Goal: Task Accomplishment & Management: Manage account settings

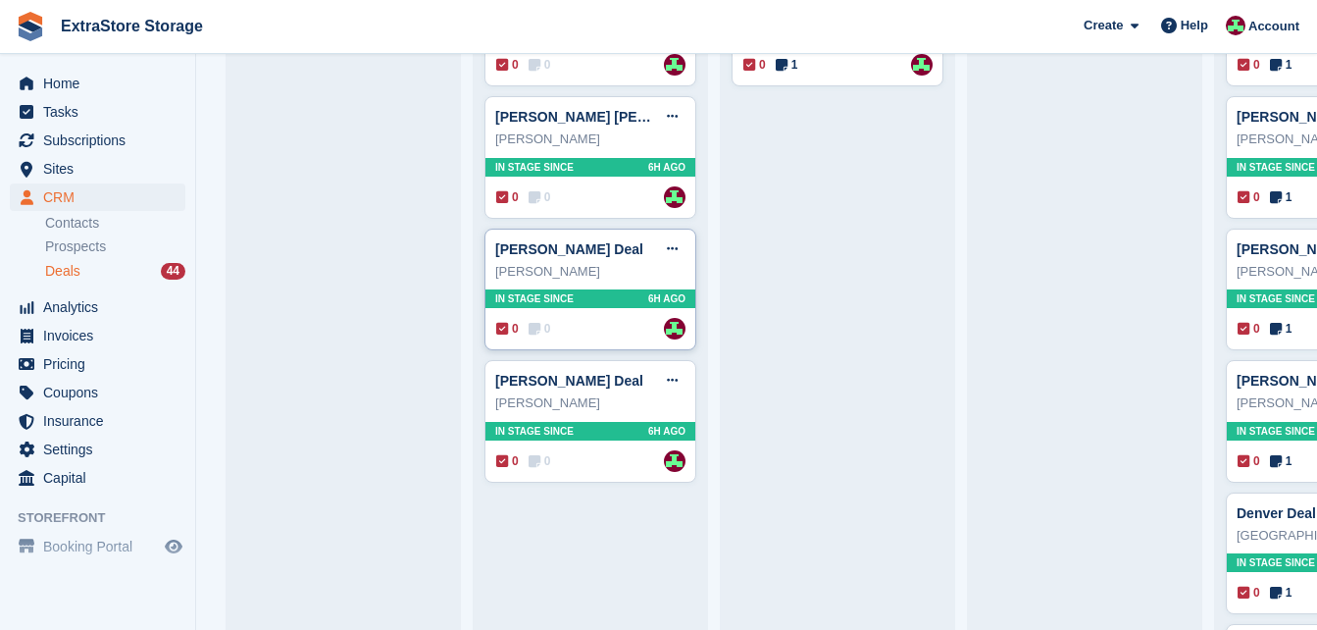
scroll to position [1569, 0]
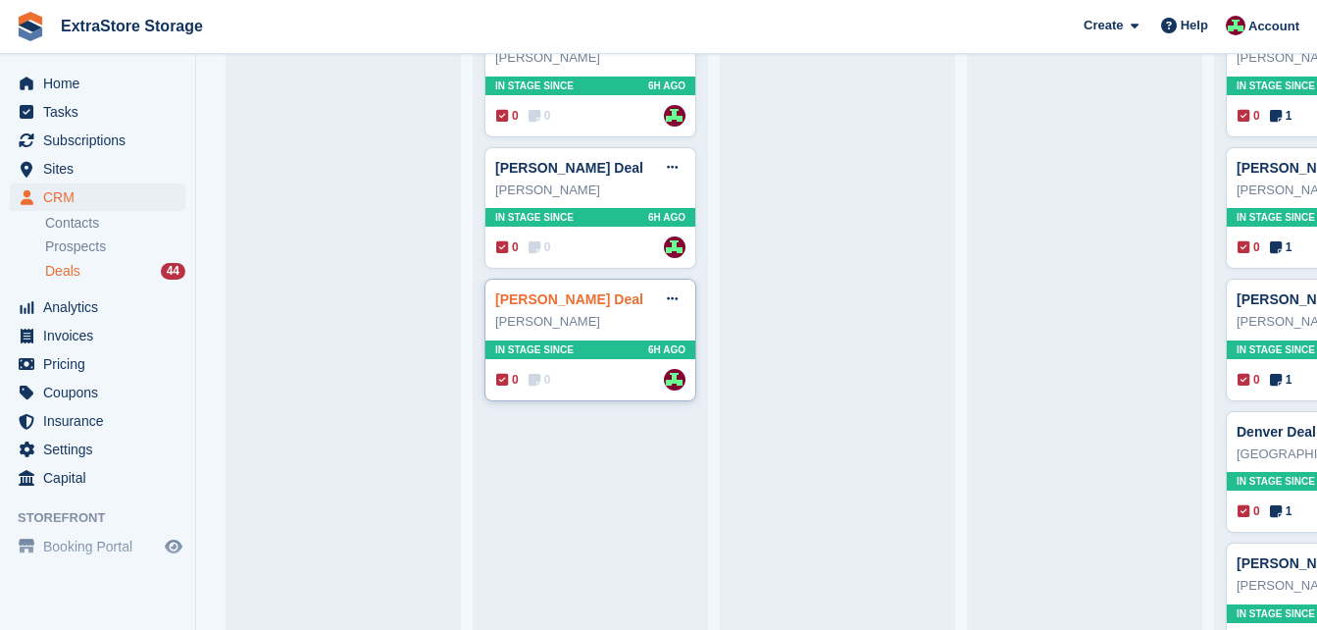
click at [562, 307] on link "Jenny Bridges Deal" at bounding box center [569, 299] width 148 height 16
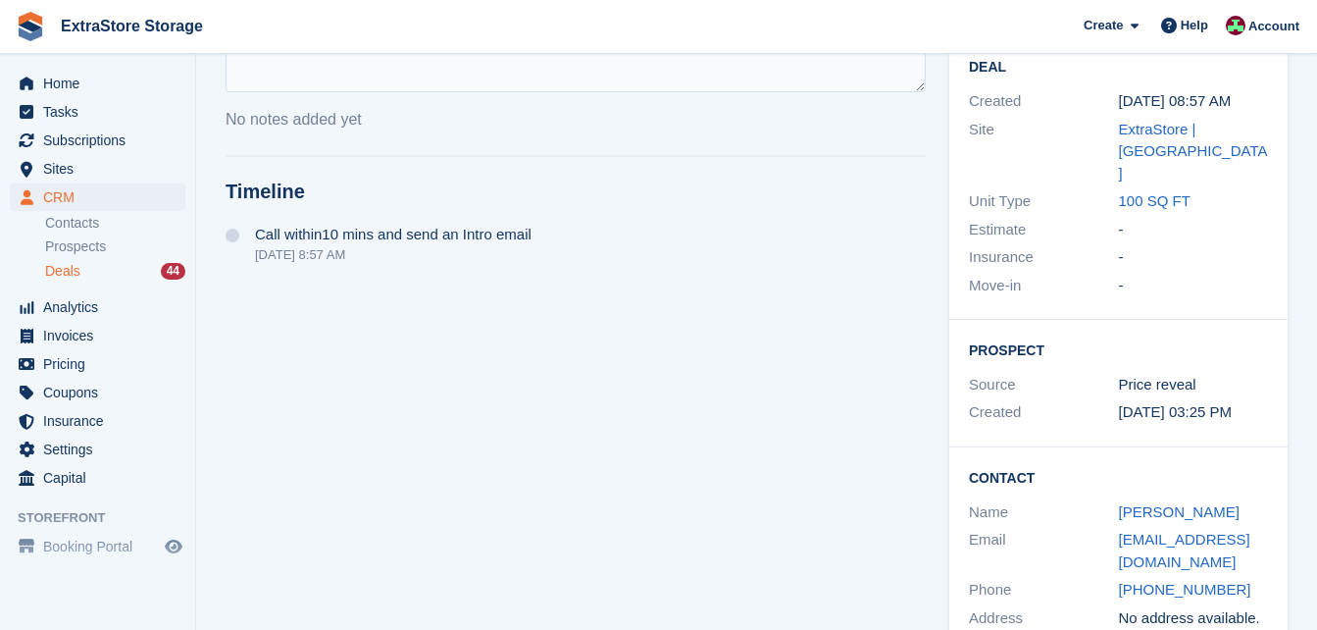
scroll to position [335, 0]
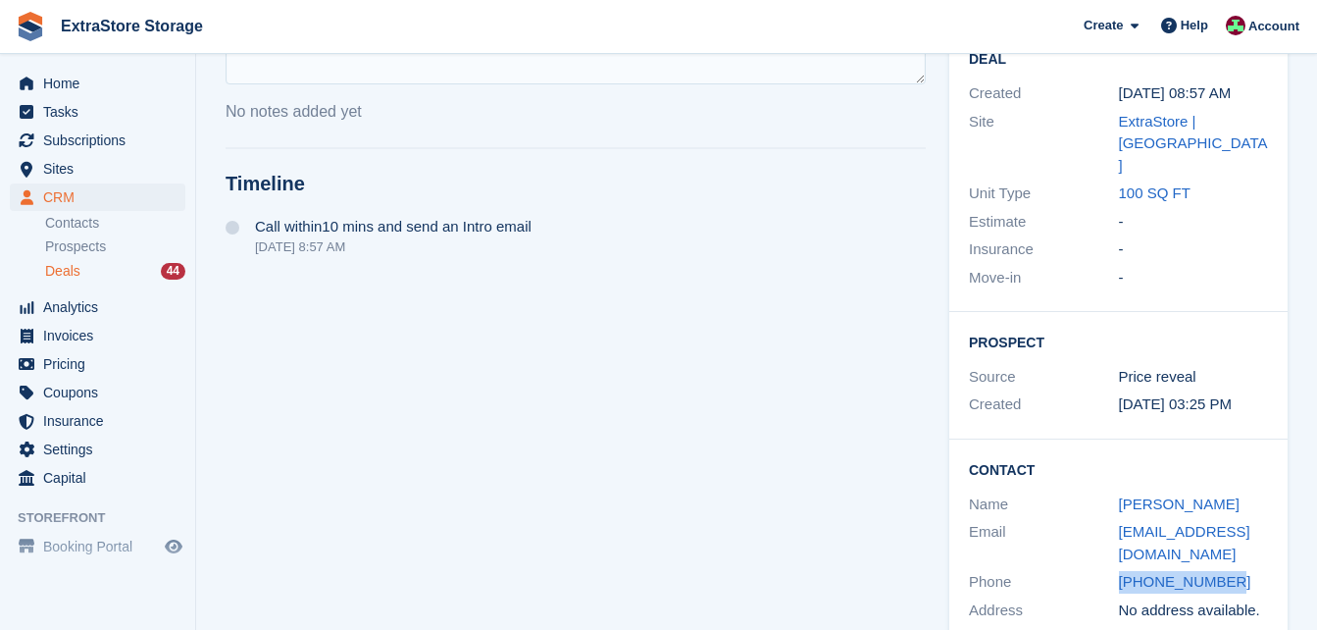
drag, startPoint x: 1245, startPoint y: 542, endPoint x: 1115, endPoint y: 534, distance: 129.8
click at [1115, 568] on div "Phone +447581193422" at bounding box center [1118, 582] width 299 height 28
copy div "+447581193422"
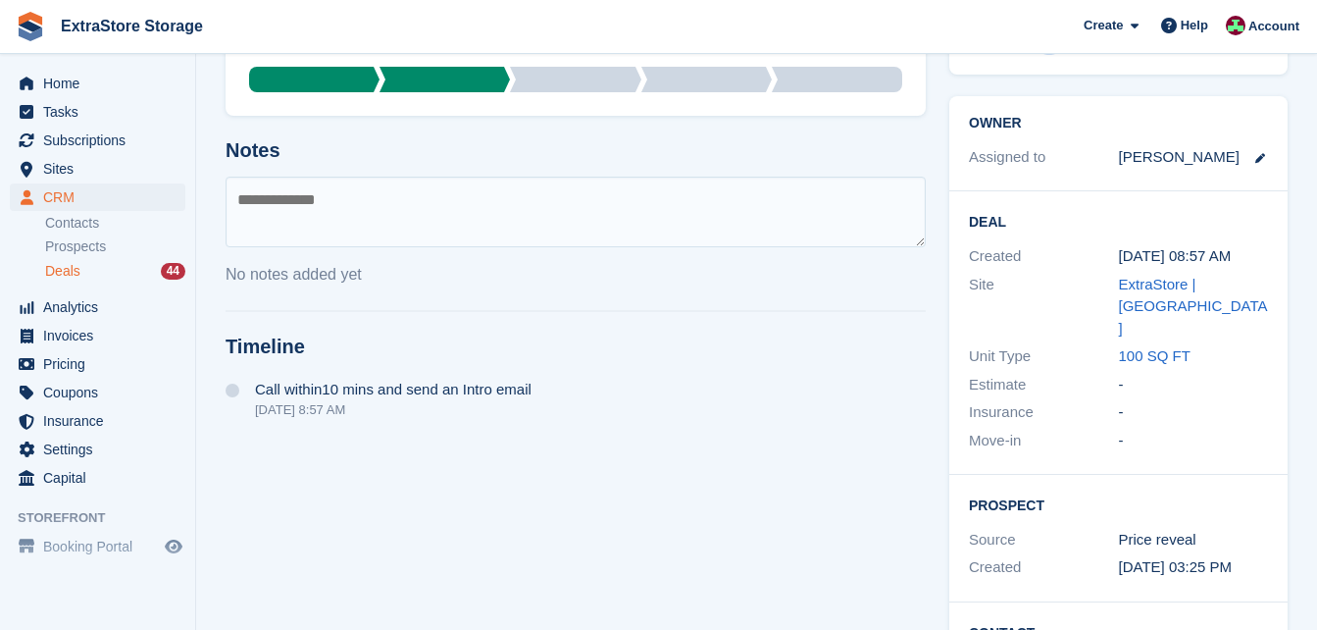
scroll to position [139, 0]
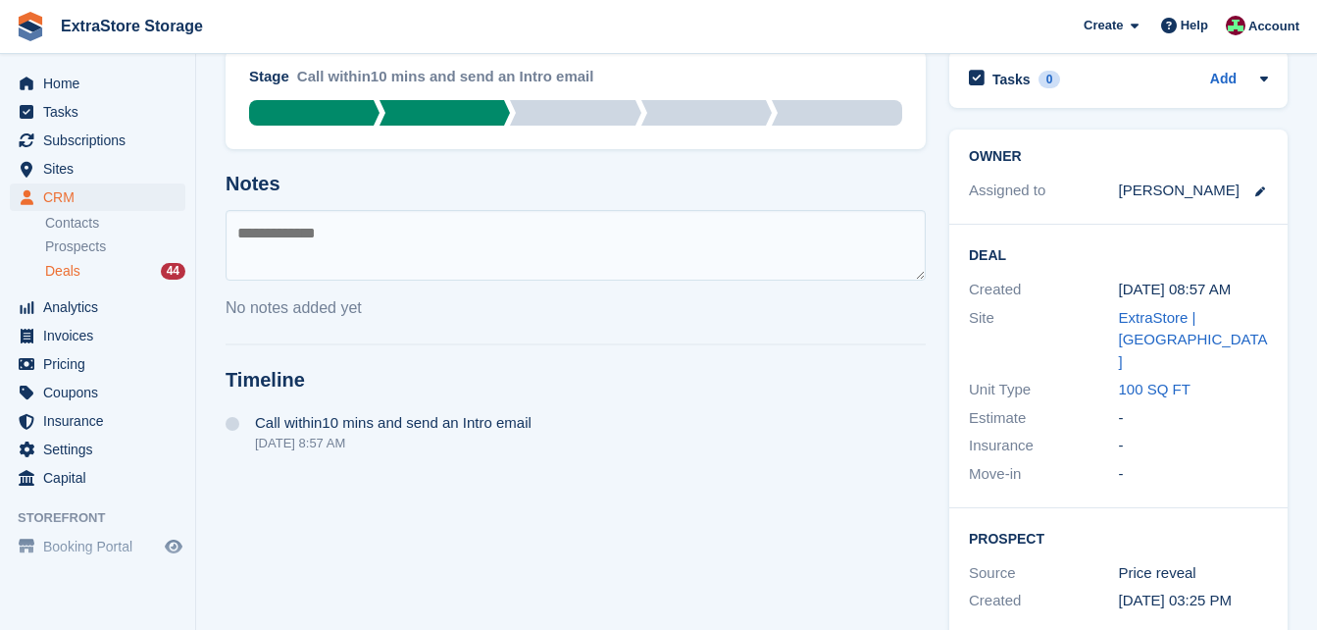
click at [293, 234] on textarea at bounding box center [576, 245] width 700 height 71
type textarea "*********"
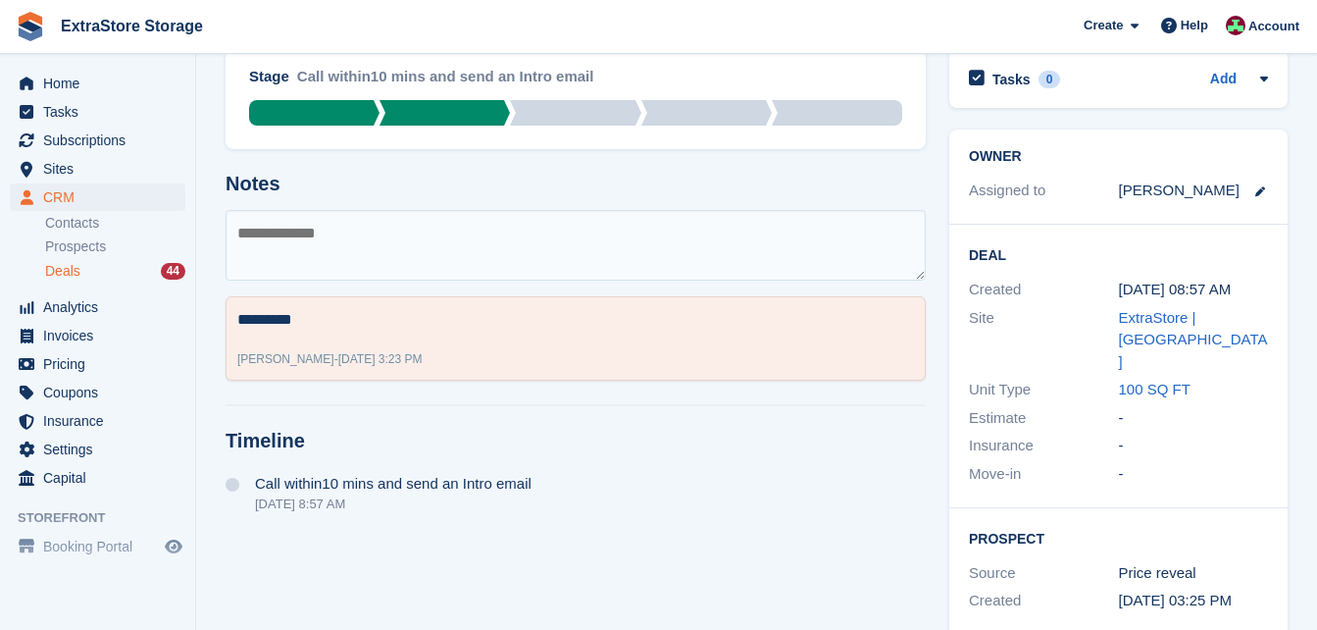
scroll to position [335, 0]
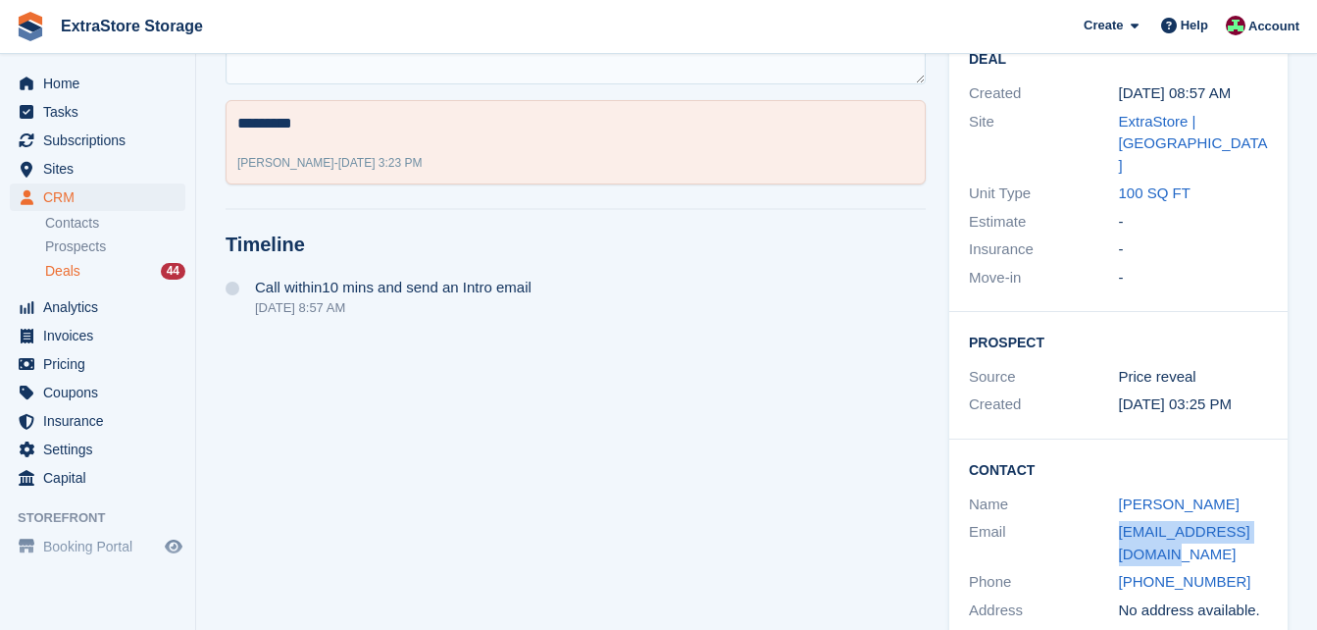
drag, startPoint x: 1156, startPoint y: 505, endPoint x: 1117, endPoint y: 488, distance: 42.6
click at [1117, 518] on div "Email jennyb25@hotmail.co.uk" at bounding box center [1118, 543] width 299 height 50
copy div "jennyb25@hotmail.co.uk"
click at [67, 270] on span "Deals" at bounding box center [62, 271] width 35 height 19
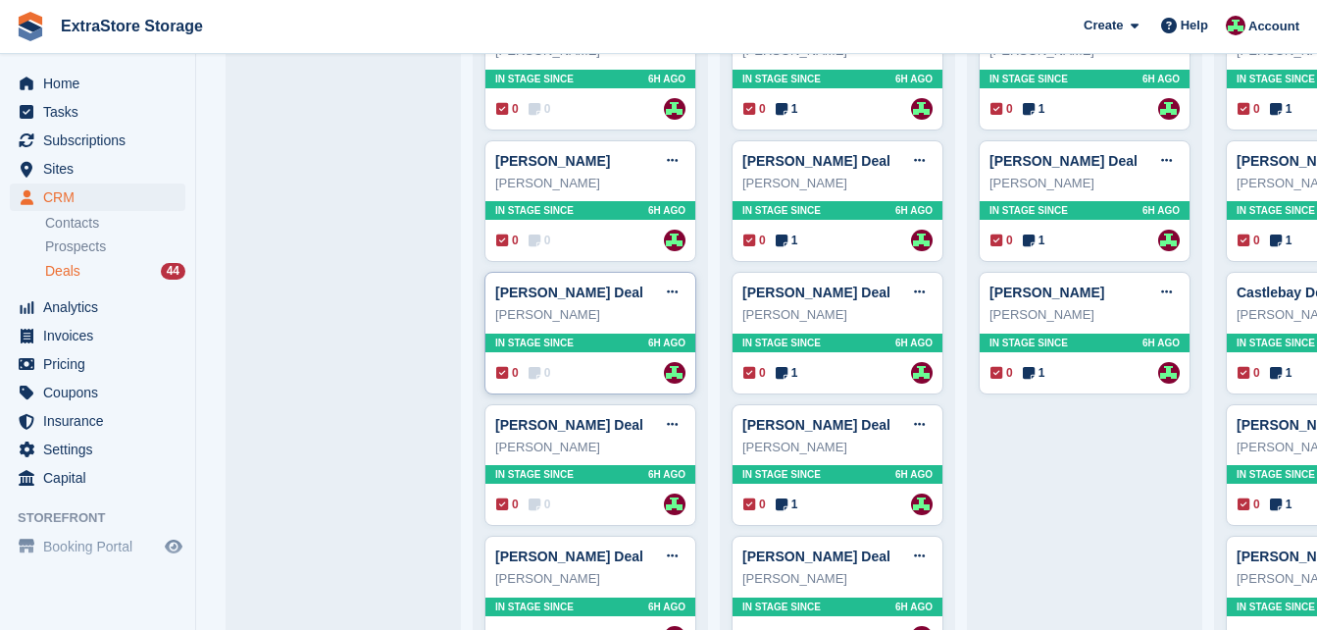
scroll to position [1569, 0]
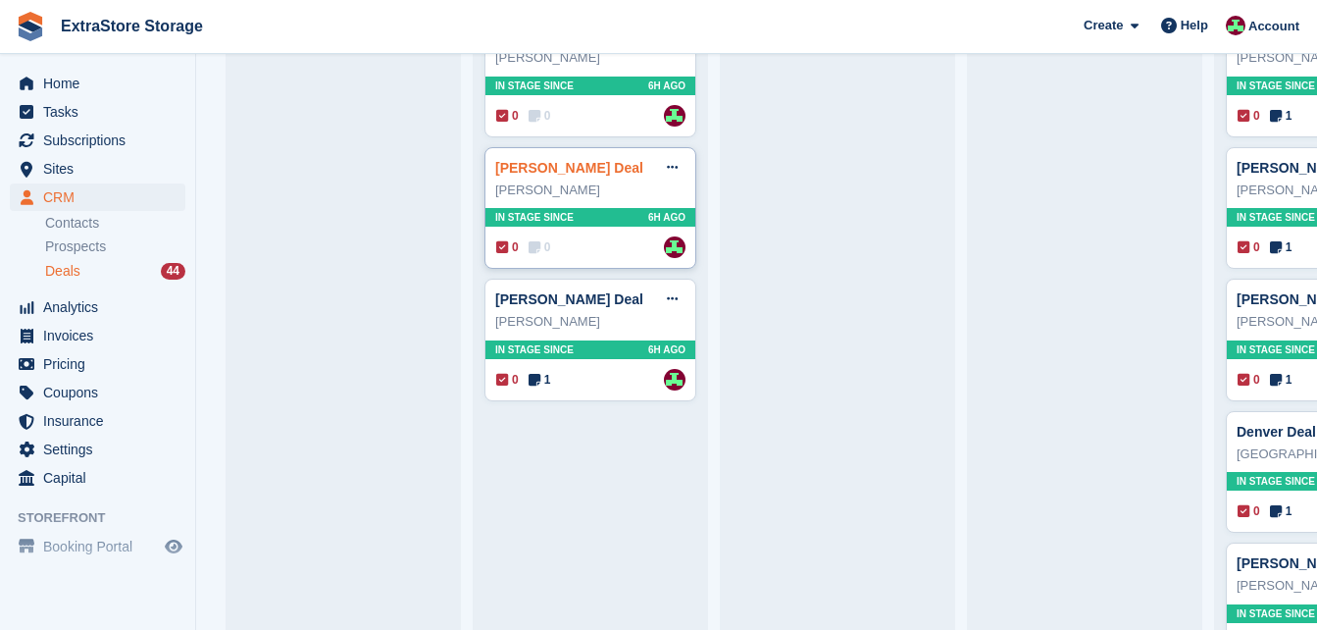
click at [530, 176] on link "Robert Purcell Deal" at bounding box center [569, 168] width 148 height 16
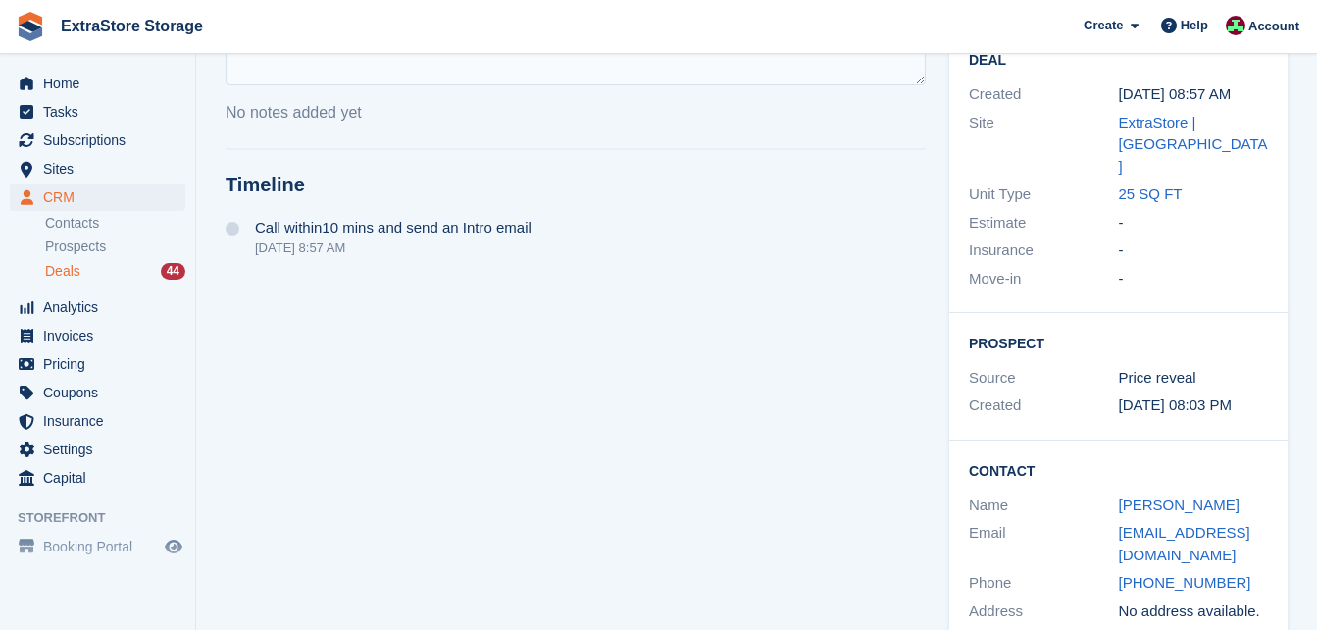
scroll to position [335, 0]
drag, startPoint x: 1243, startPoint y: 539, endPoint x: 1100, endPoint y: 540, distance: 143.2
click at [1100, 568] on div "Phone +447477379883" at bounding box center [1118, 582] width 299 height 28
copy div "+447477379883"
drag, startPoint x: 1158, startPoint y: 513, endPoint x: 1115, endPoint y: 485, distance: 51.7
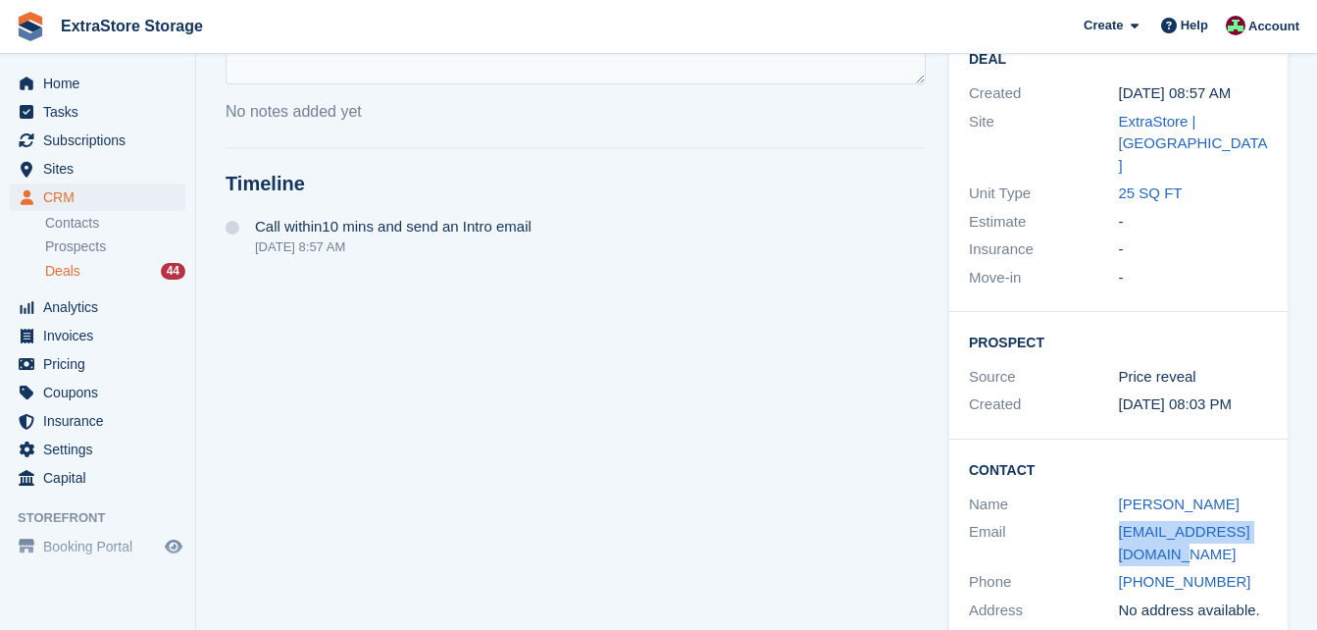
click at [1115, 518] on div "Email robertp110791@gmail.com" at bounding box center [1118, 543] width 299 height 50
copy div "robertp110791@gmail.com"
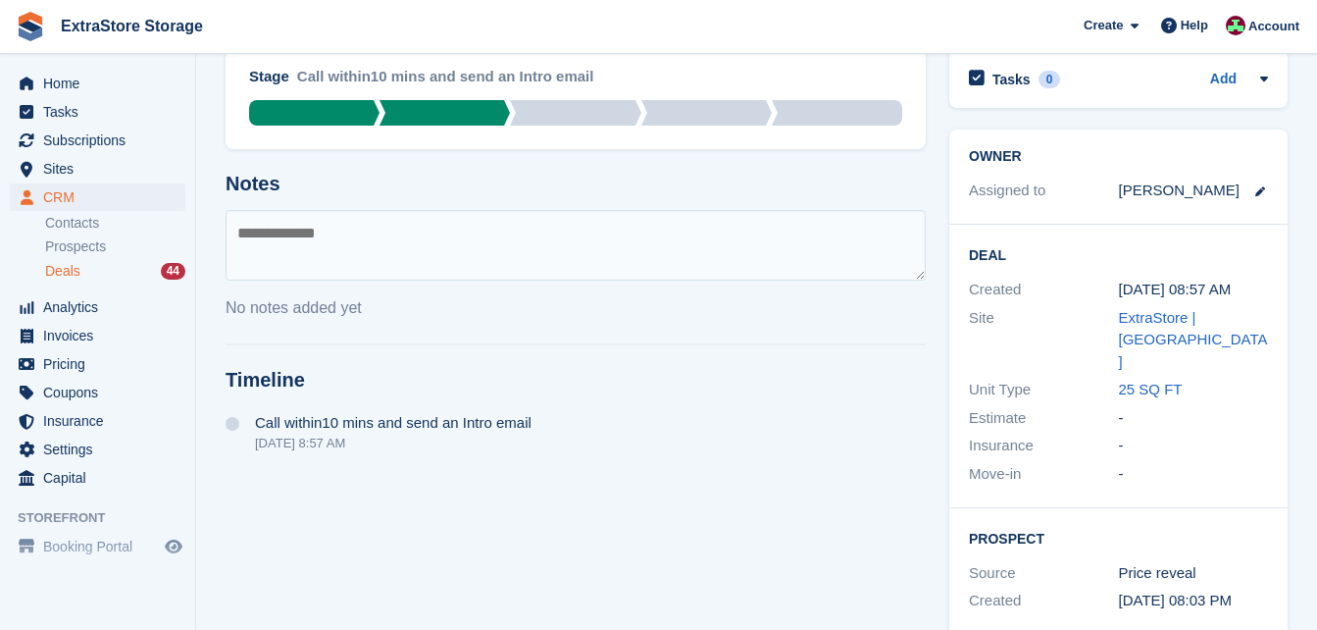
click at [293, 250] on textarea at bounding box center [576, 245] width 700 height 71
type textarea "**********"
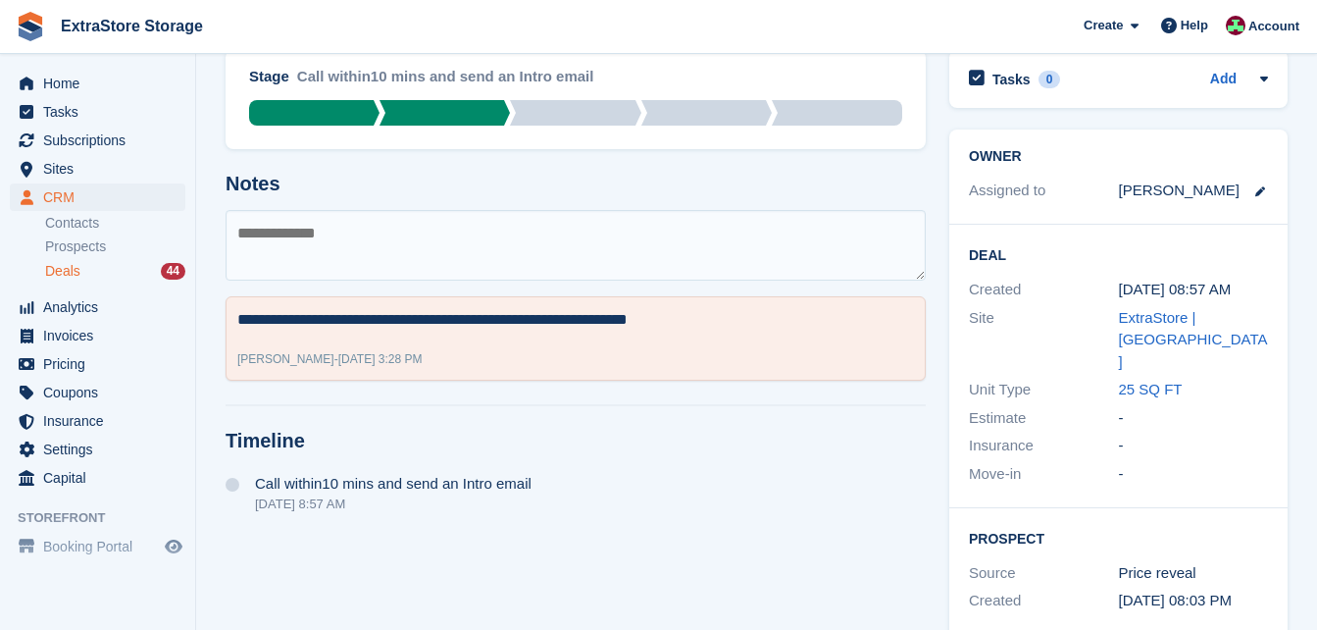
click at [95, 265] on div "Deals 44" at bounding box center [115, 271] width 140 height 19
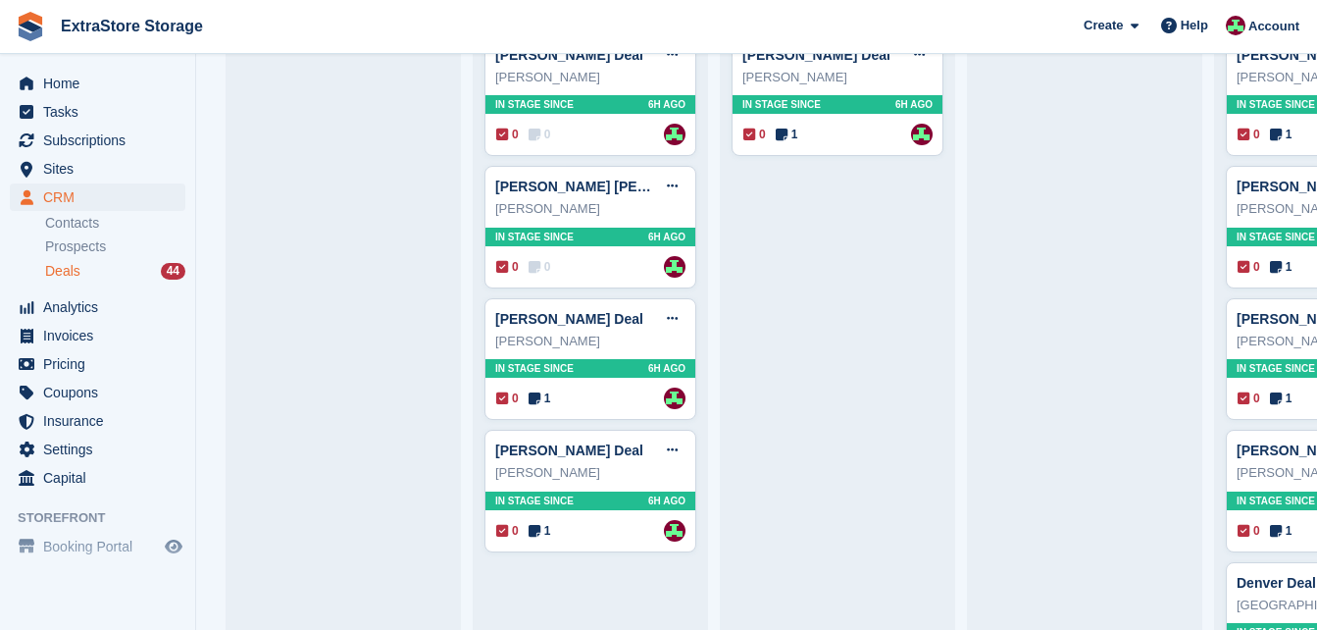
scroll to position [1373, 0]
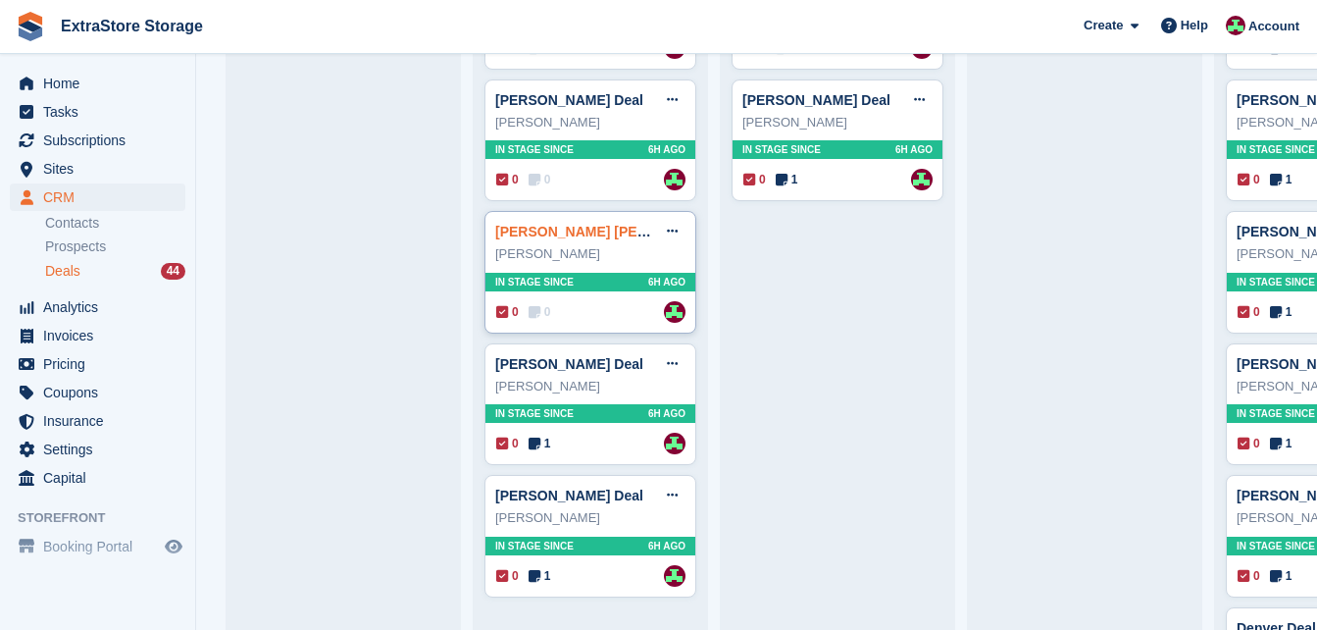
click at [541, 234] on link "Mike Kelly Deal" at bounding box center [612, 232] width 234 height 16
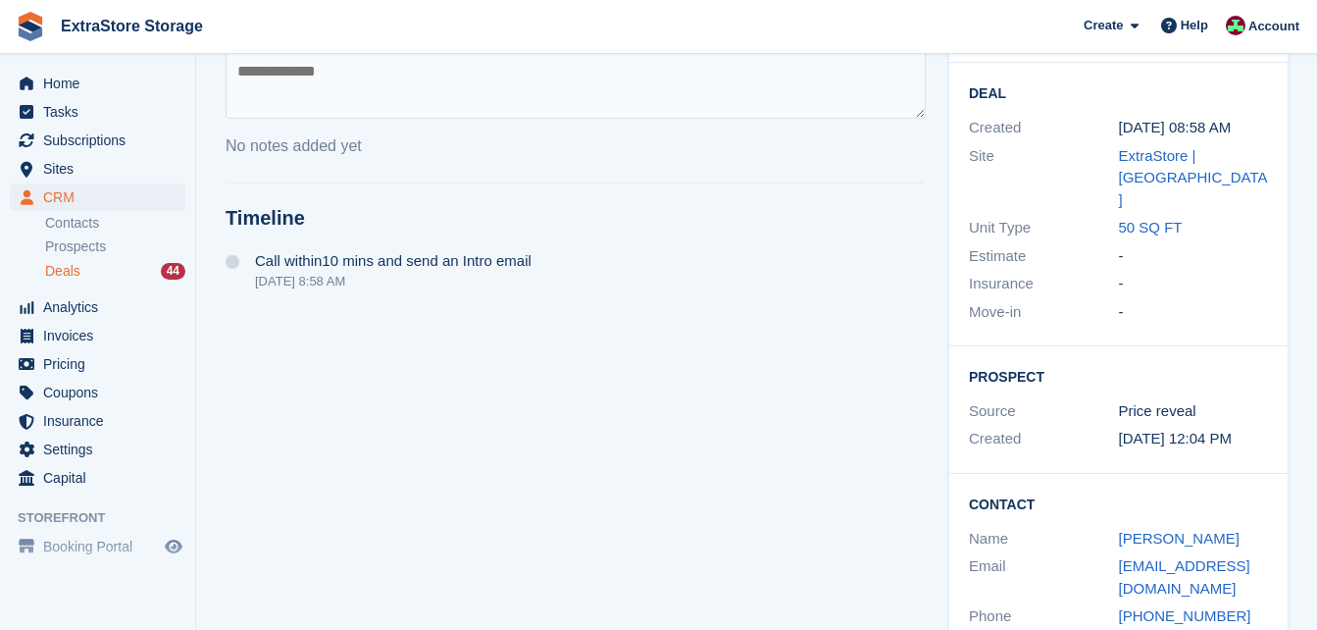
scroll to position [335, 0]
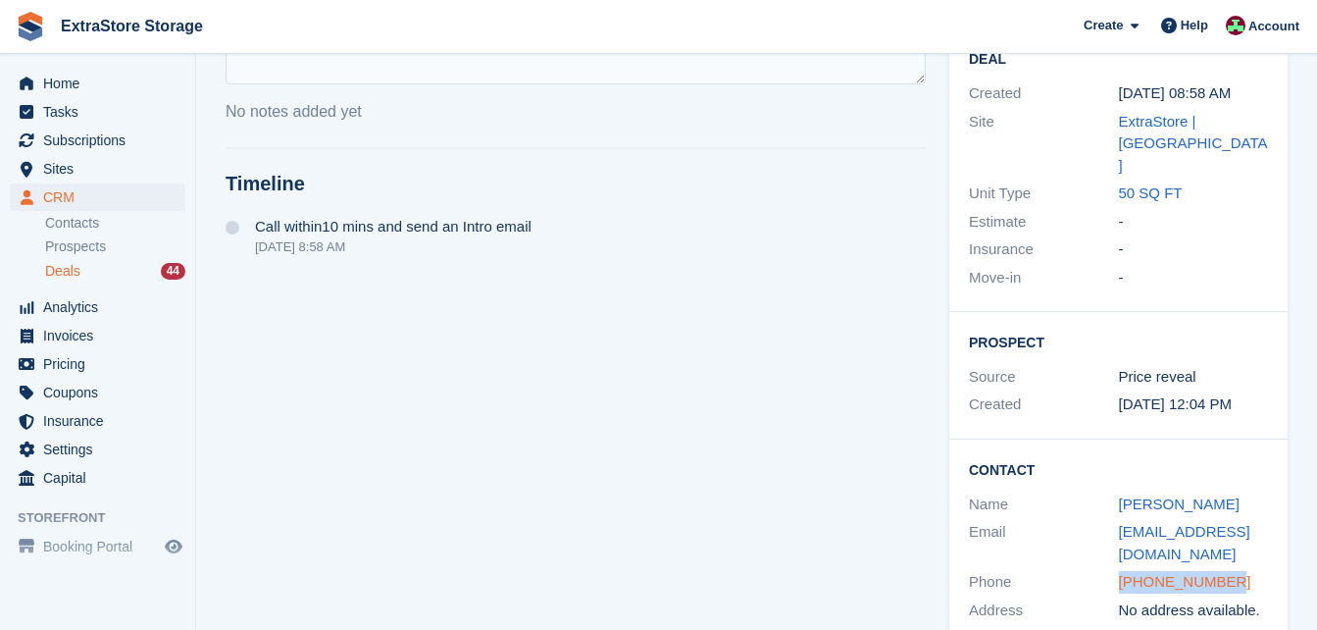
drag, startPoint x: 1234, startPoint y: 539, endPoint x: 1119, endPoint y: 542, distance: 114.8
click at [1119, 571] on div "+447851238432" at bounding box center [1194, 582] width 150 height 23
copy link "+447851238432"
drag, startPoint x: 1168, startPoint y: 511, endPoint x: 1123, endPoint y: 488, distance: 50.4
click at [1123, 521] on div "makpainting@yahoo.co.uk" at bounding box center [1194, 543] width 150 height 44
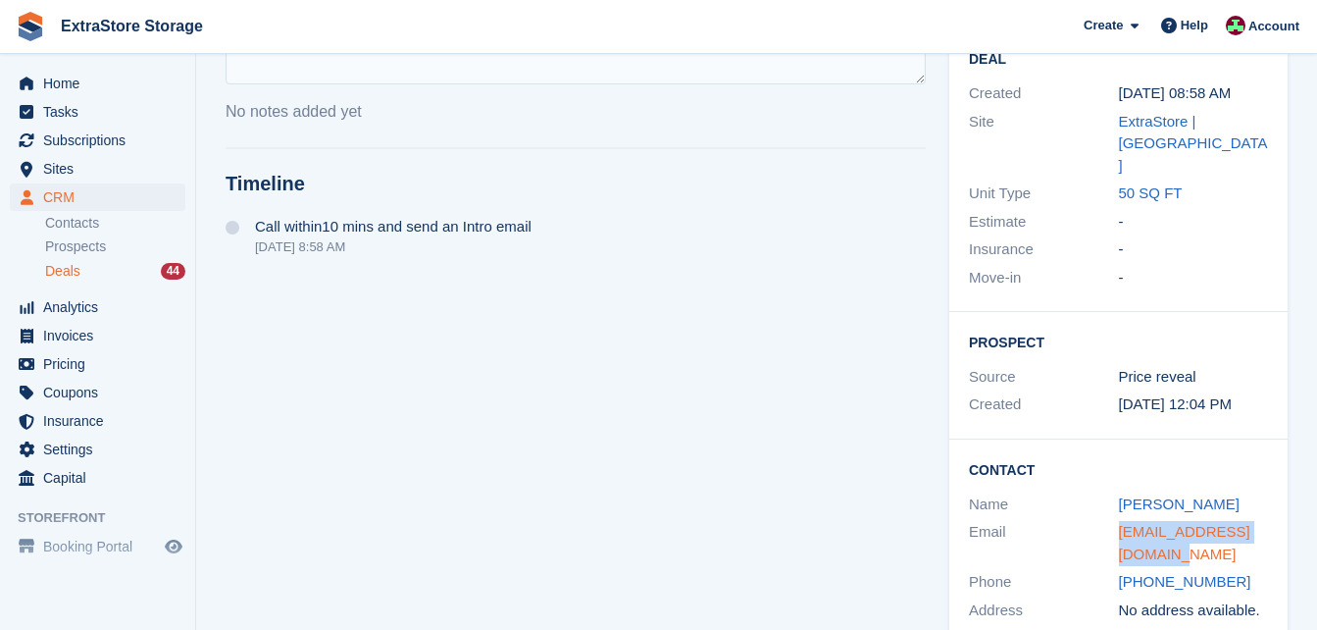
copy link "makpainting@yahoo.co.uk"
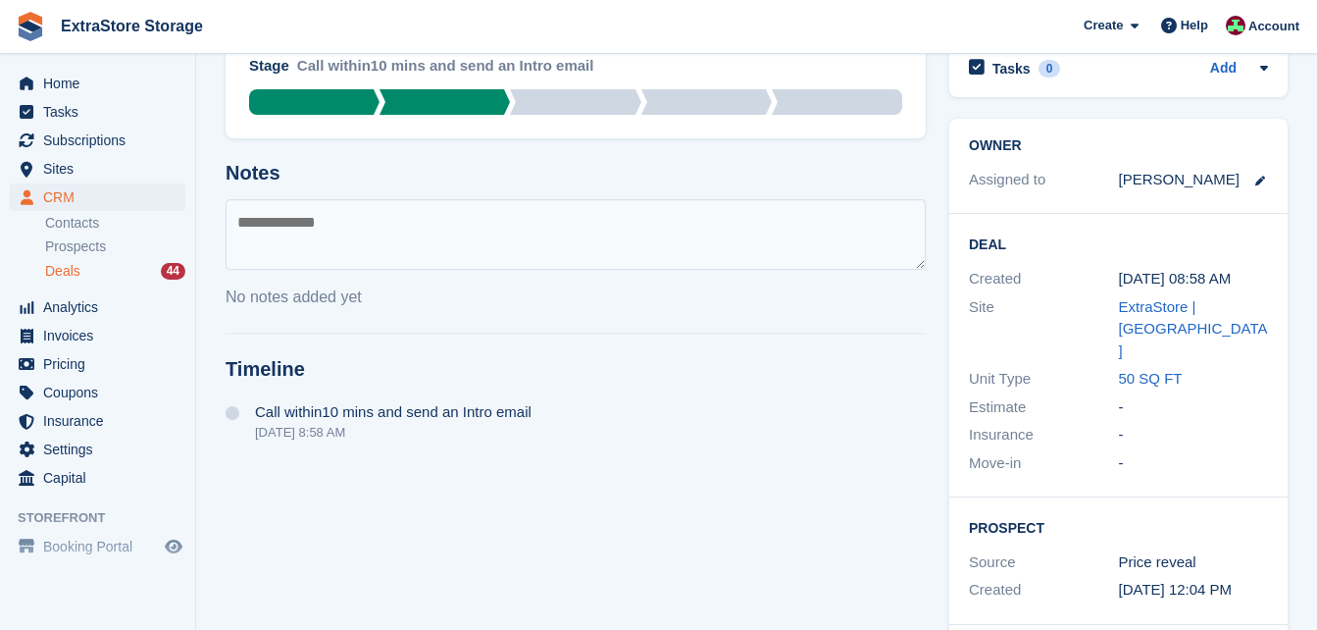
scroll to position [139, 0]
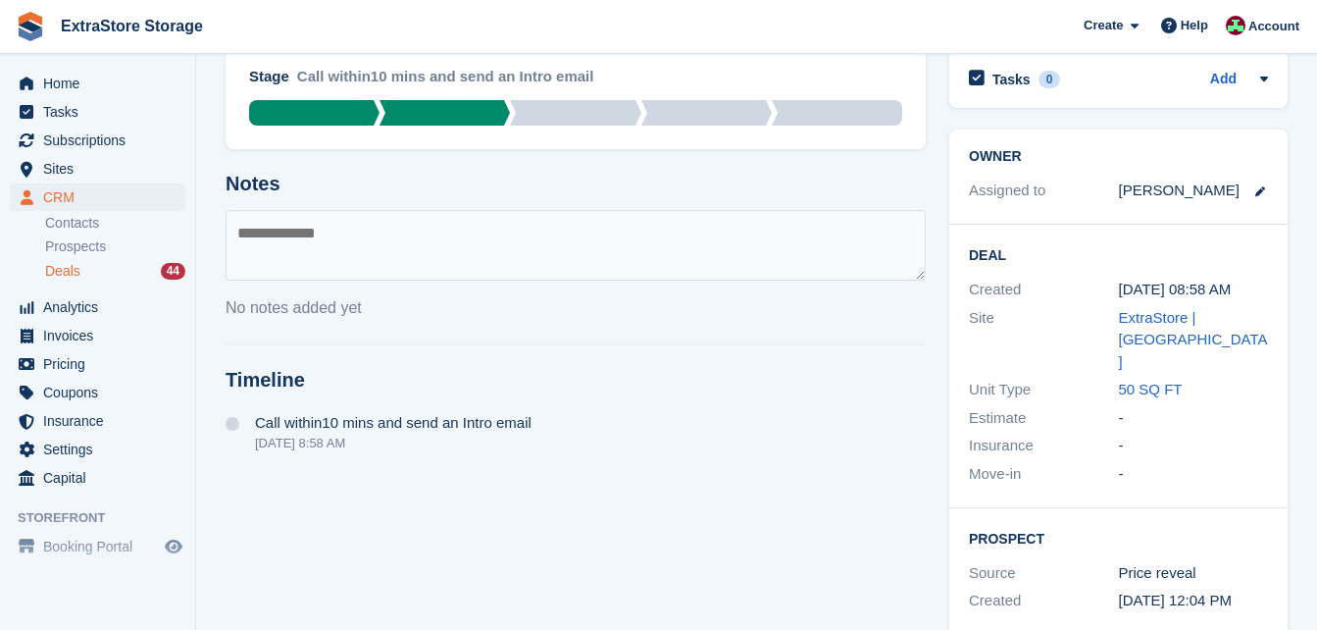
click at [307, 249] on textarea at bounding box center [576, 245] width 700 height 71
type textarea "**********"
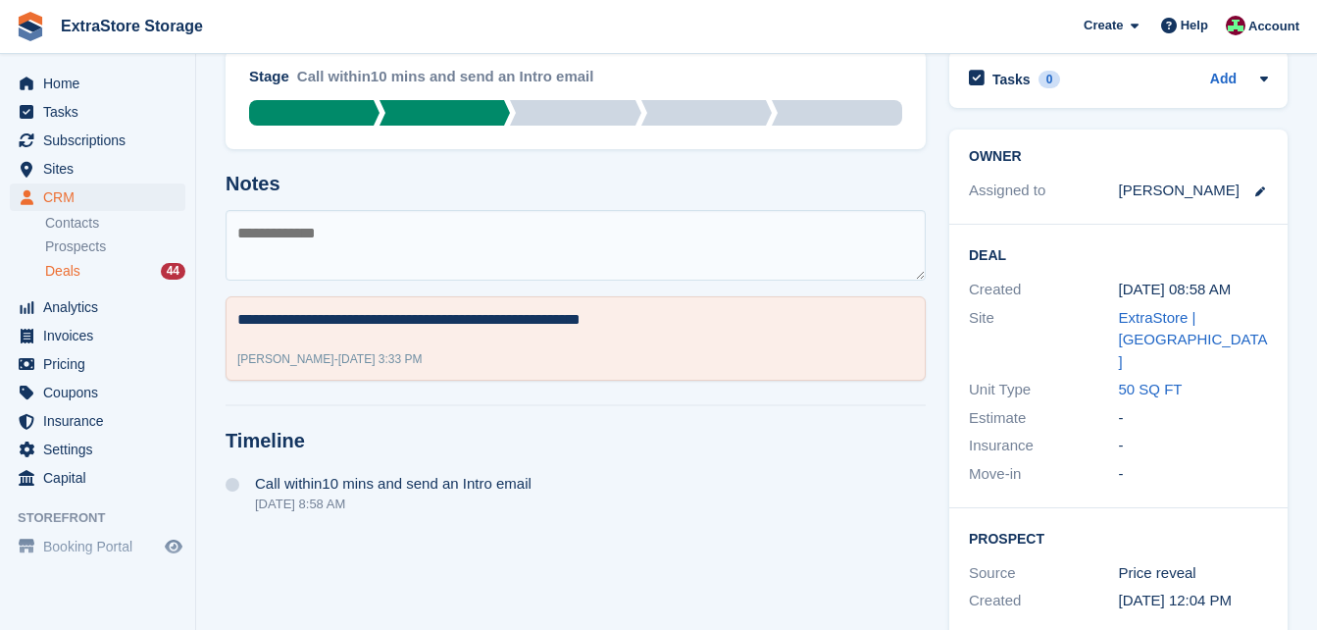
click at [64, 273] on span "Deals" at bounding box center [62, 271] width 35 height 19
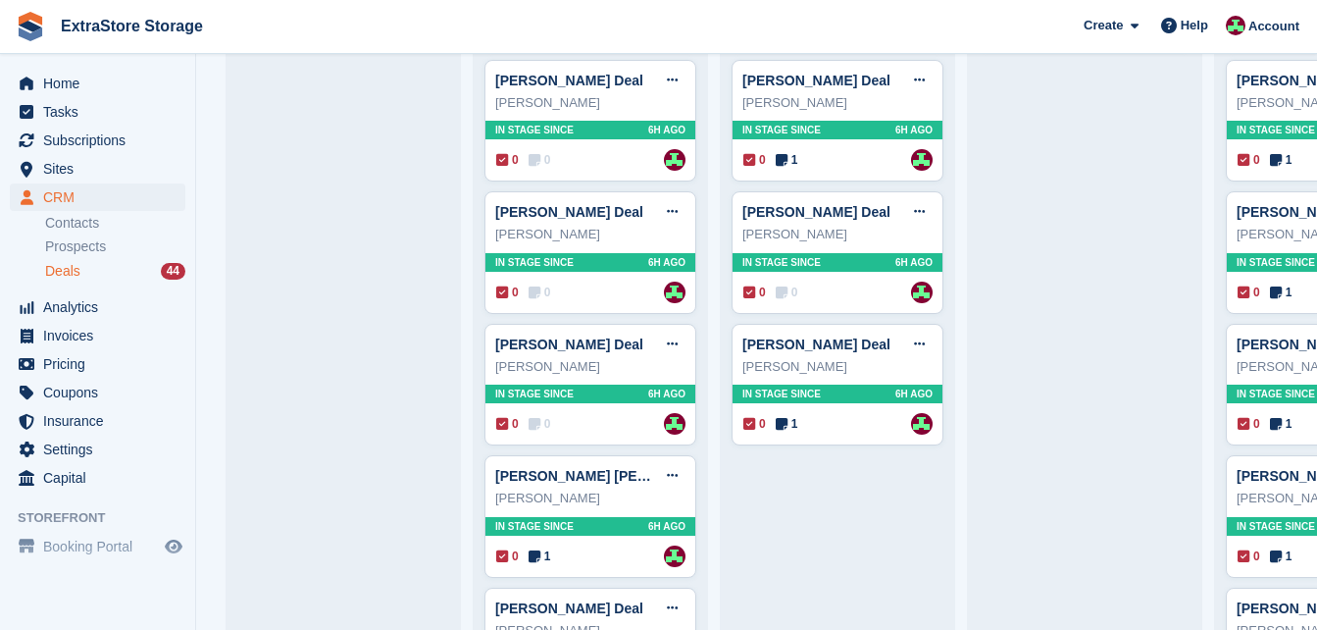
scroll to position [1177, 0]
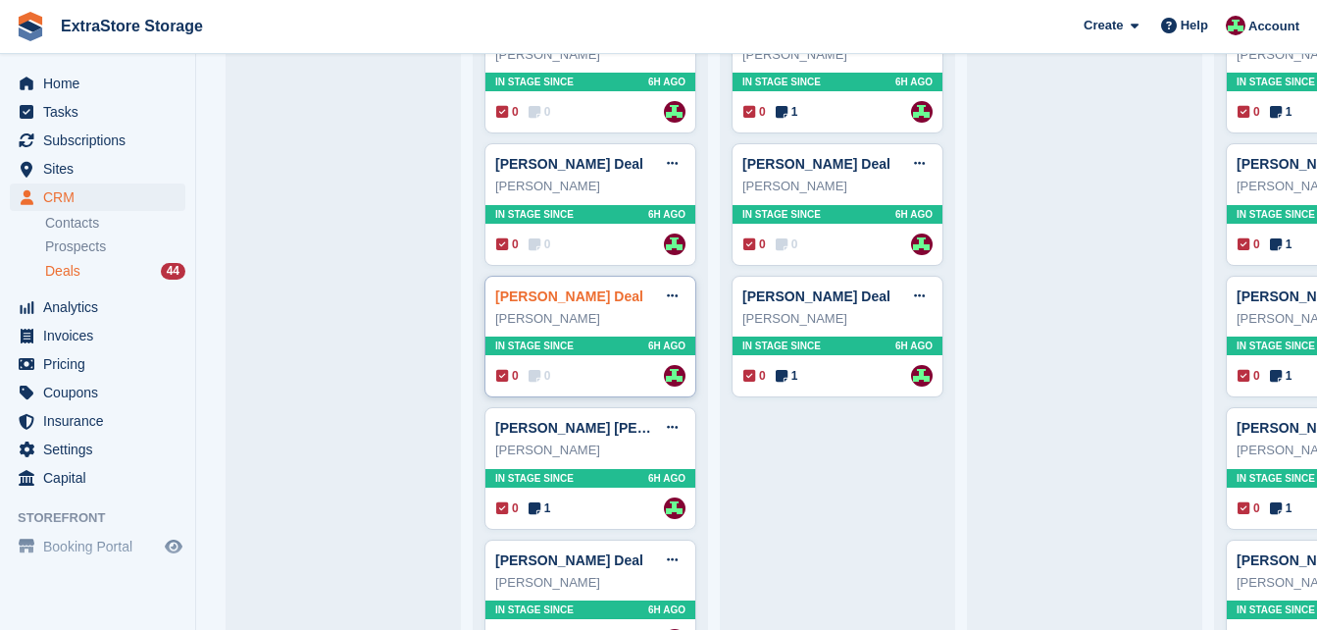
click at [576, 301] on link "Carmel Mulholland Deal" at bounding box center [569, 296] width 148 height 16
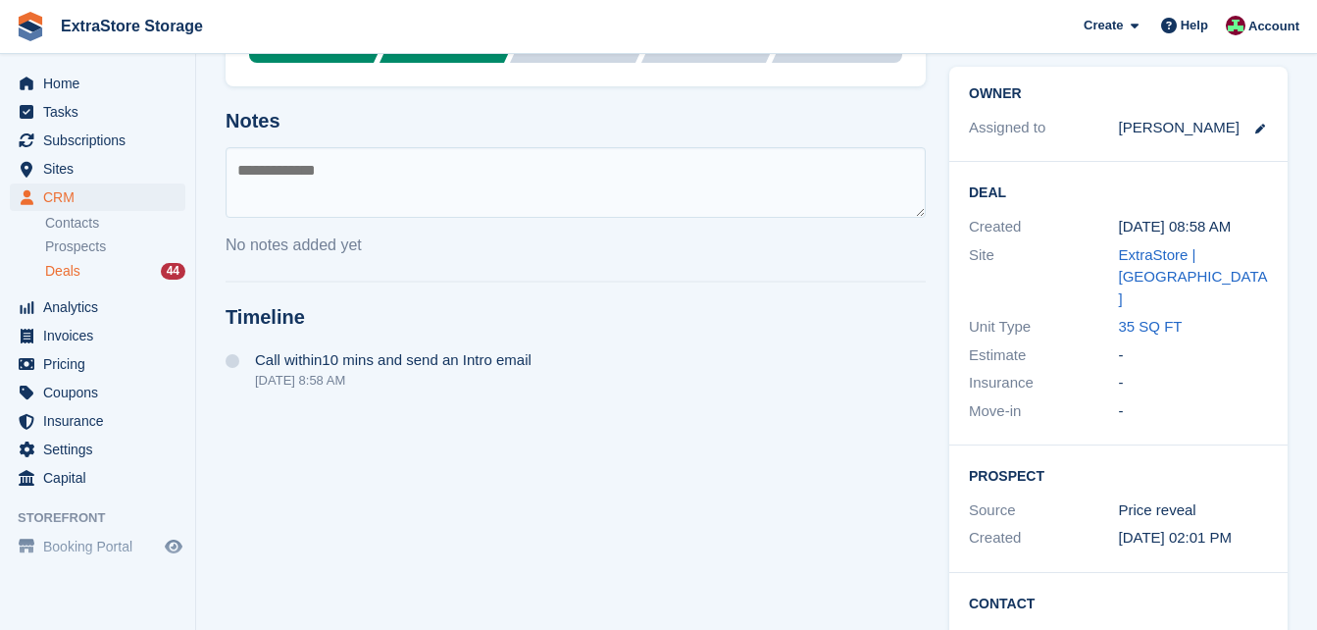
scroll to position [335, 0]
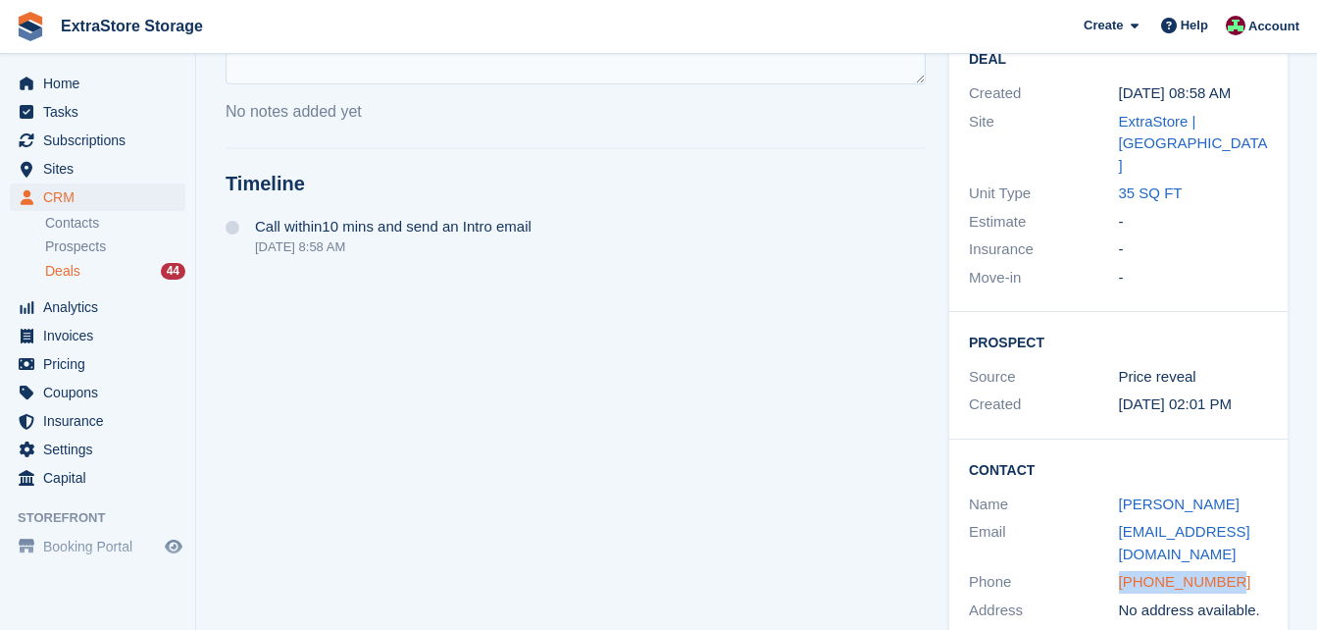
drag, startPoint x: 1236, startPoint y: 543, endPoint x: 1121, endPoint y: 544, distance: 114.8
click at [1121, 571] on div "+447747012176" at bounding box center [1194, 582] width 150 height 23
copy link "+447747012176"
drag, startPoint x: 1205, startPoint y: 507, endPoint x: 1119, endPoint y: 491, distance: 86.8
click at [1119, 521] on div "carmel_mulholland@hotmail.com" at bounding box center [1194, 543] width 150 height 44
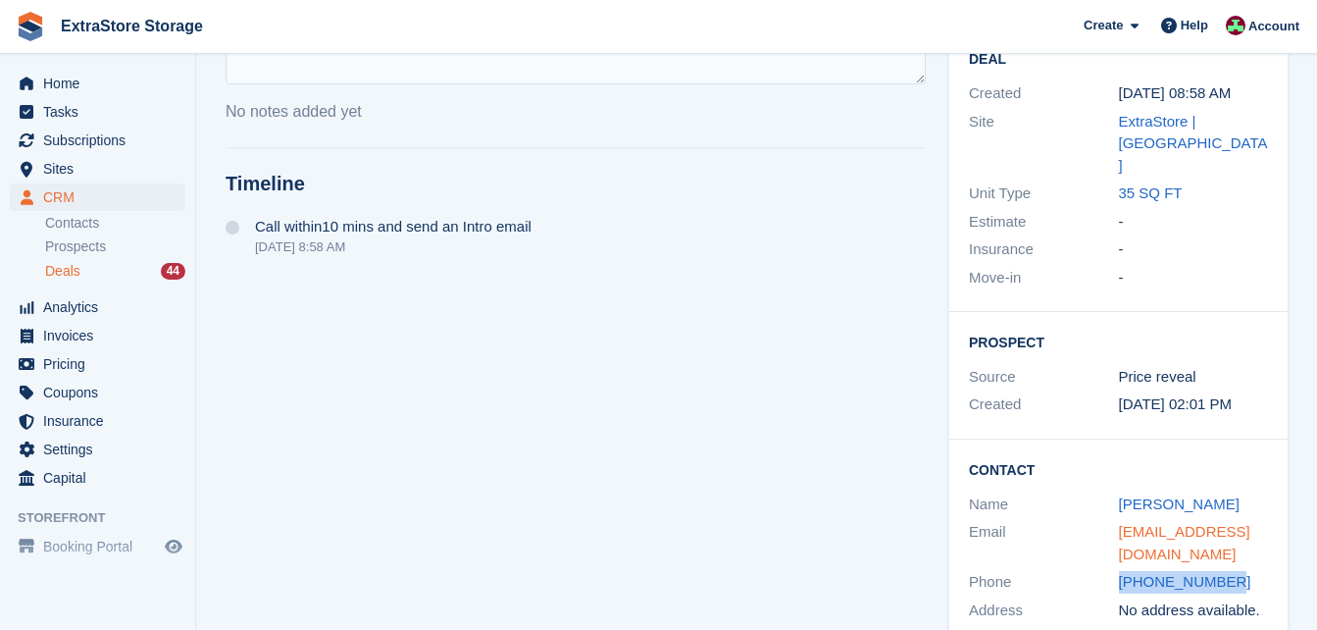
copy link "carmel_mulholland@hotmail.com"
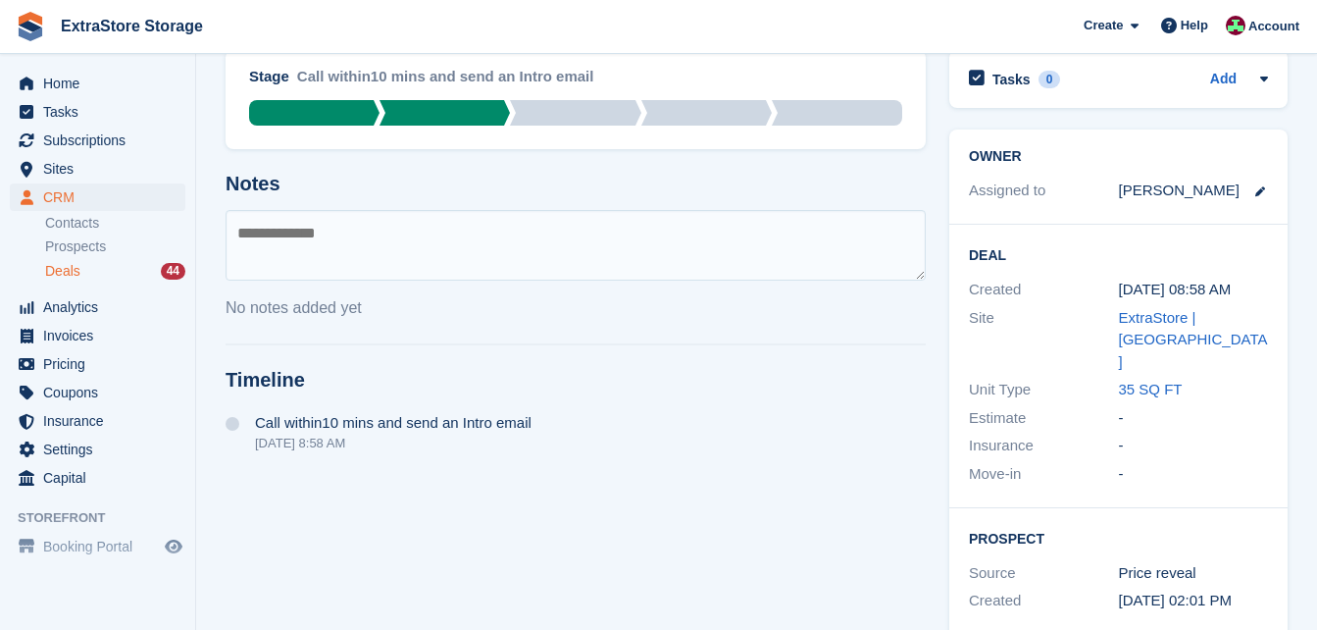
click at [358, 245] on textarea at bounding box center [576, 245] width 700 height 71
type textarea "**********"
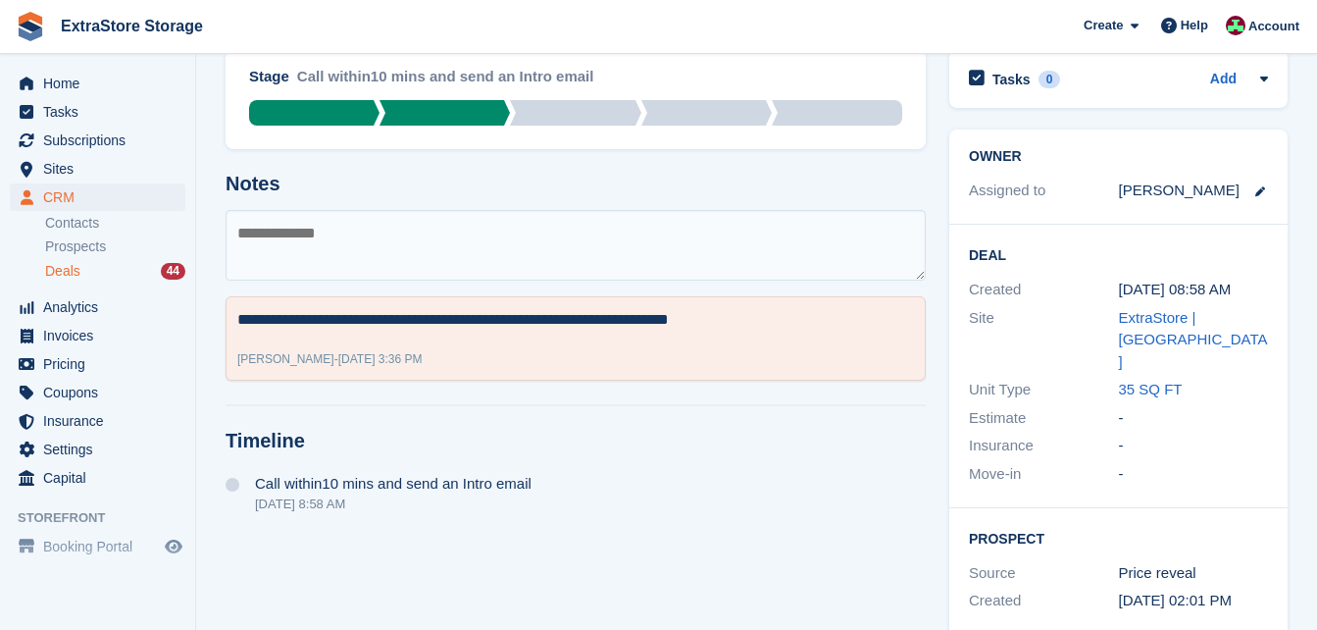
click at [93, 272] on div "Deals 44" at bounding box center [115, 271] width 140 height 19
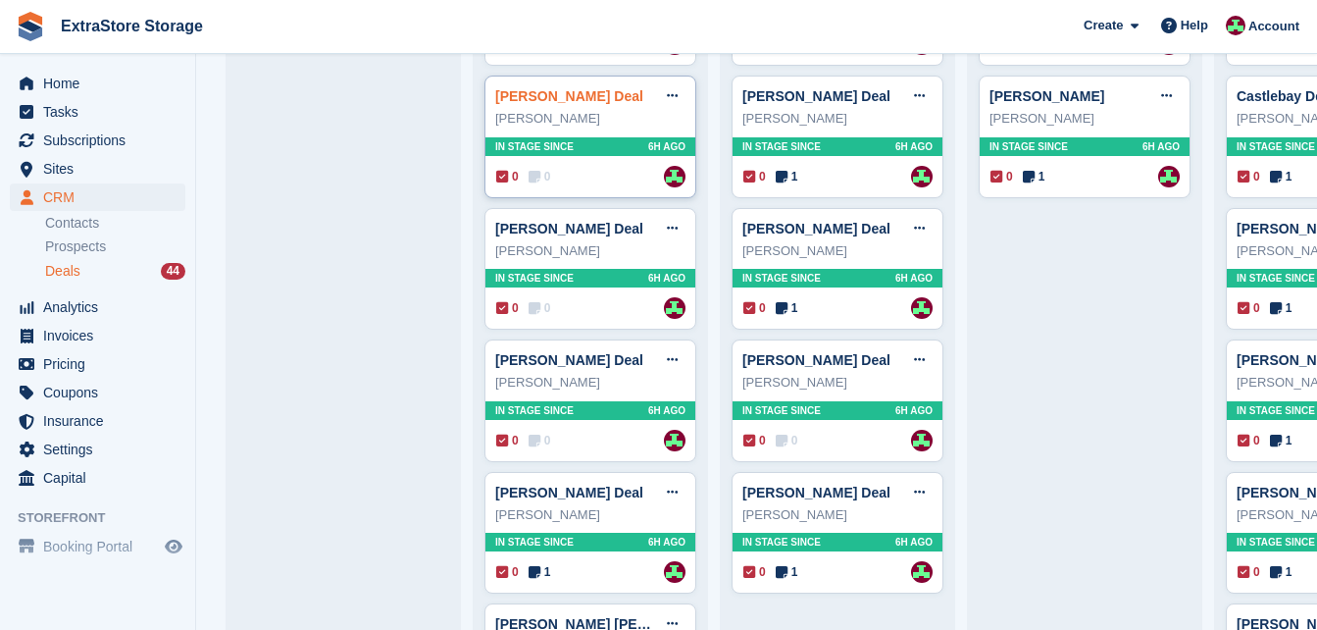
scroll to position [1177, 0]
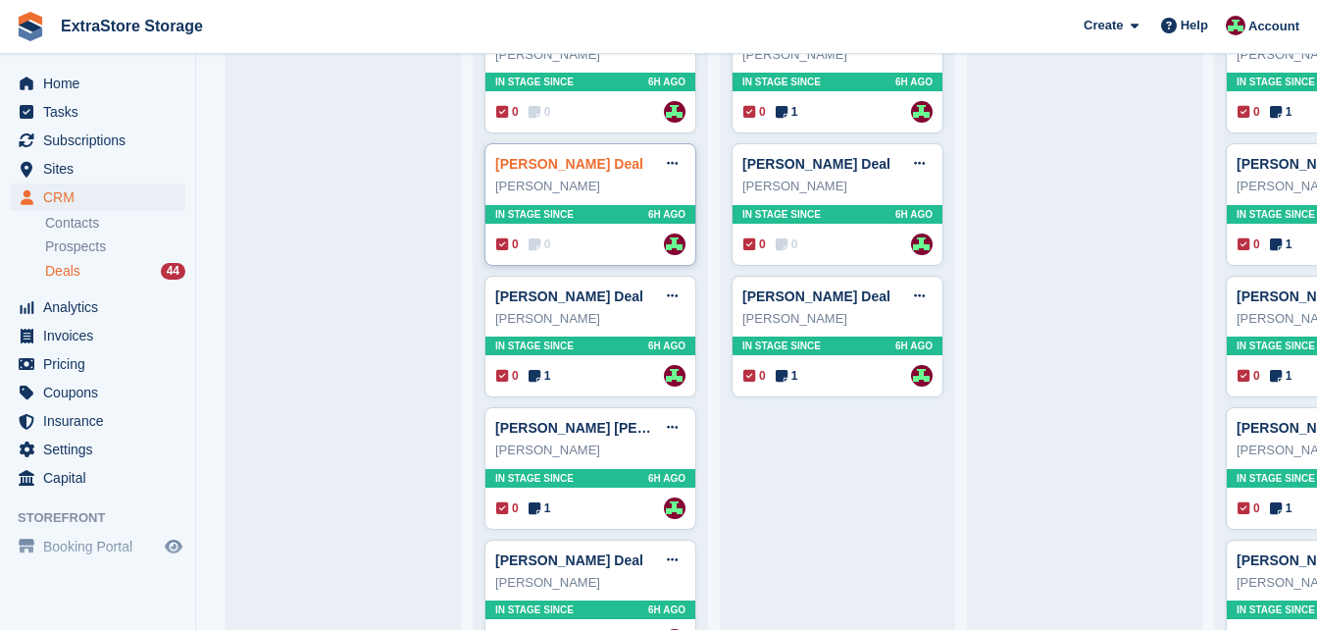
click at [519, 164] on link "Monia McAlister Deal" at bounding box center [569, 164] width 148 height 16
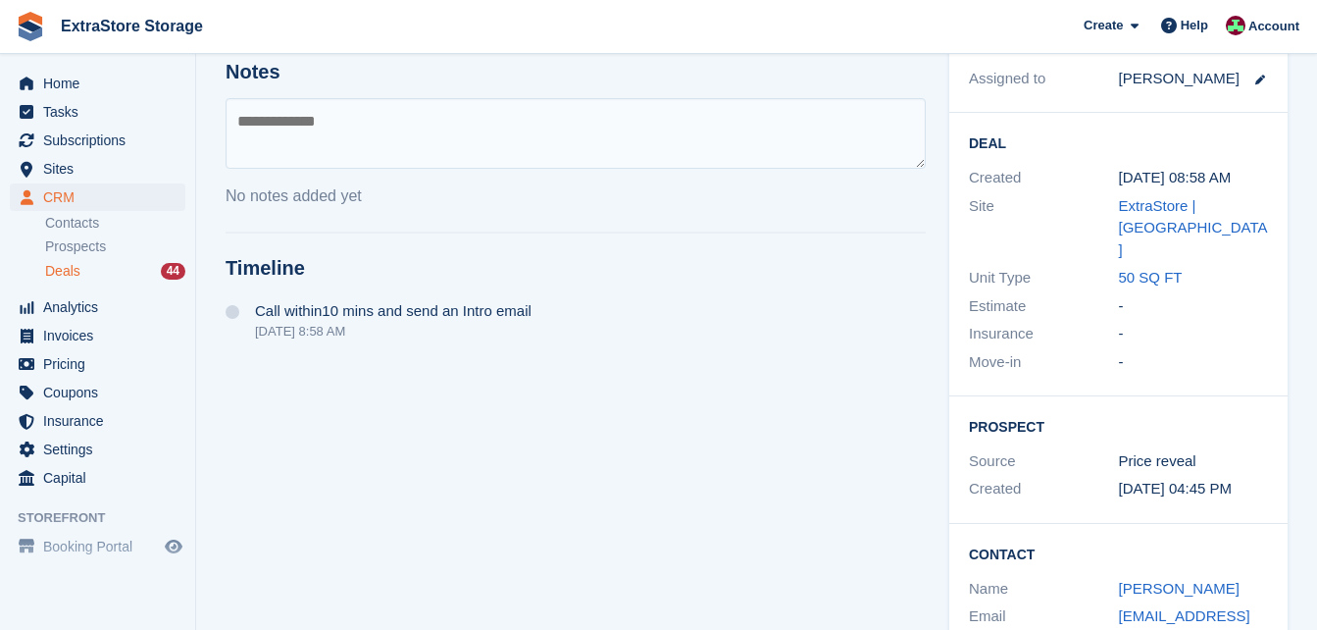
scroll to position [335, 0]
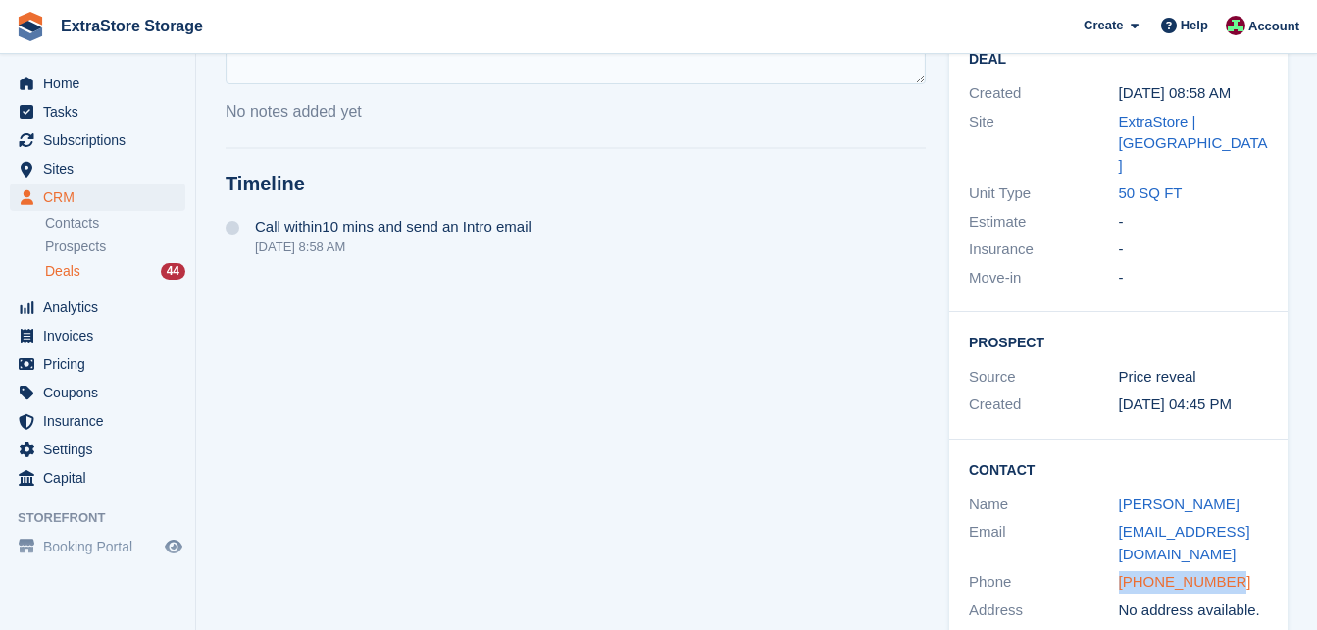
drag, startPoint x: 1230, startPoint y: 533, endPoint x: 1121, endPoint y: 540, distance: 109.2
click at [1121, 571] on div "+447956461620" at bounding box center [1194, 582] width 150 height 23
copy link "+447956461620"
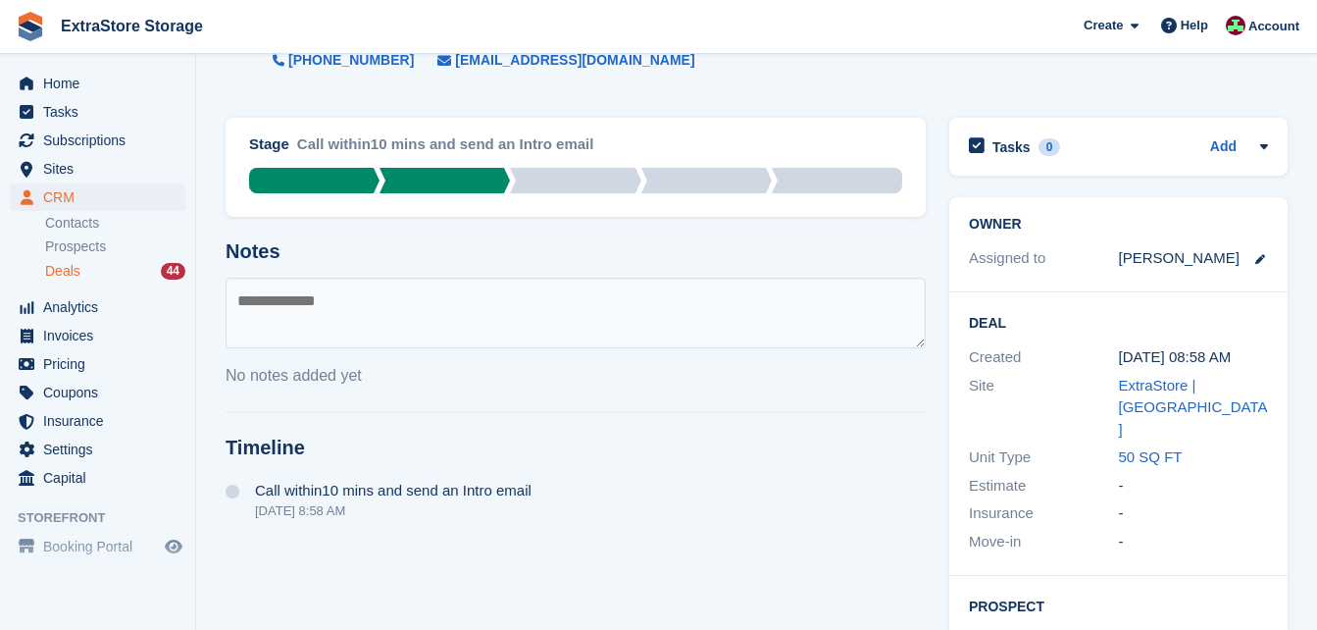
scroll to position [0, 0]
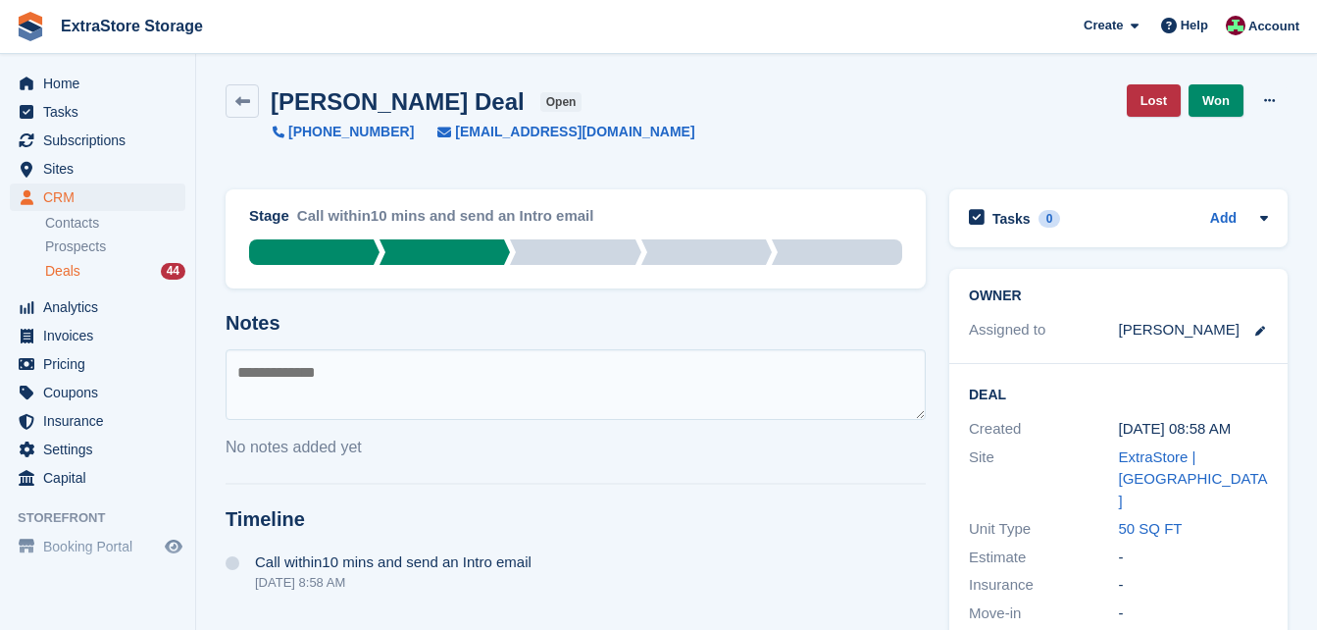
click at [403, 383] on textarea at bounding box center [576, 384] width 700 height 71
type textarea "*********"
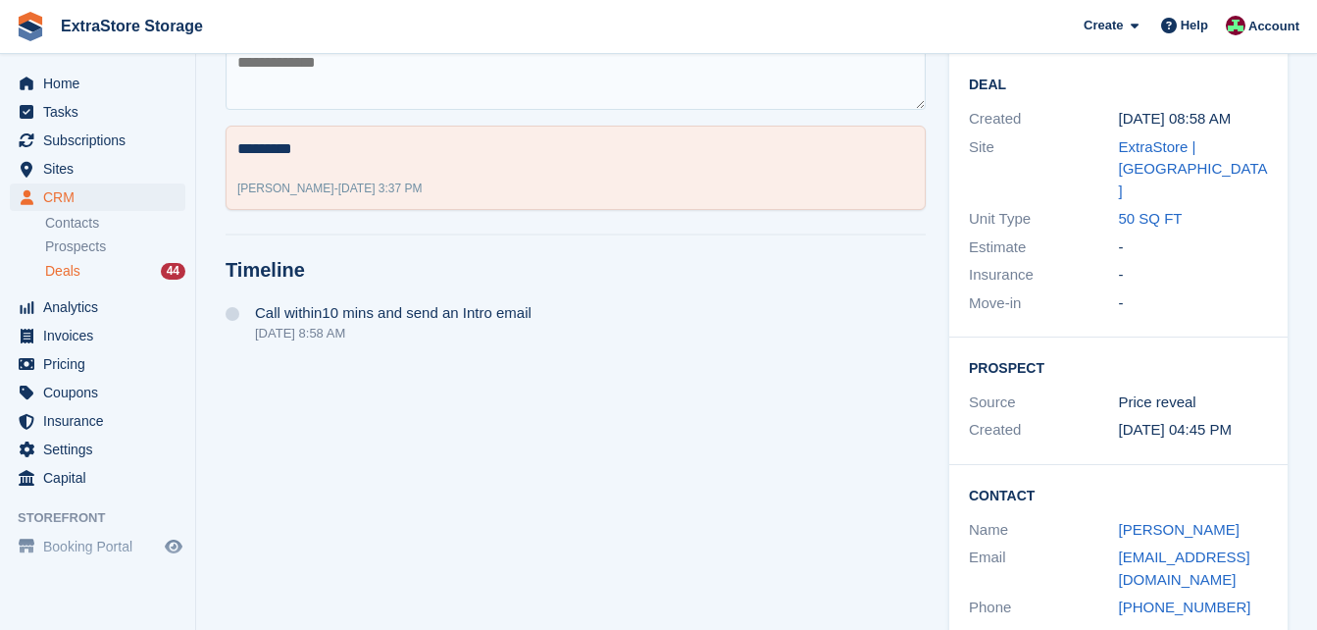
scroll to position [335, 0]
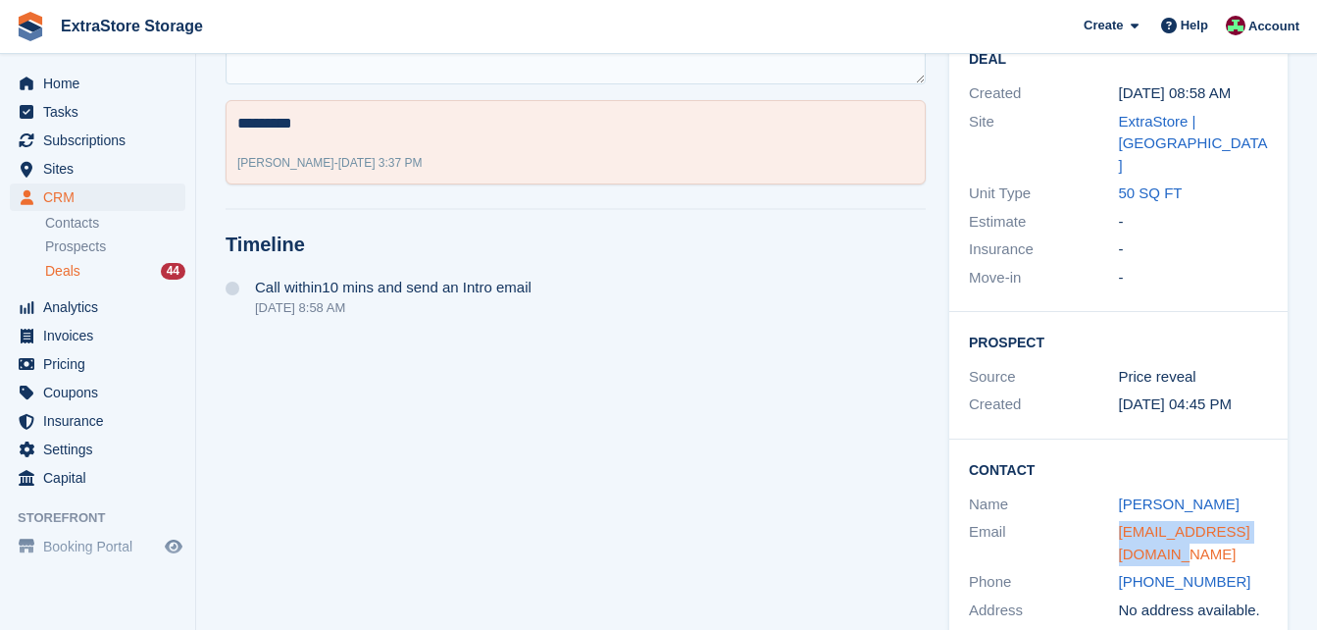
drag, startPoint x: 1161, startPoint y: 506, endPoint x: 1123, endPoint y: 493, distance: 40.3
click at [1123, 521] on div "monia_dlimi@hotmail.com" at bounding box center [1194, 543] width 150 height 44
copy link "monia_dlimi@hotmail.com"
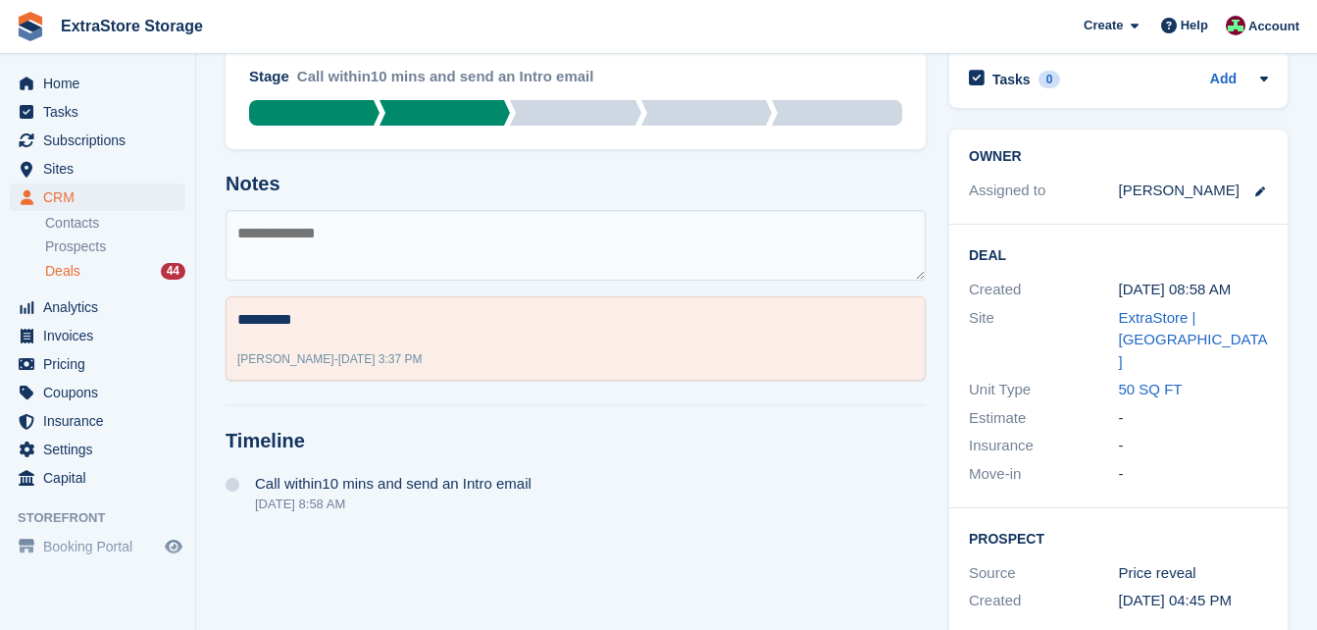
scroll to position [0, 0]
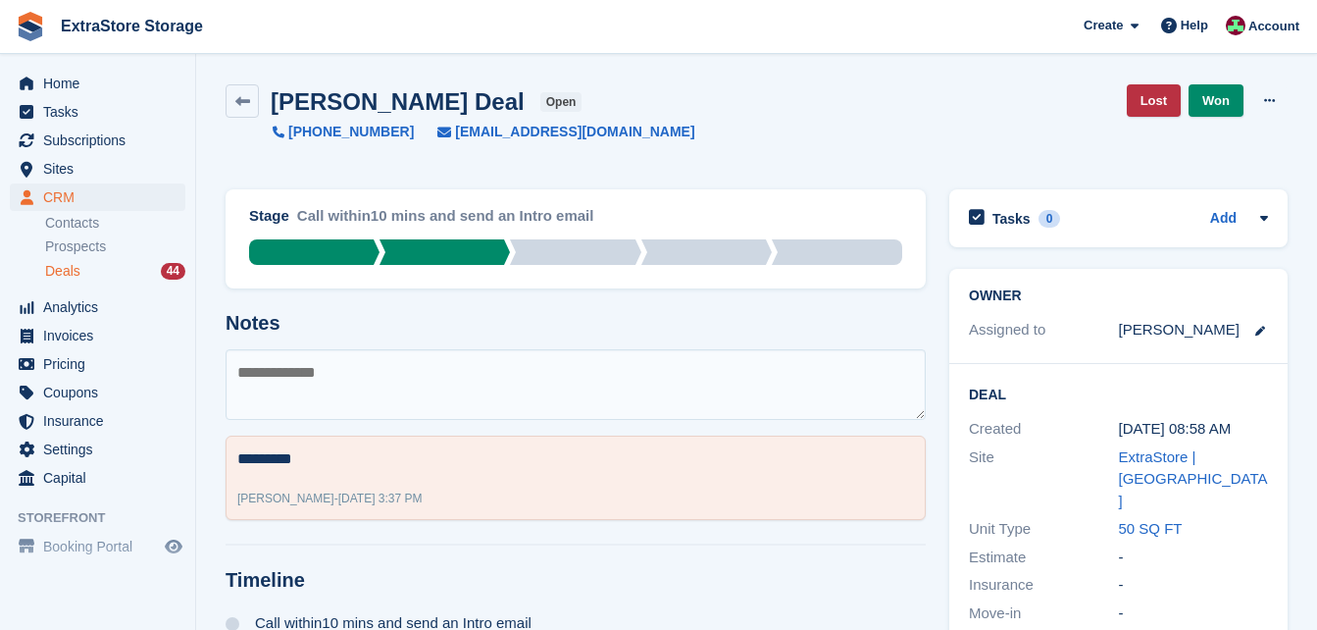
click at [78, 266] on span "Deals" at bounding box center [62, 271] width 35 height 19
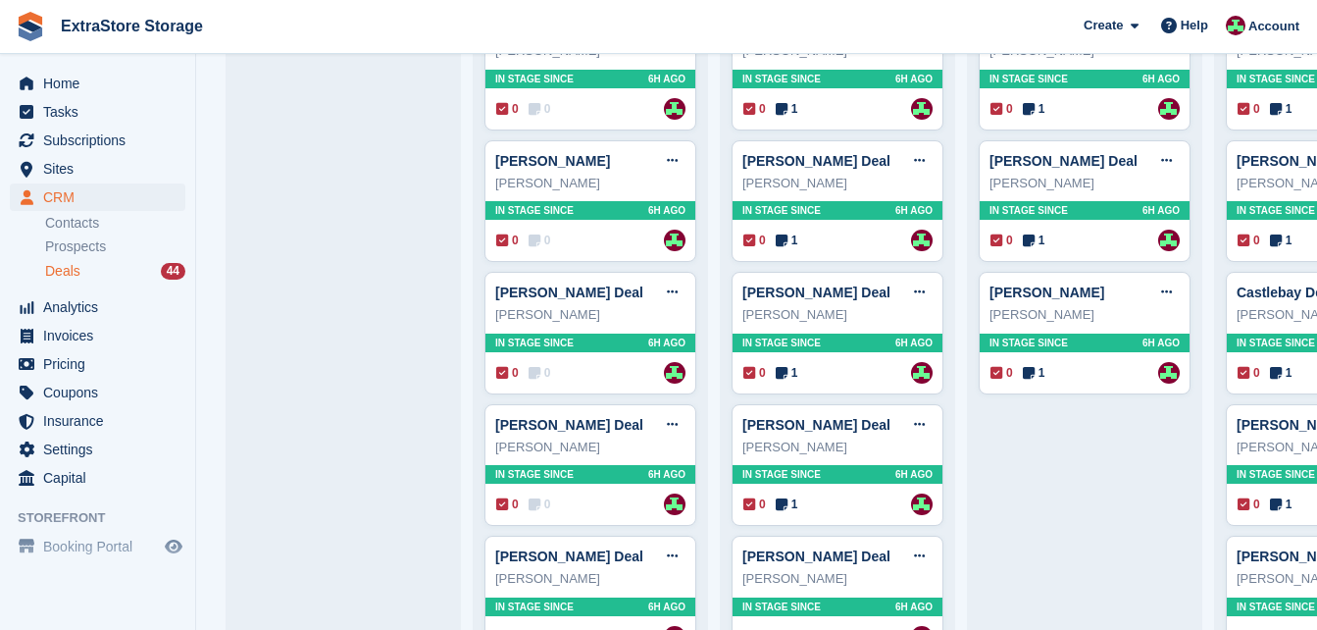
scroll to position [981, 0]
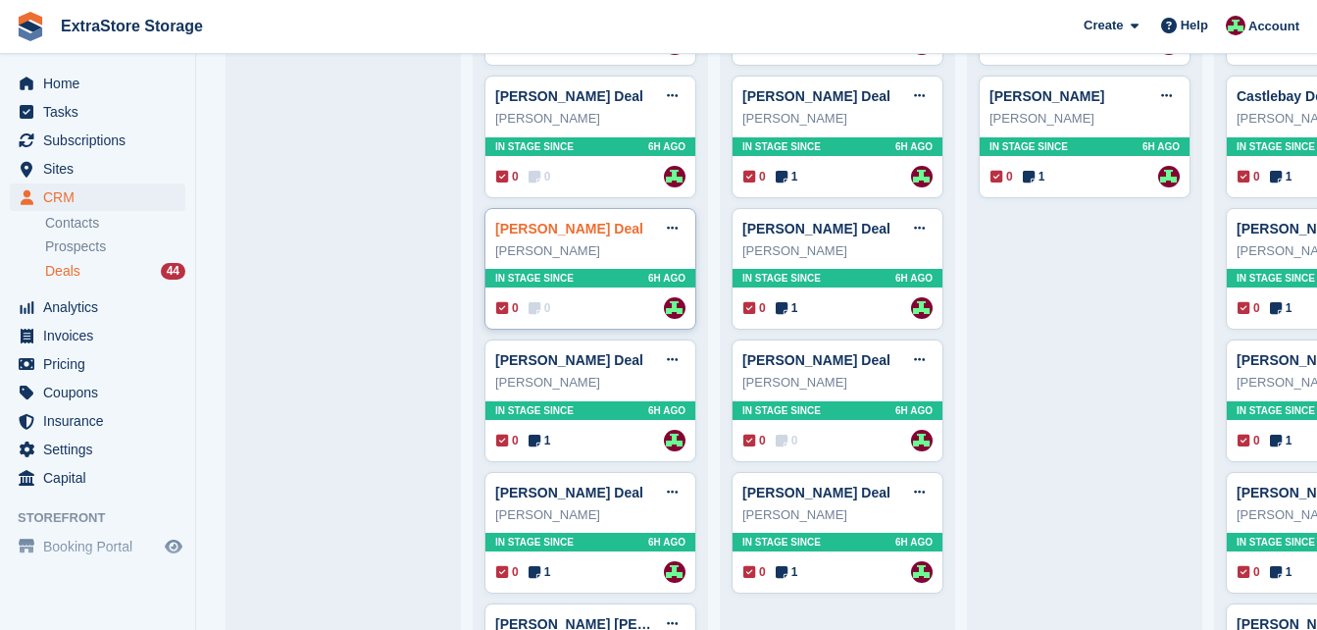
click at [517, 232] on link "Paul McCluskey Deal" at bounding box center [569, 229] width 148 height 16
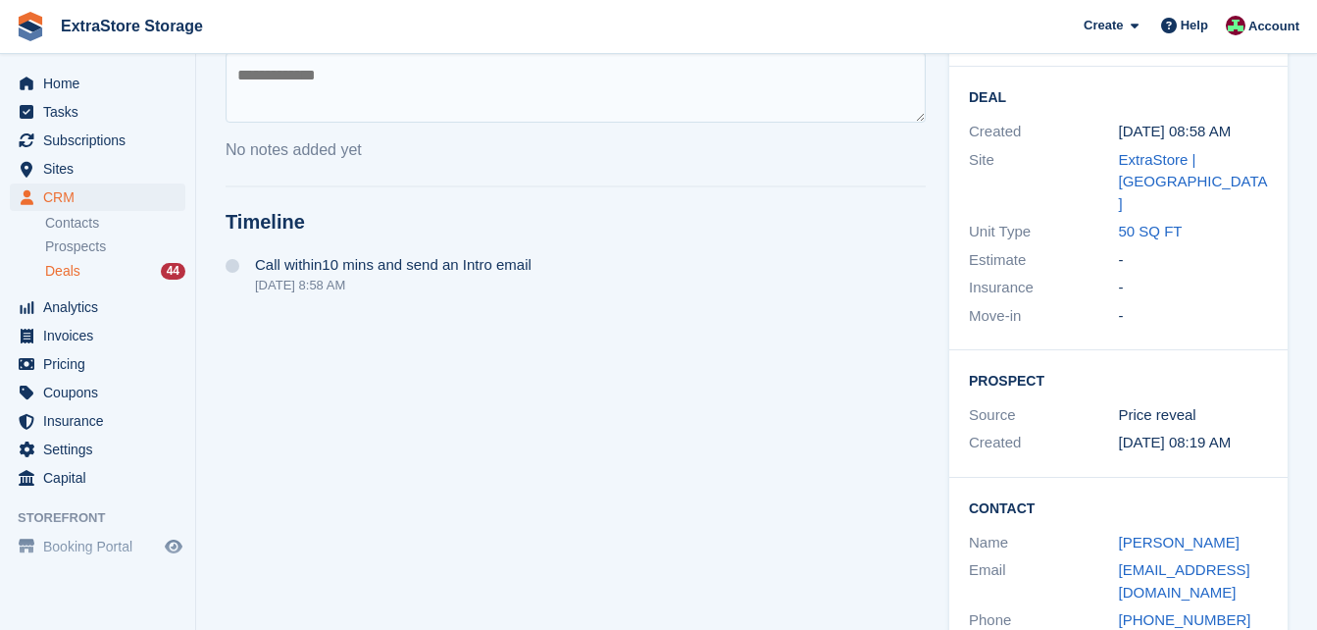
scroll to position [335, 0]
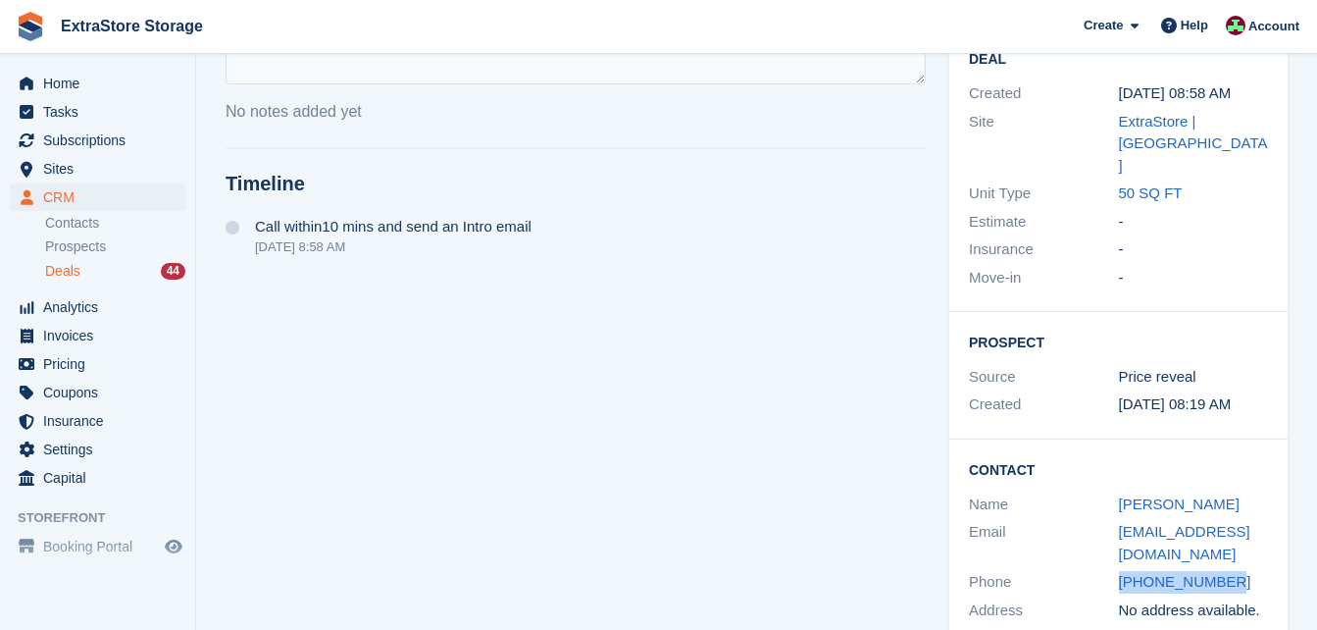
drag, startPoint x: 1241, startPoint y: 540, endPoint x: 1107, endPoint y: 542, distance: 133.4
click at [1107, 568] on div "Phone +447856395688" at bounding box center [1118, 582] width 299 height 28
drag, startPoint x: 1180, startPoint y: 505, endPoint x: 1119, endPoint y: 493, distance: 61.9
click at [1119, 521] on div "paulmcest1991@gmail.com" at bounding box center [1194, 543] width 150 height 44
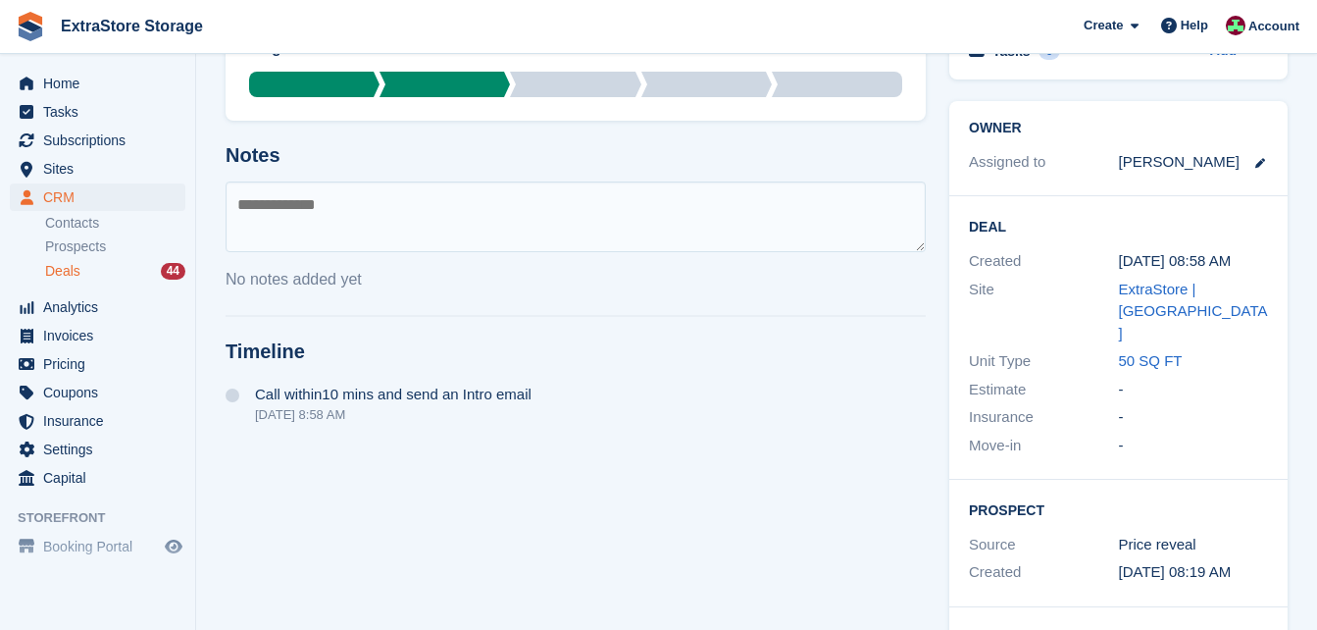
scroll to position [139, 0]
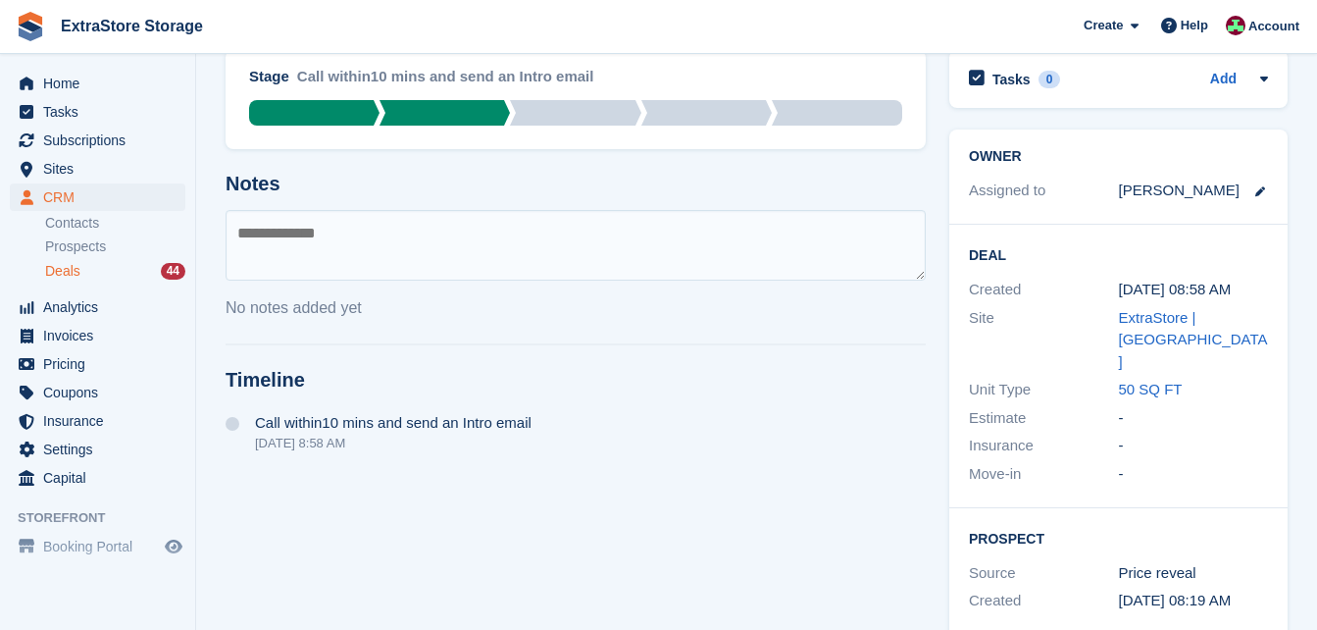
click at [274, 244] on textarea at bounding box center [576, 245] width 700 height 71
type textarea "**********"
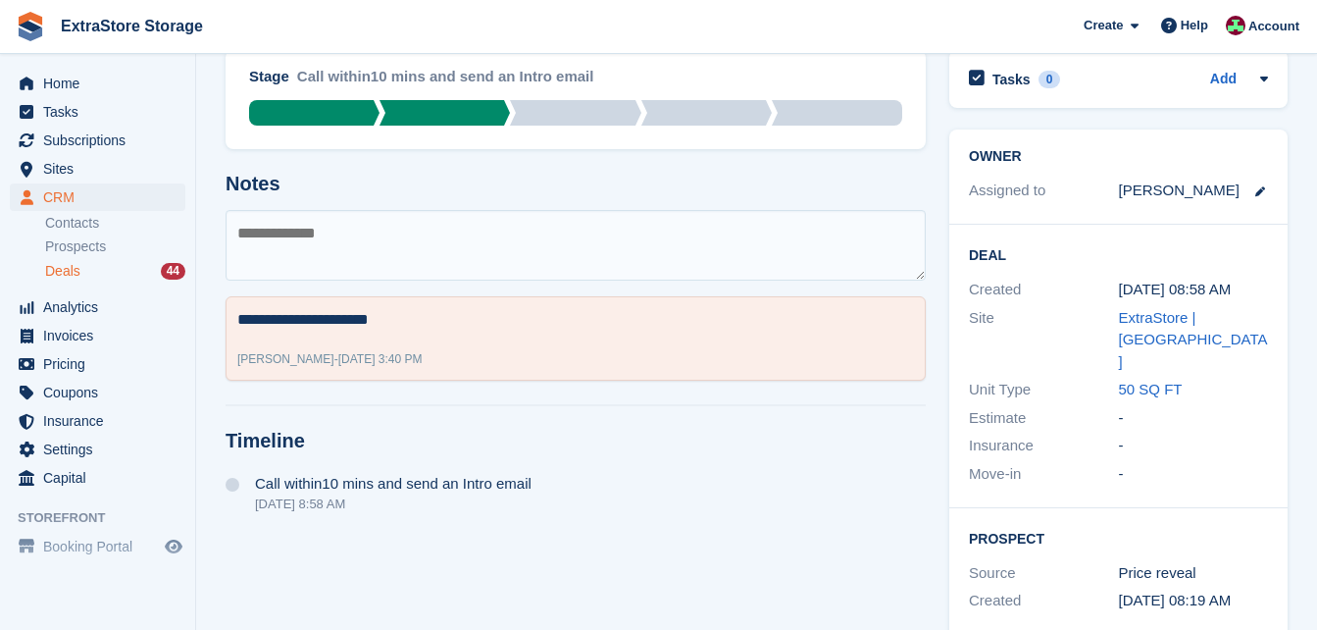
click at [105, 265] on div "Deals 44" at bounding box center [115, 271] width 140 height 19
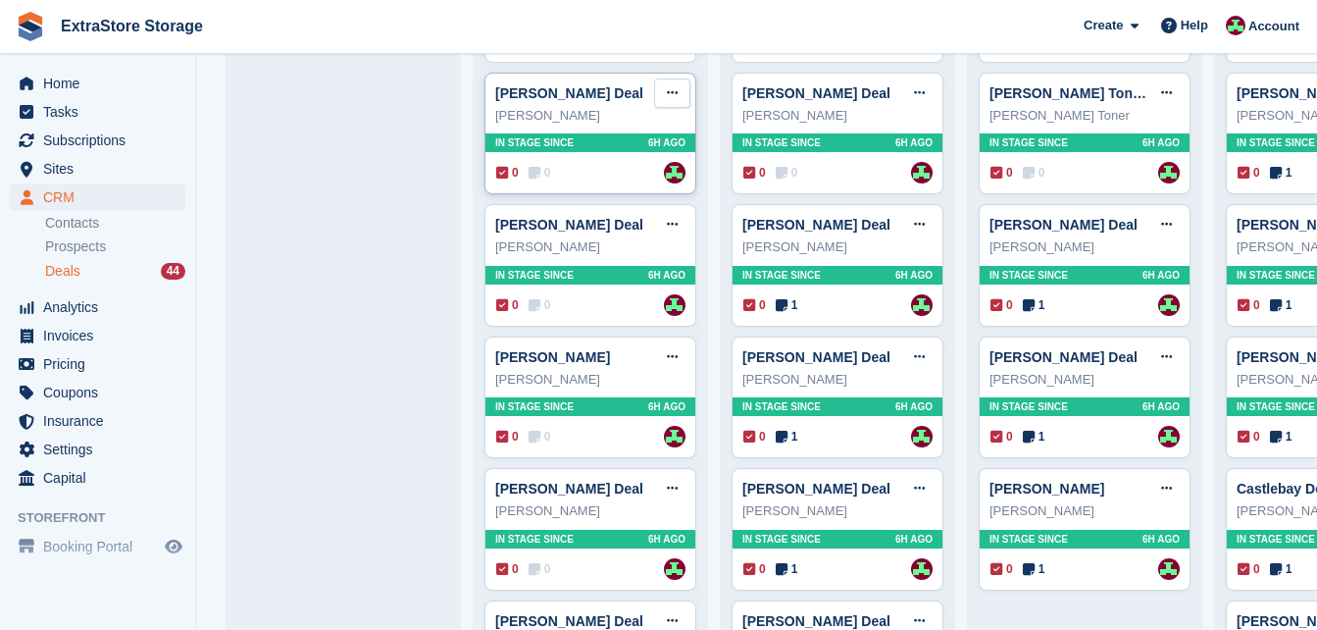
scroll to position [785, 0]
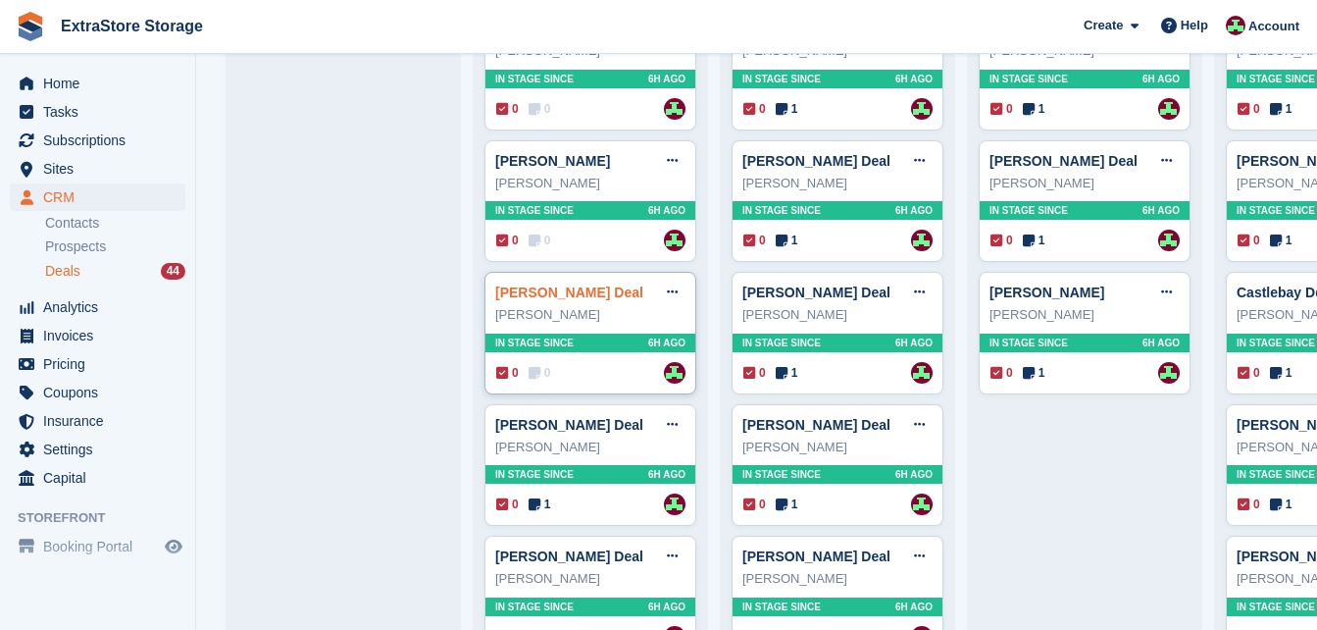
click at [537, 295] on link "Kristian Sokol Deal" at bounding box center [569, 292] width 148 height 16
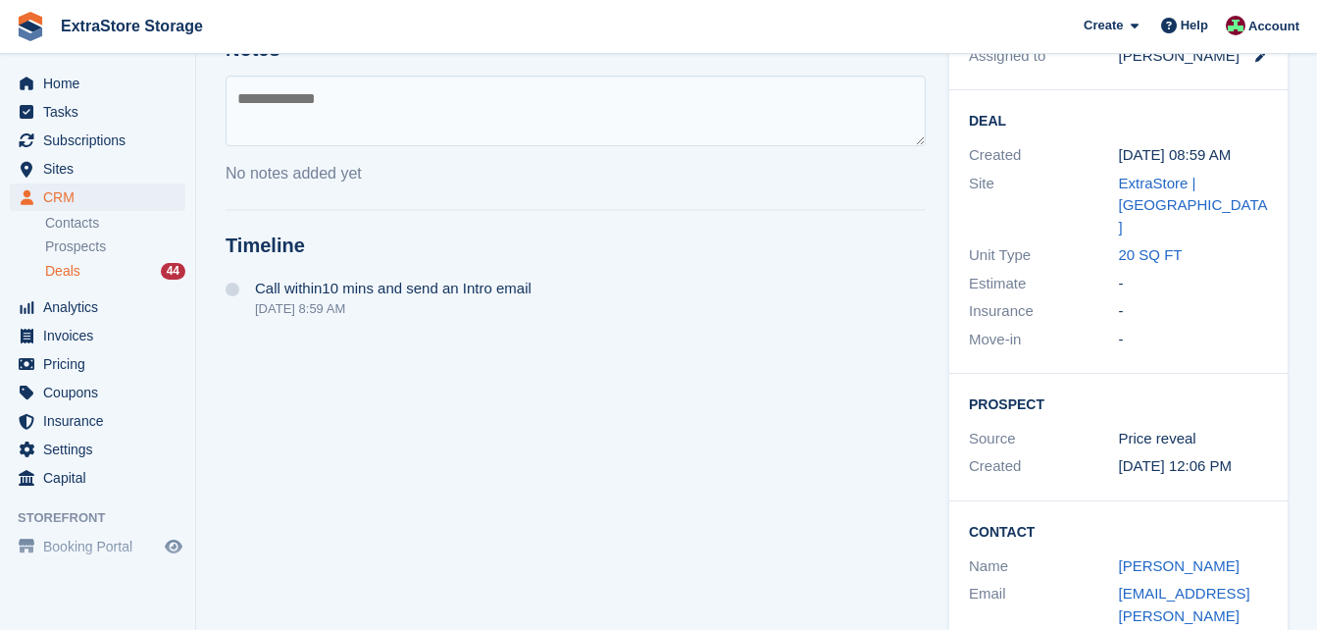
scroll to position [335, 0]
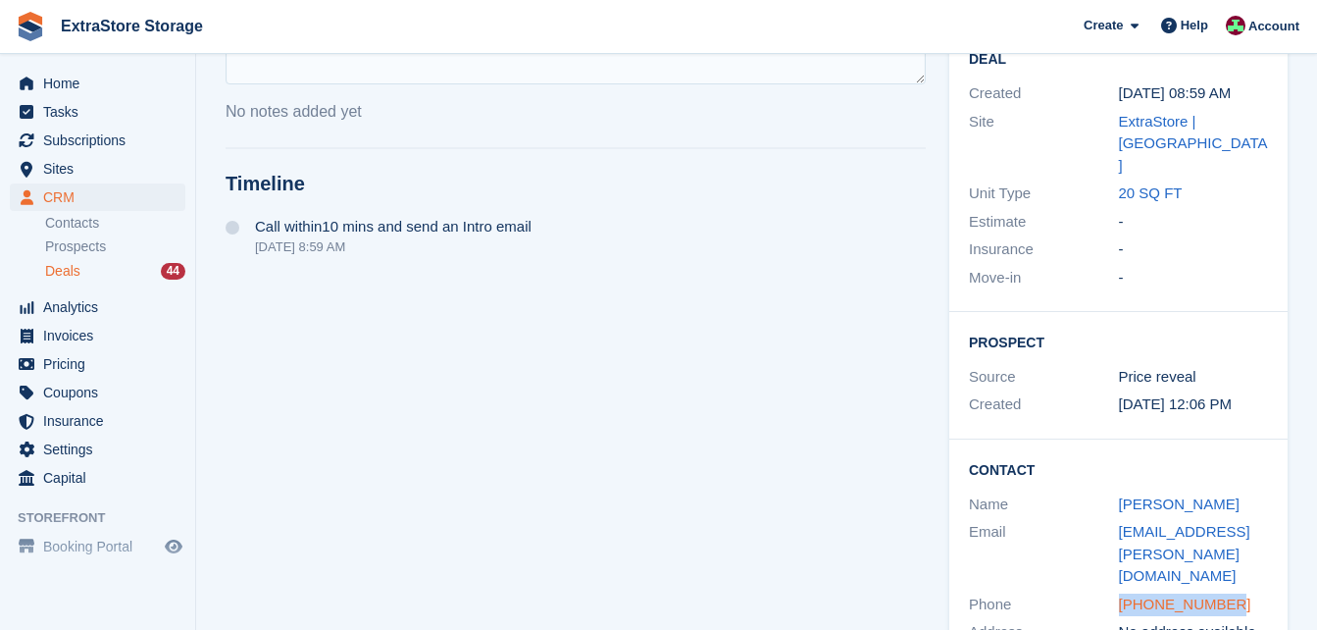
drag, startPoint x: 1235, startPoint y: 534, endPoint x: 1120, endPoint y: 544, distance: 115.3
click at [1120, 593] on div "+447955269259" at bounding box center [1194, 604] width 150 height 23
drag, startPoint x: 1159, startPoint y: 511, endPoint x: 1106, endPoint y: 488, distance: 58.0
click at [1106, 518] on div "Email kristian.sokol@icloud.com" at bounding box center [1118, 554] width 299 height 73
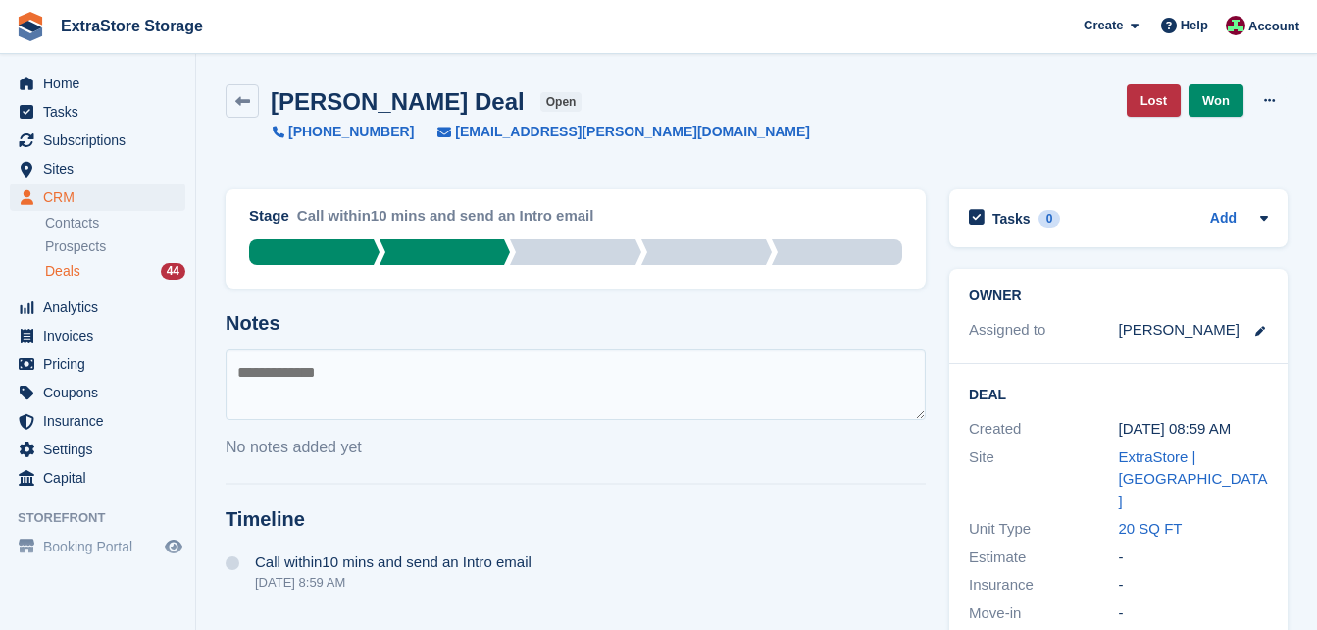
click at [298, 371] on textarea at bounding box center [576, 384] width 700 height 71
type textarea "**********"
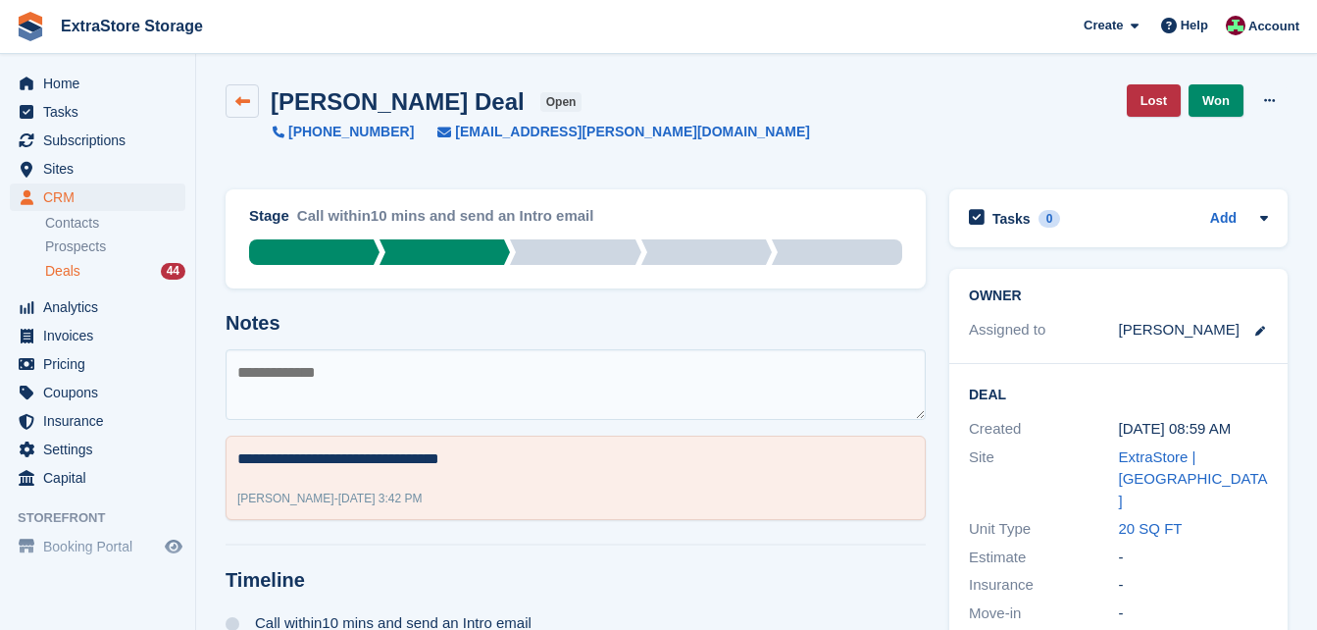
click at [235, 94] on icon at bounding box center [242, 101] width 15 height 15
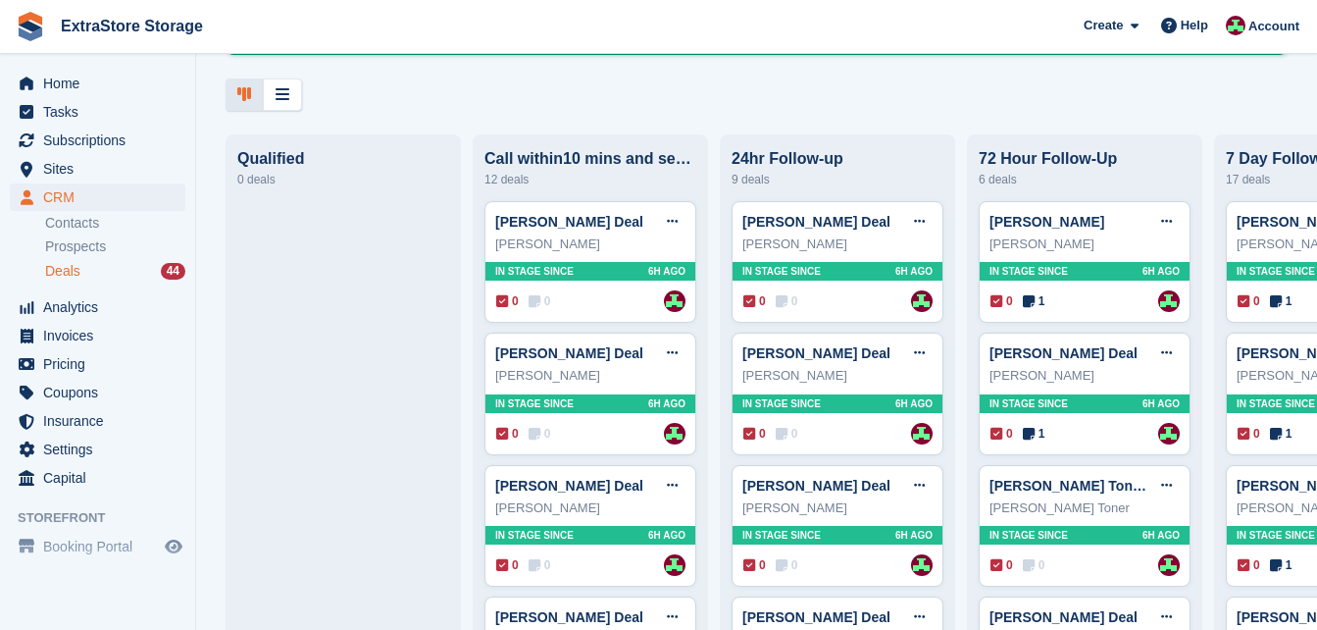
scroll to position [589, 0]
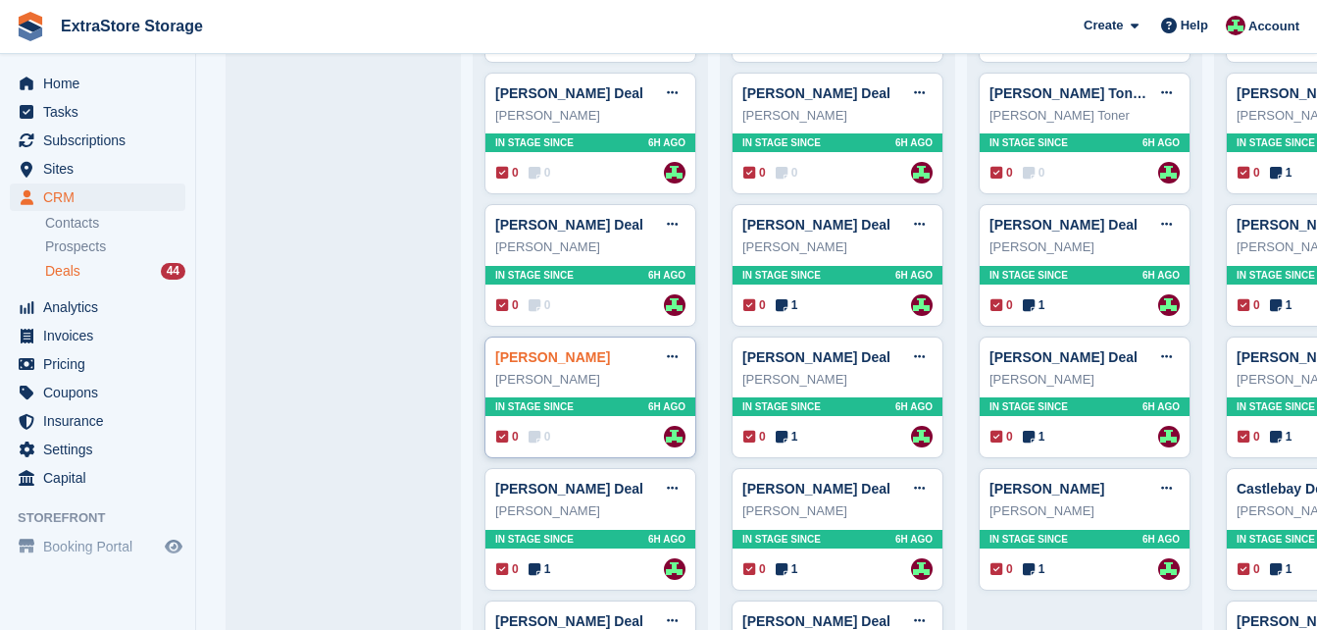
click at [556, 359] on link "jessica watson Deal" at bounding box center [552, 357] width 115 height 16
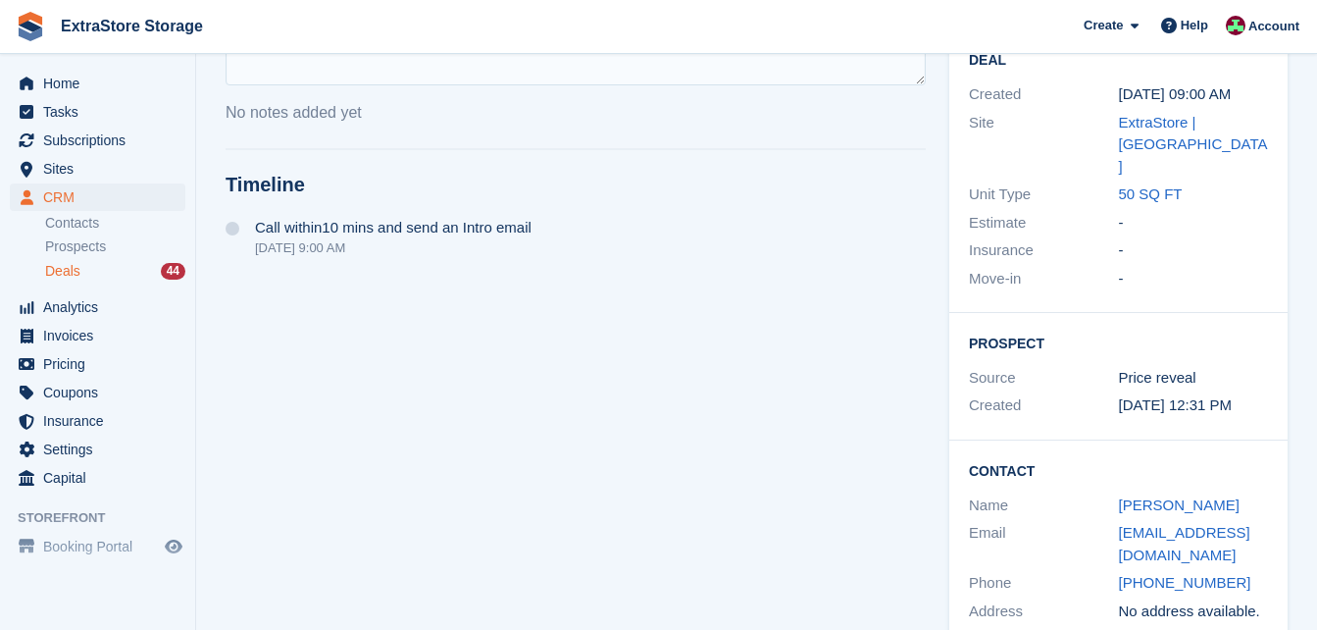
scroll to position [335, 0]
drag, startPoint x: 1245, startPoint y: 539, endPoint x: 1120, endPoint y: 540, distance: 124.6
click at [1120, 571] on div "+447497669345" at bounding box center [1194, 582] width 150 height 23
drag, startPoint x: 1120, startPoint y: 540, endPoint x: 1148, endPoint y: 540, distance: 27.5
drag, startPoint x: 1190, startPoint y: 510, endPoint x: 1116, endPoint y: 493, distance: 75.4
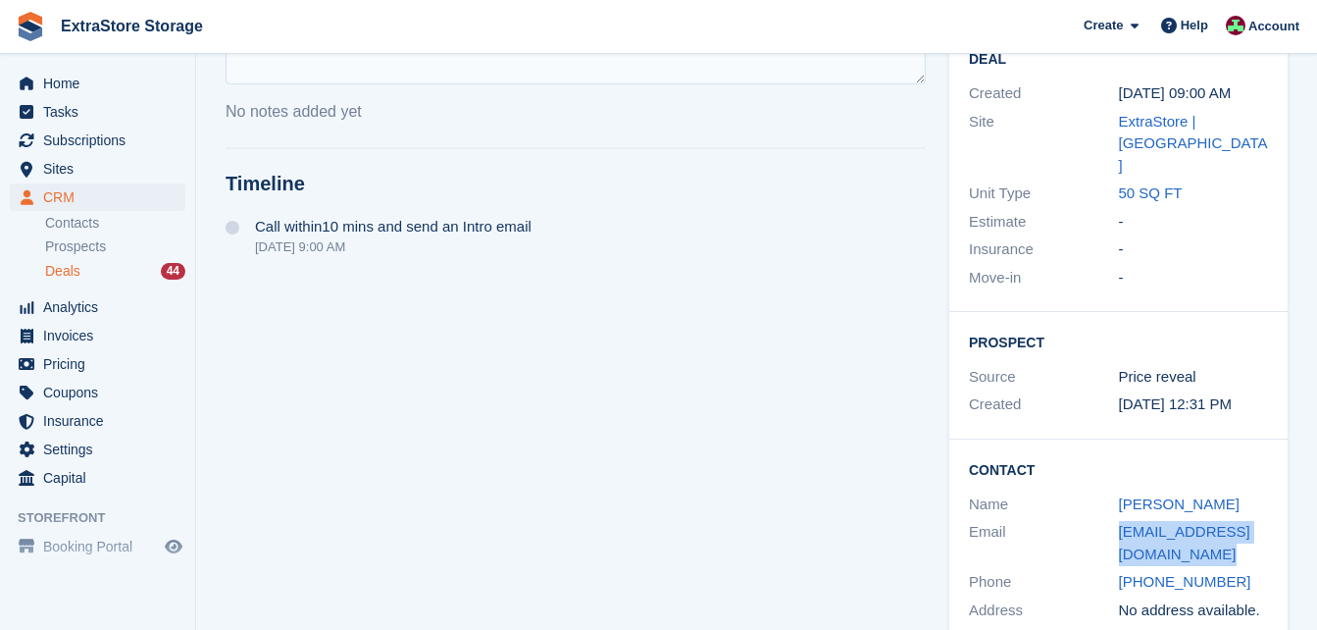
click at [1116, 518] on div "Email jessicalynwatson94@gmail.com" at bounding box center [1118, 543] width 299 height 50
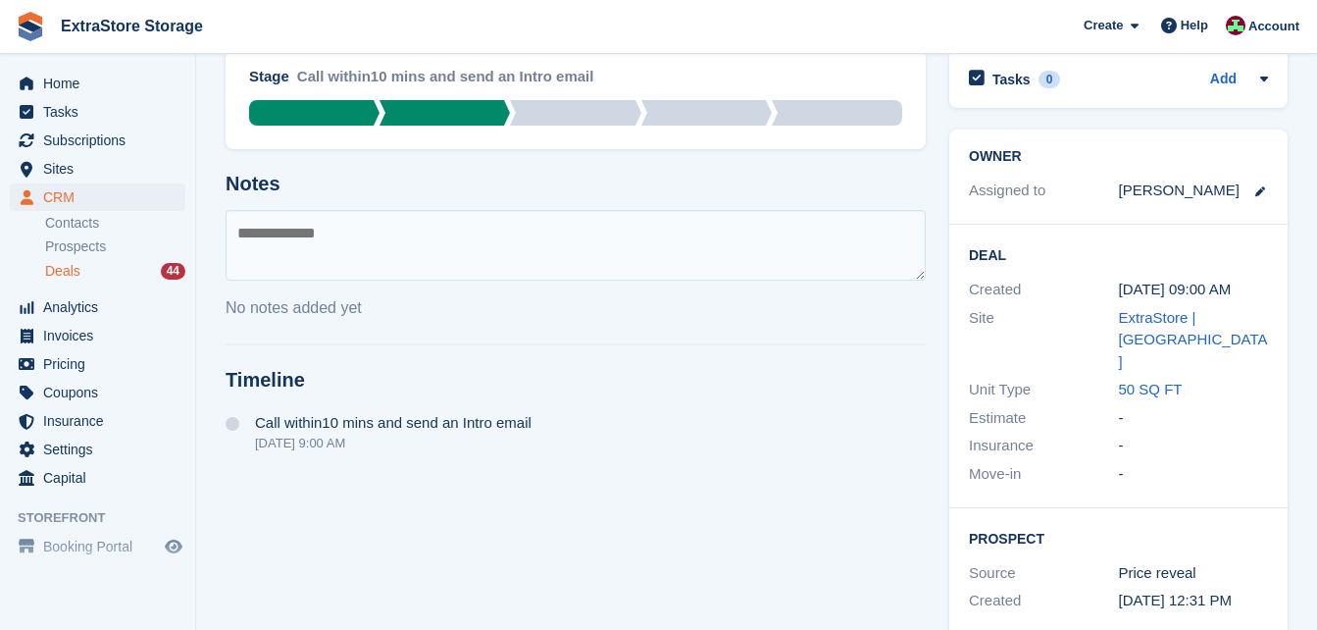
click at [285, 230] on textarea at bounding box center [576, 245] width 700 height 71
type textarea "**********"
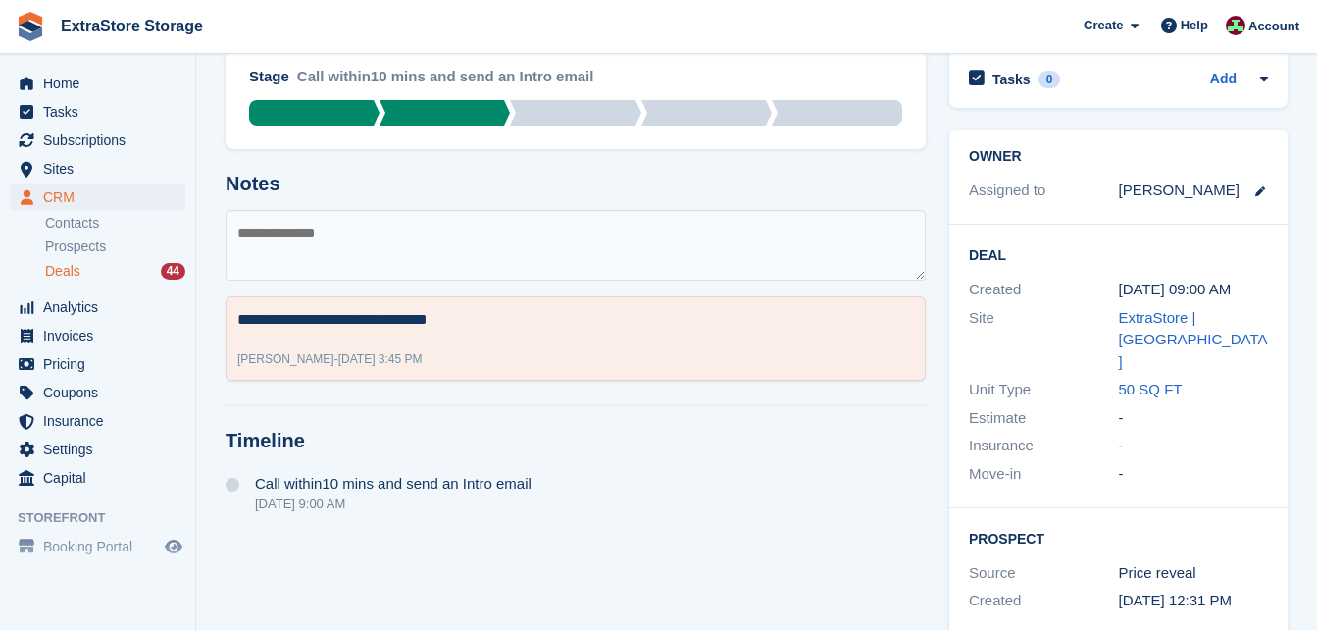
click at [70, 263] on span "Deals" at bounding box center [62, 271] width 35 height 19
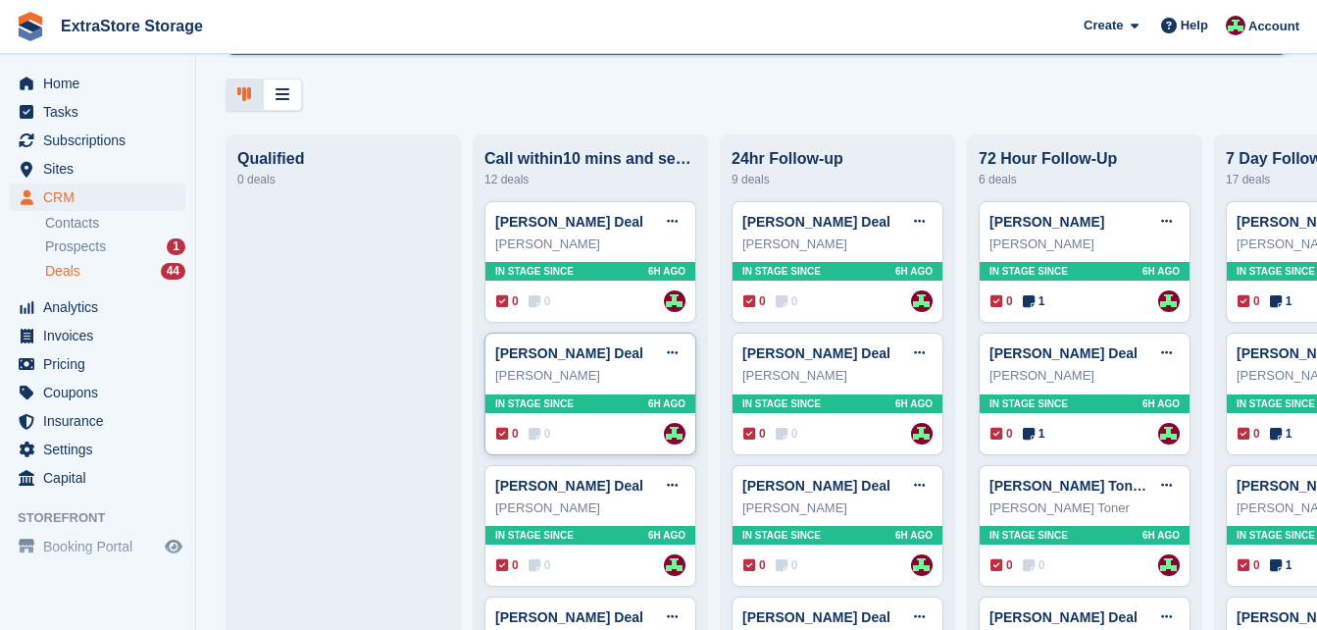
scroll to position [392, 0]
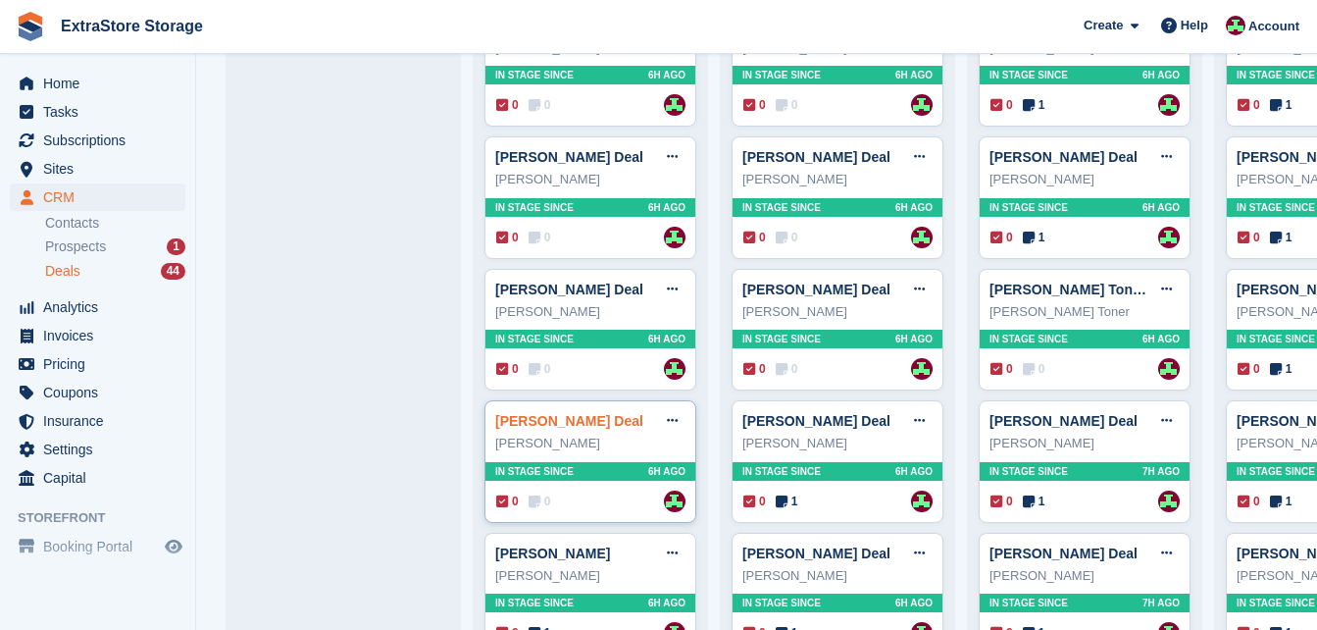
click at [535, 422] on link "Chris Farren Deal" at bounding box center [569, 421] width 148 height 16
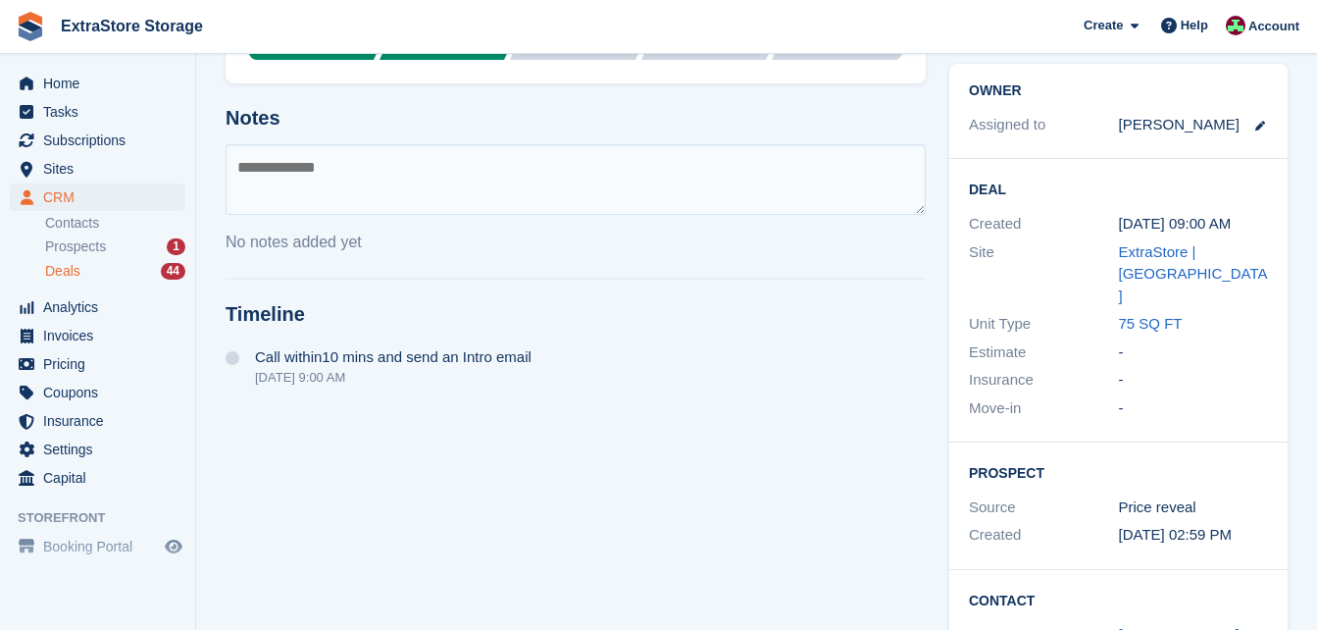
scroll to position [335, 0]
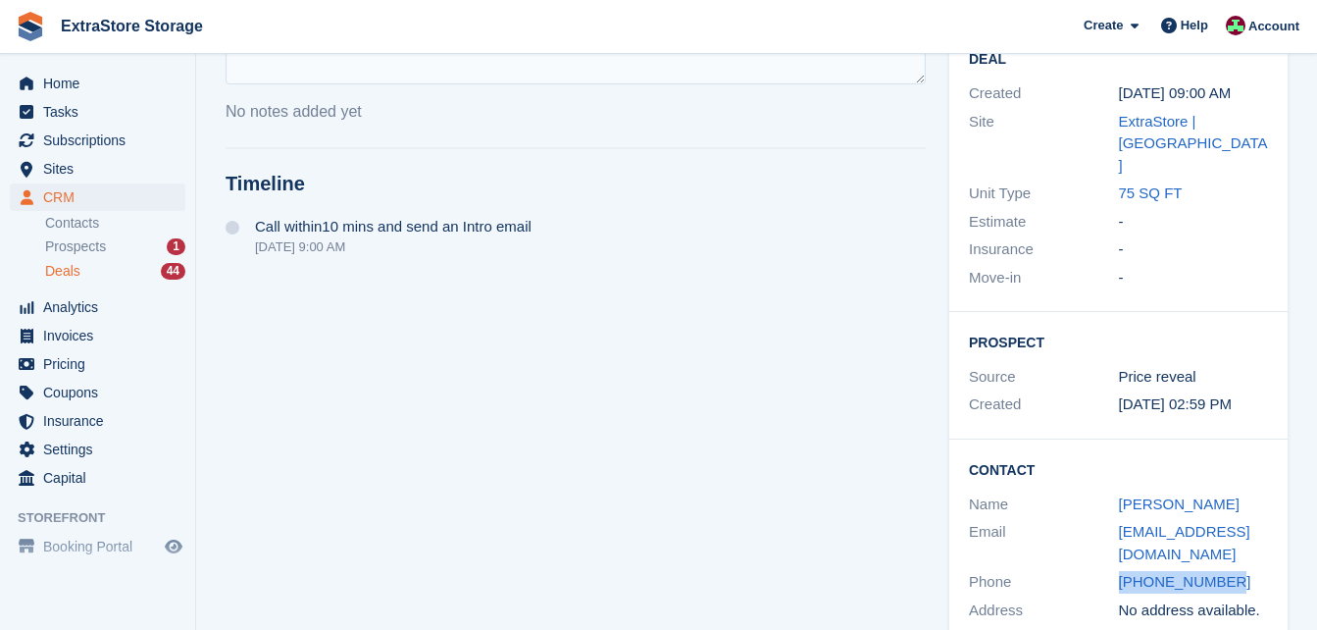
drag, startPoint x: 1240, startPoint y: 539, endPoint x: 1100, endPoint y: 539, distance: 140.3
click at [1100, 568] on div "Phone +447597259983" at bounding box center [1118, 582] width 299 height 28
drag, startPoint x: 1202, startPoint y: 508, endPoint x: 1113, endPoint y: 489, distance: 90.2
click at [1113, 518] on div "Email farren_christopher@yahoo.co.uk" at bounding box center [1118, 543] width 299 height 50
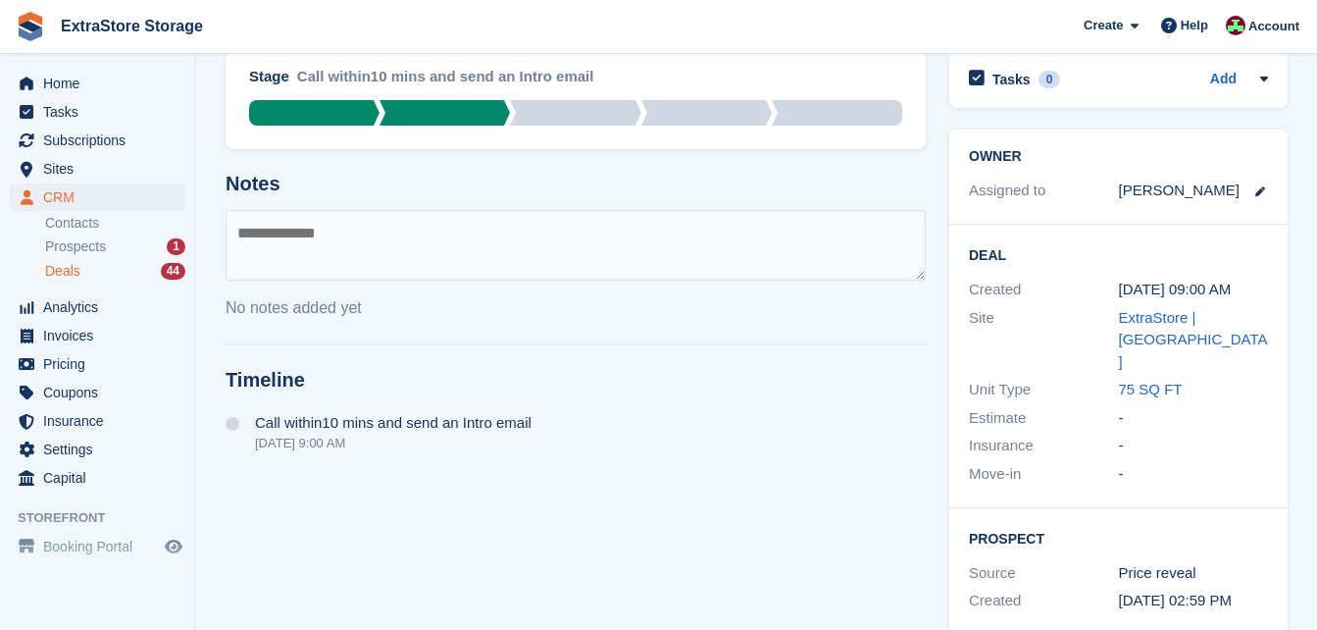
click at [308, 232] on textarea at bounding box center [576, 245] width 700 height 71
type textarea "**********"
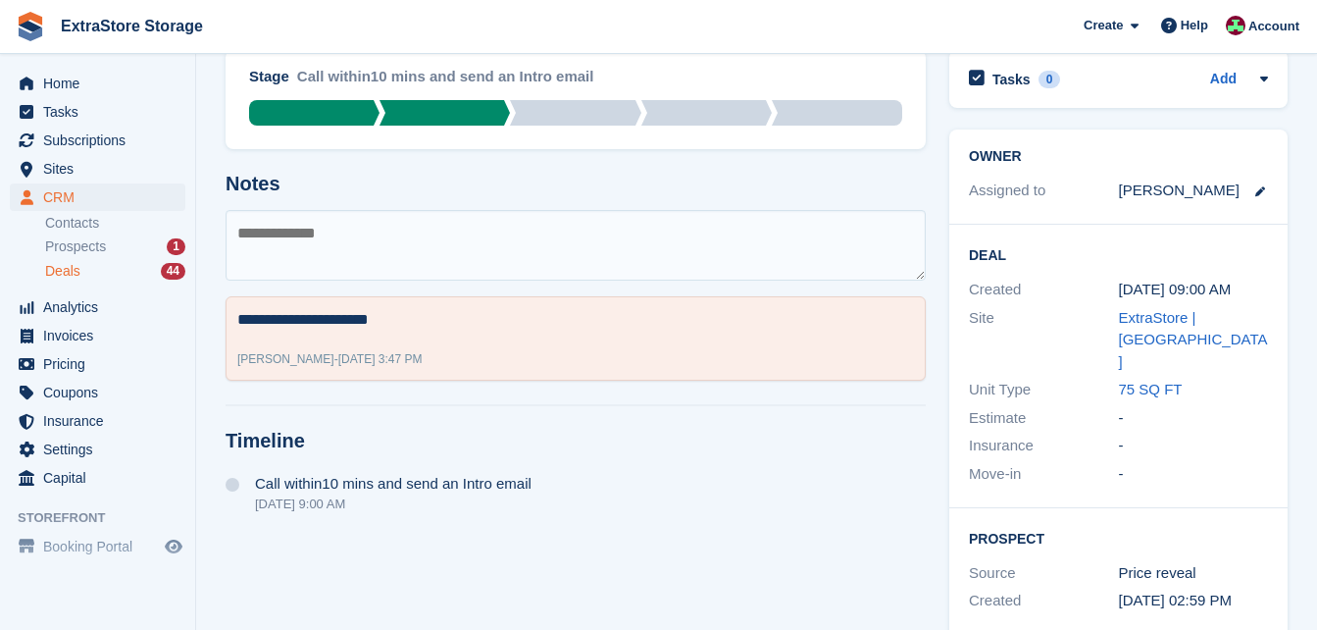
click at [97, 272] on div "Deals 44" at bounding box center [115, 271] width 140 height 19
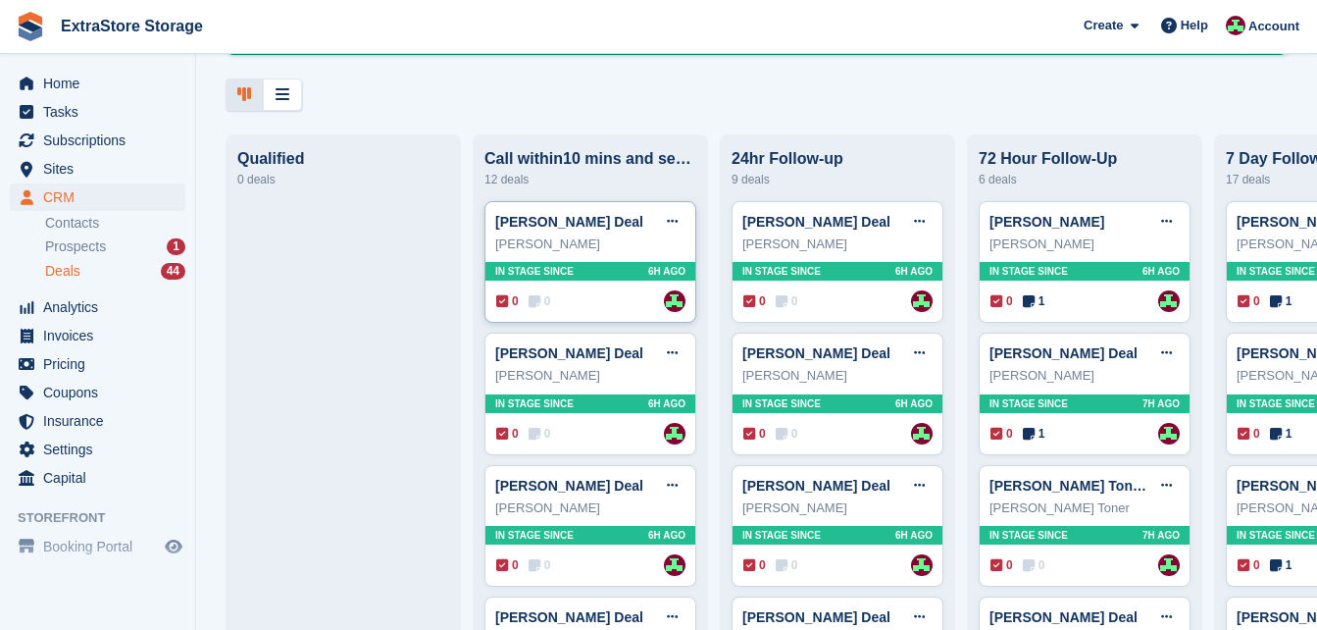
scroll to position [392, 0]
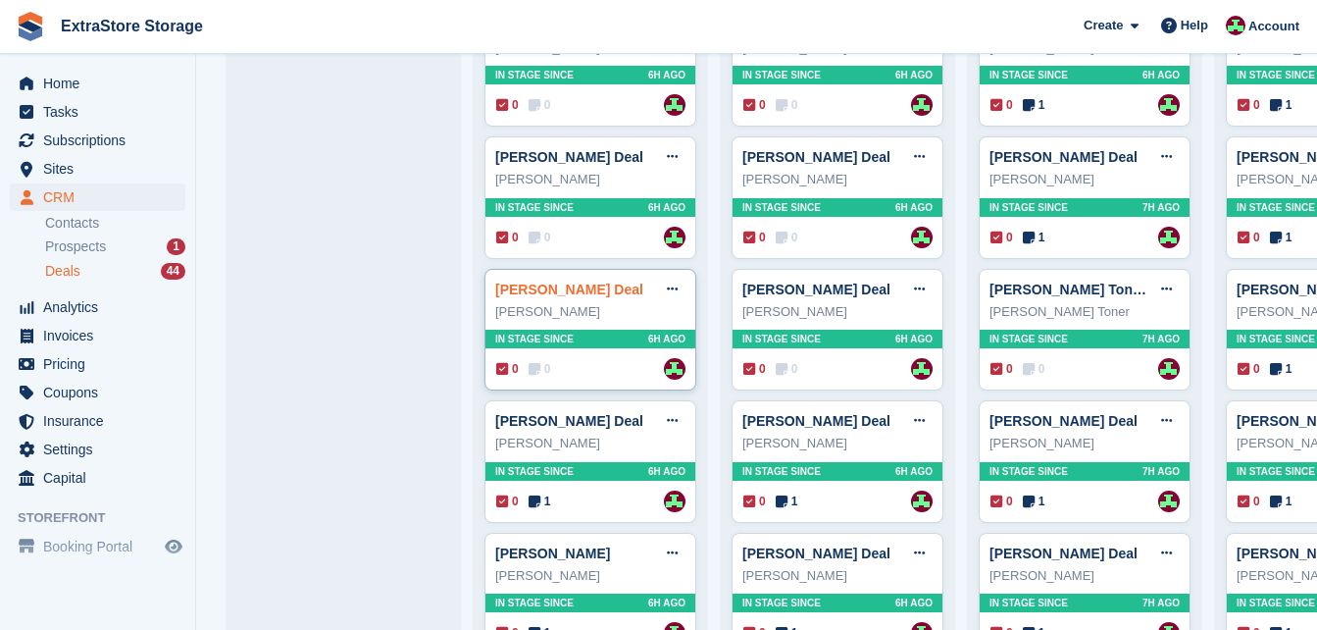
click at [528, 292] on link "DEMI BONNER Deal" at bounding box center [569, 290] width 148 height 16
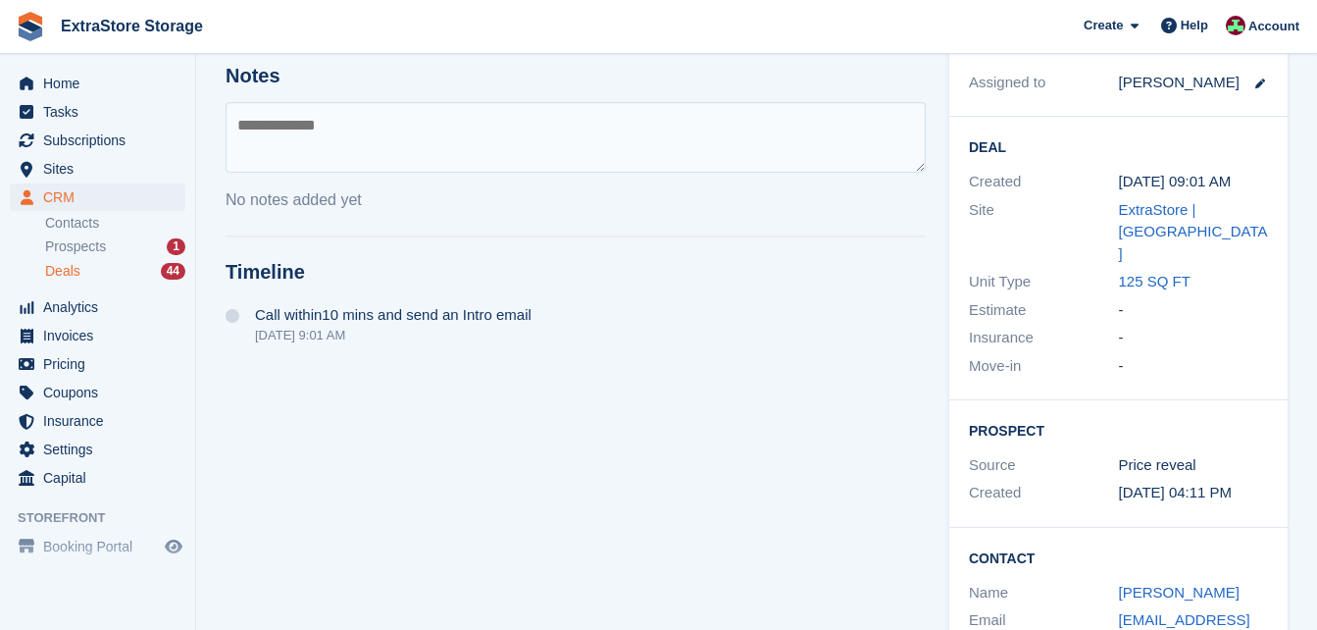
scroll to position [335, 0]
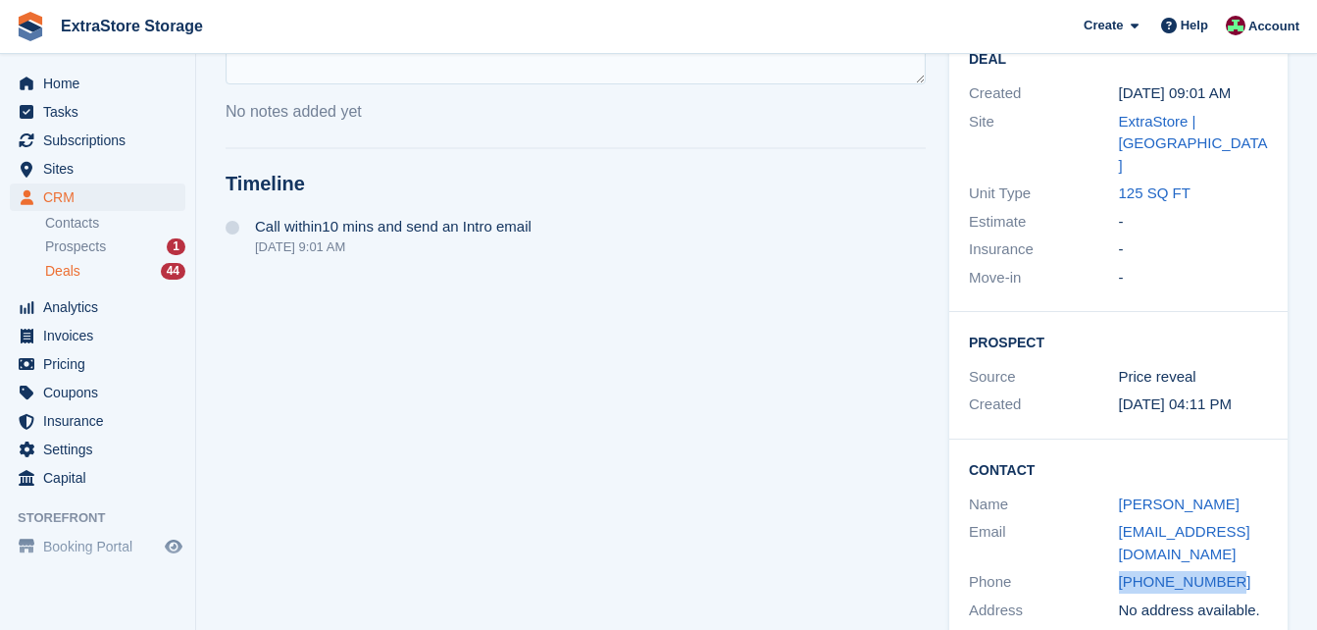
drag, startPoint x: 1236, startPoint y: 533, endPoint x: 1112, endPoint y: 532, distance: 123.6
click at [1112, 568] on div "Phone +447757773949" at bounding box center [1118, 582] width 299 height 28
click at [1117, 518] on div "Email demibonner1@icloud.com" at bounding box center [1118, 543] width 299 height 50
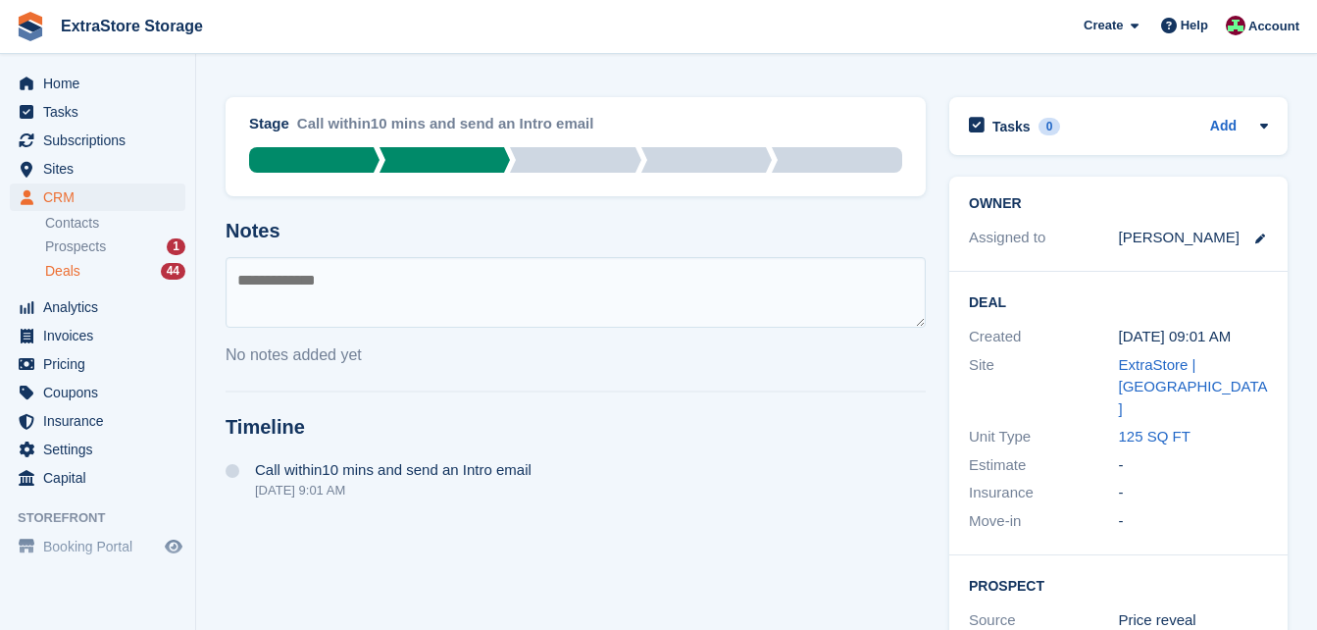
scroll to position [0, 0]
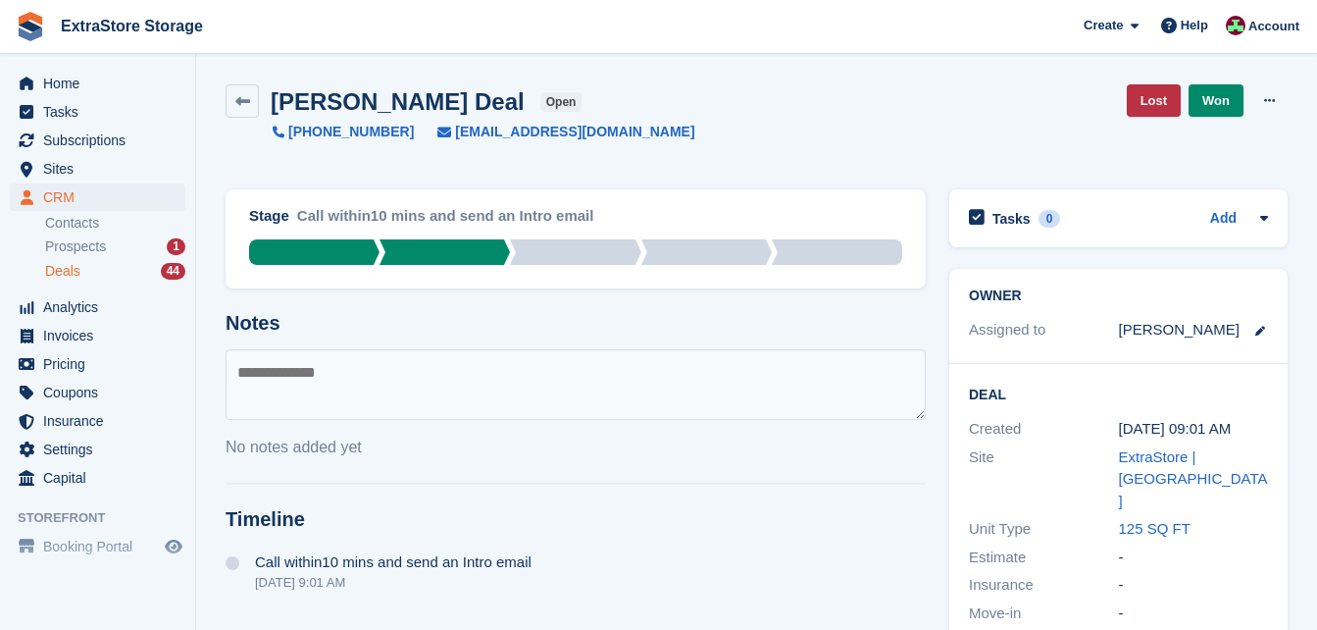
click at [264, 373] on textarea at bounding box center [576, 384] width 700 height 71
type textarea "**********"
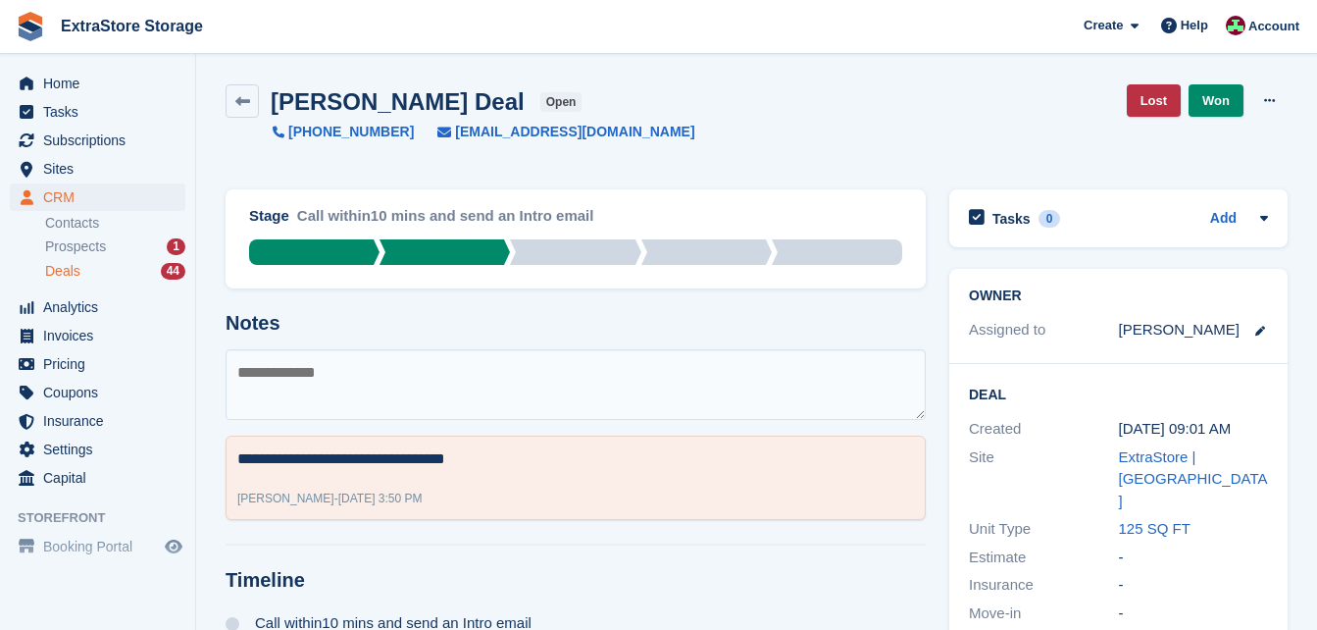
click at [81, 270] on div "Deals 44" at bounding box center [115, 271] width 140 height 19
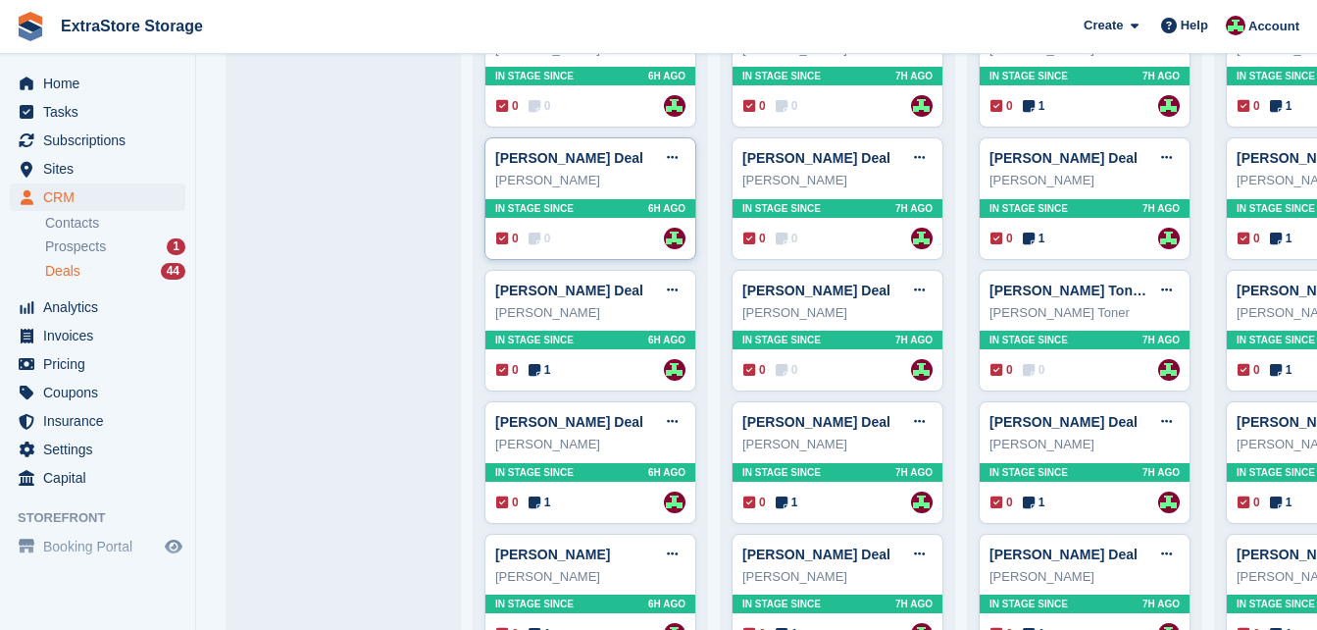
scroll to position [392, 0]
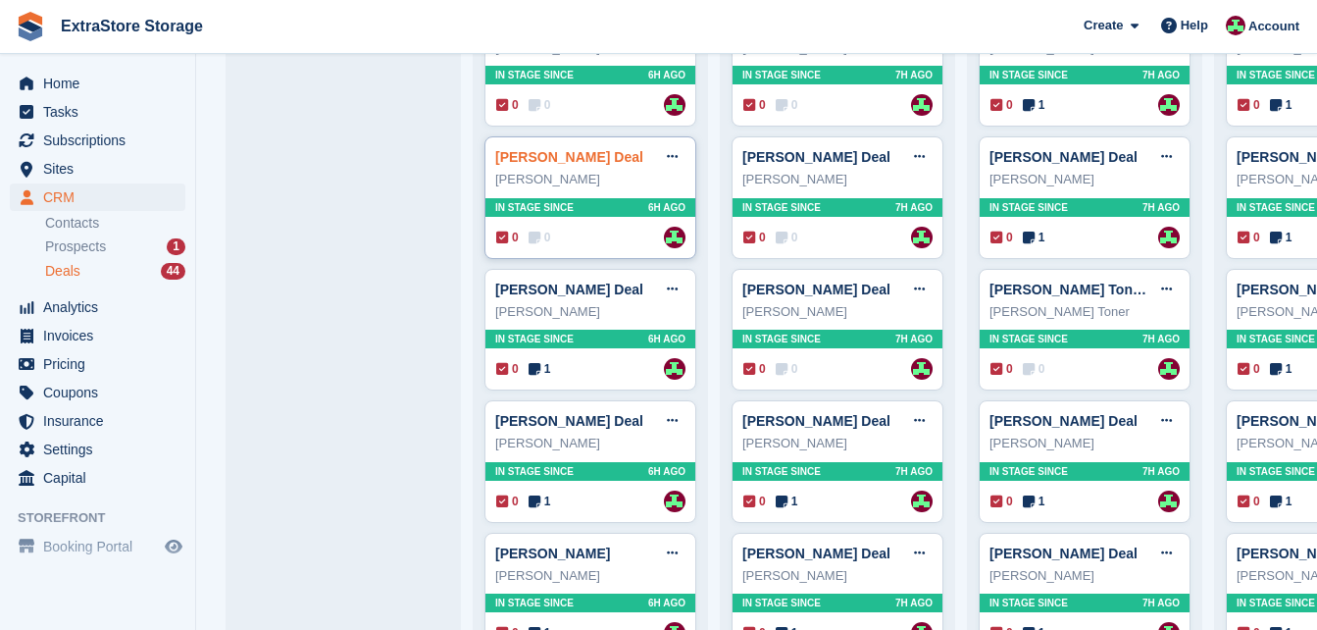
click at [527, 165] on link "Elaine Mckenna Deal" at bounding box center [569, 157] width 148 height 16
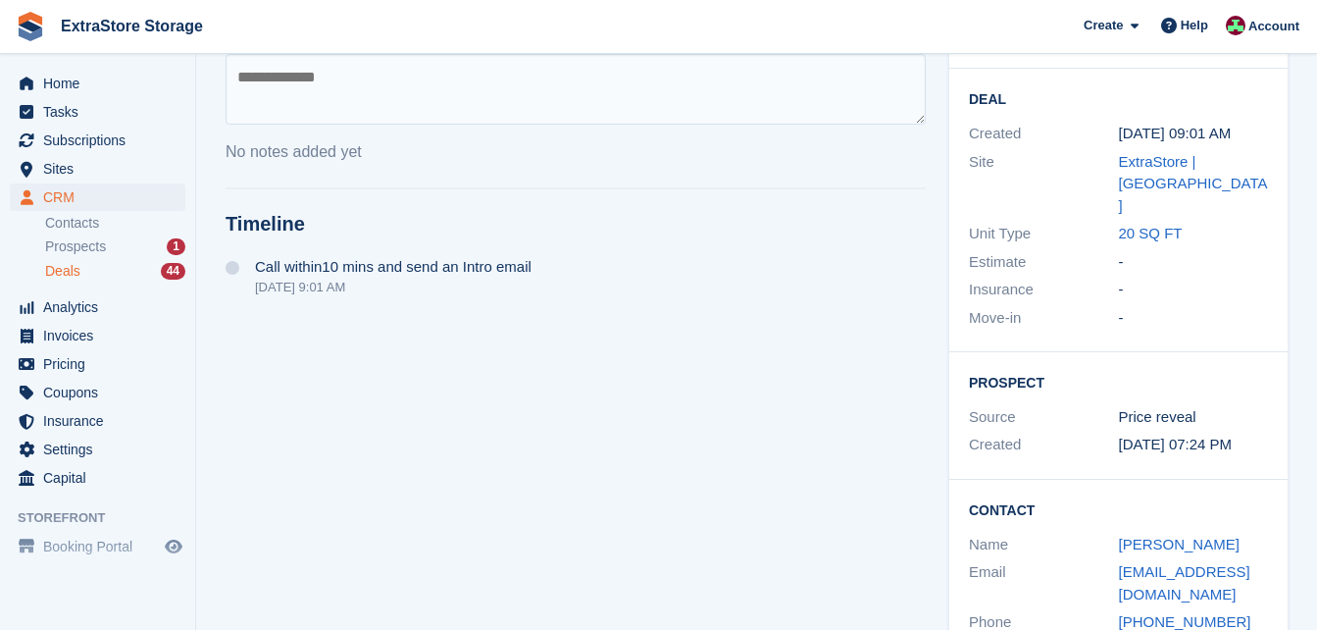
scroll to position [335, 0]
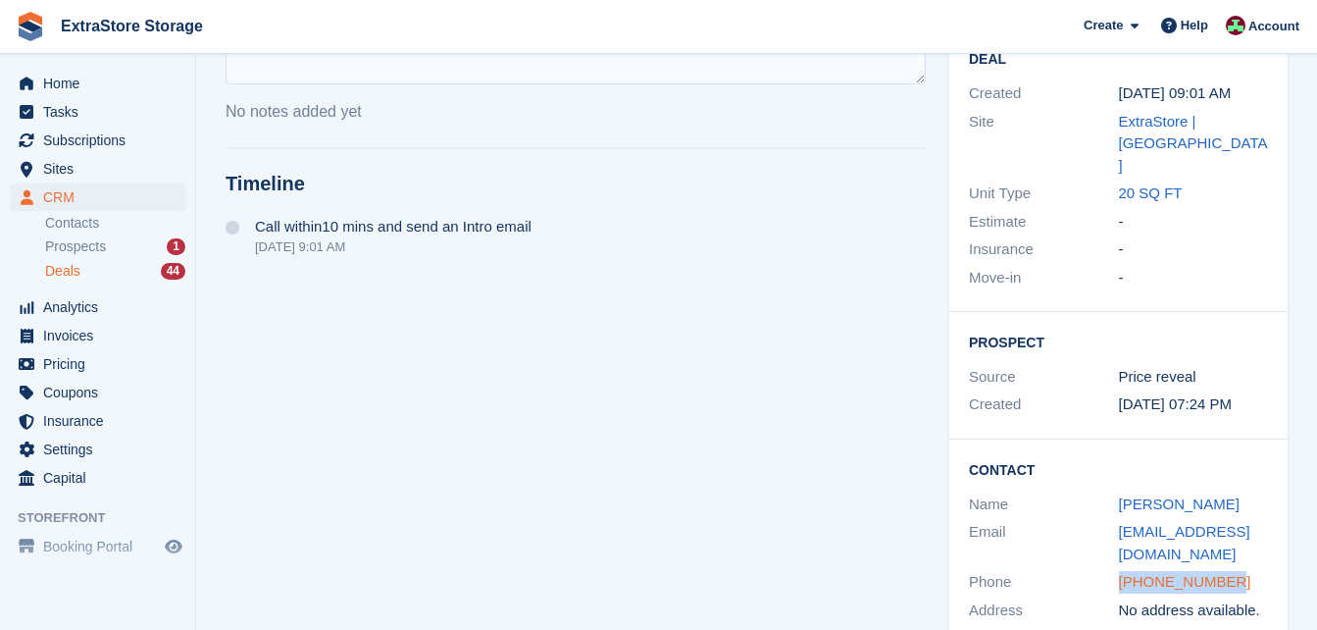
drag, startPoint x: 1236, startPoint y: 536, endPoint x: 1120, endPoint y: 538, distance: 115.8
click at [1120, 571] on div "+447931160020" at bounding box center [1194, 582] width 150 height 23
drag, startPoint x: 1180, startPoint y: 513, endPoint x: 1114, endPoint y: 493, distance: 68.6
click at [1114, 518] on div "Email elainemckenna1@hotmail.com" at bounding box center [1118, 543] width 299 height 50
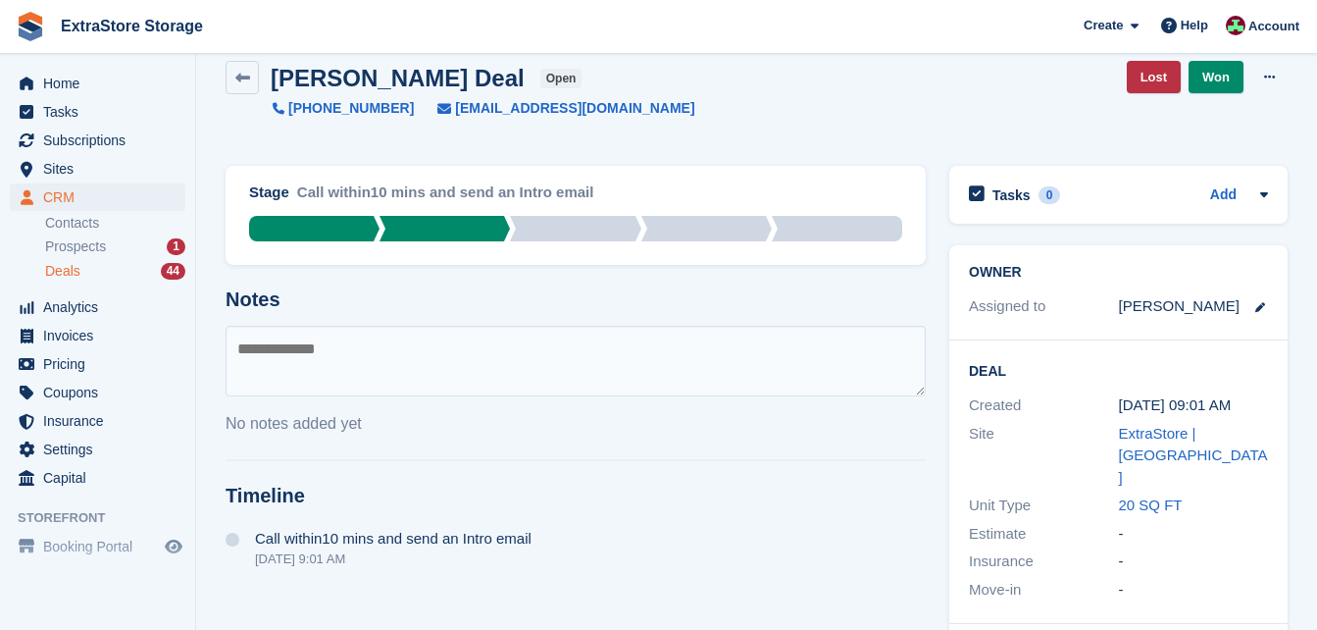
scroll to position [0, 0]
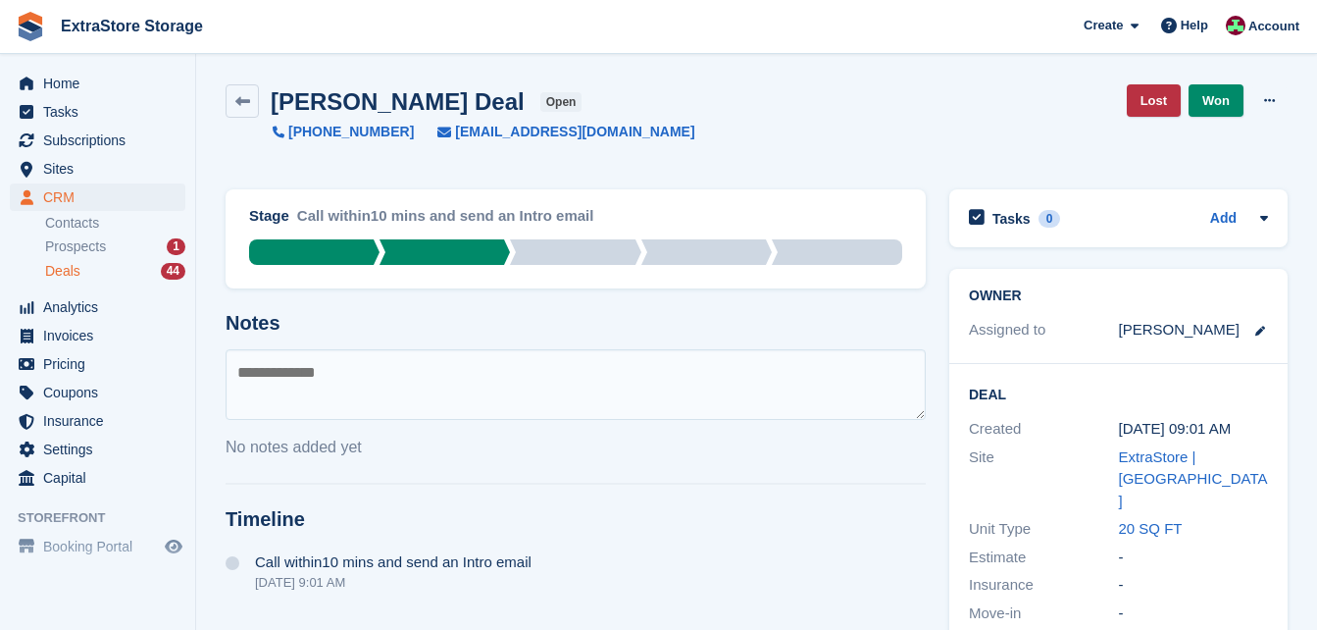
click at [303, 363] on textarea at bounding box center [576, 384] width 700 height 71
click at [323, 378] on textarea "**********" at bounding box center [576, 384] width 700 height 71
type textarea "**********"
click at [405, 380] on textarea "**********" at bounding box center [576, 384] width 700 height 71
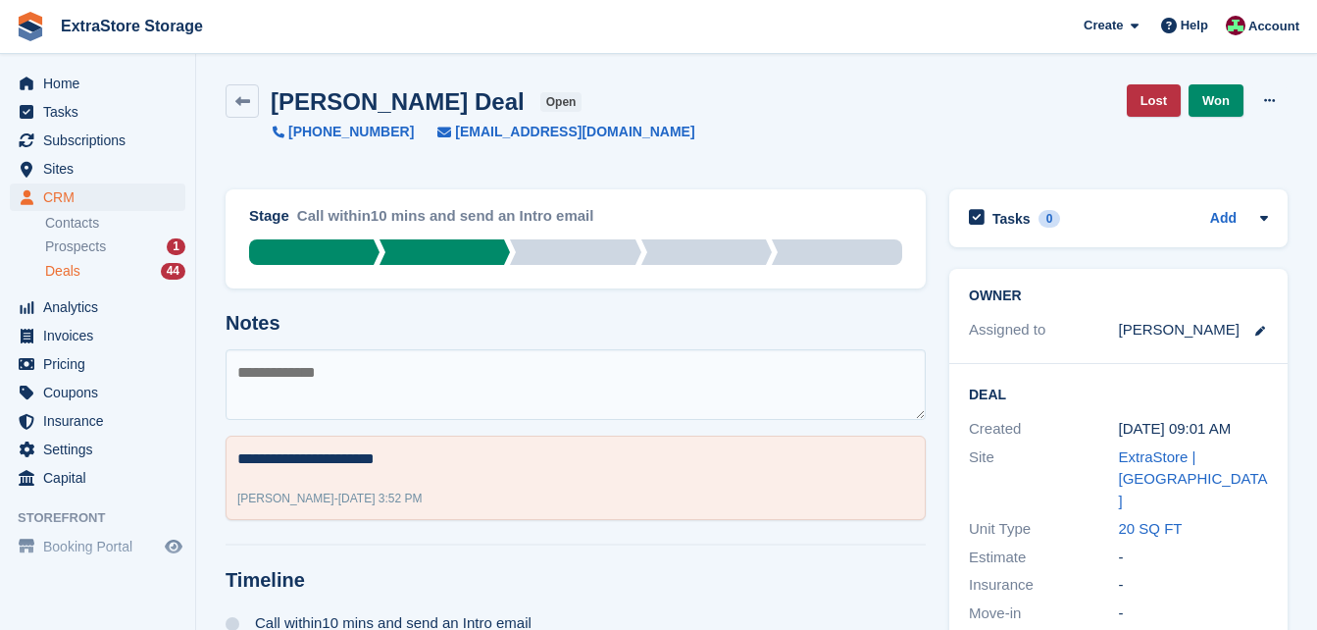
click at [100, 274] on div "Deals 44" at bounding box center [115, 271] width 140 height 19
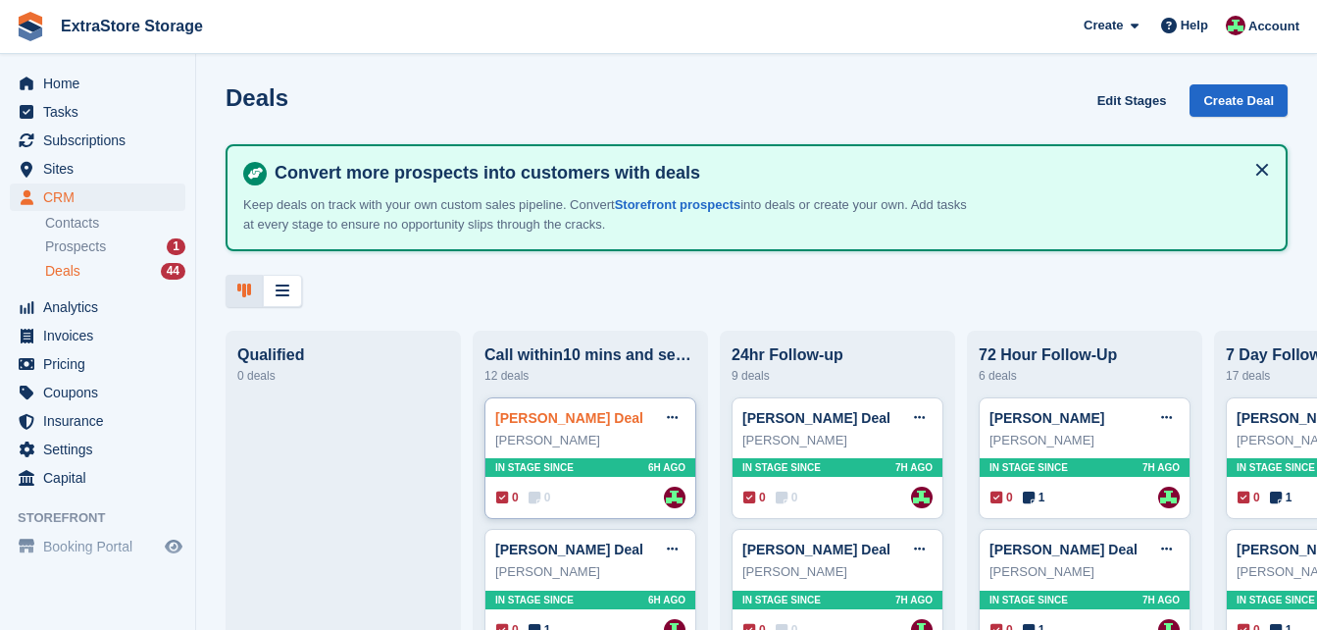
click at [535, 424] on link "Charlotte Sloan Deal" at bounding box center [569, 418] width 148 height 16
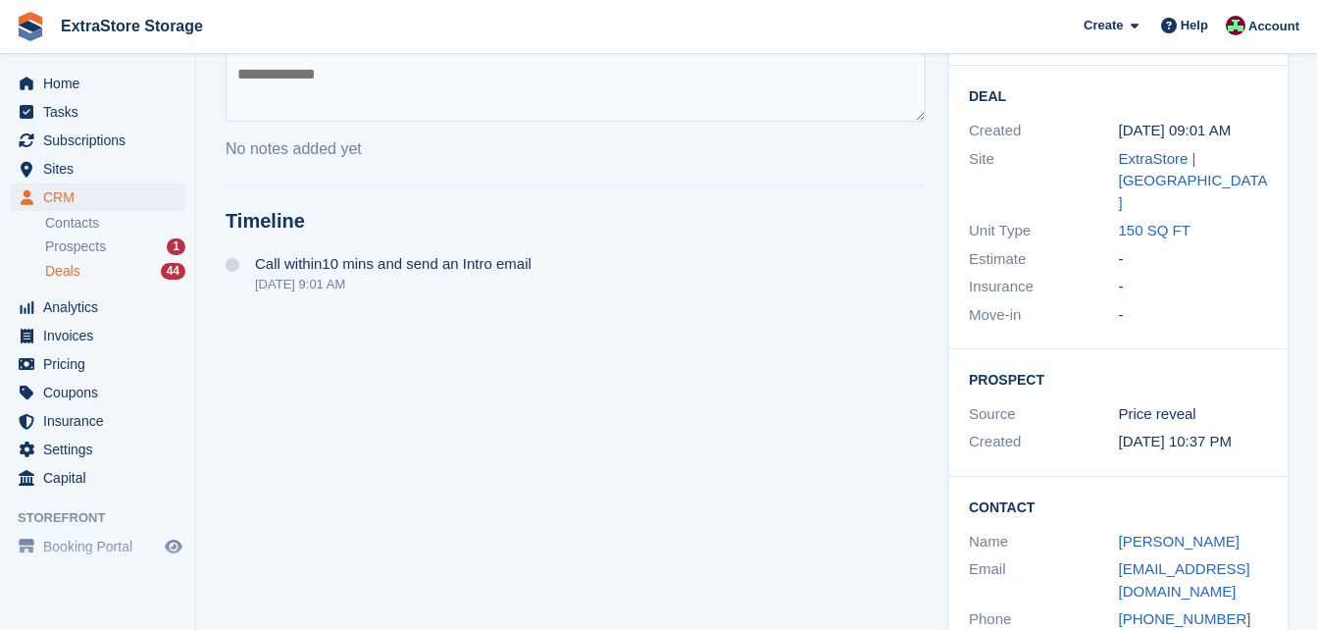
scroll to position [335, 0]
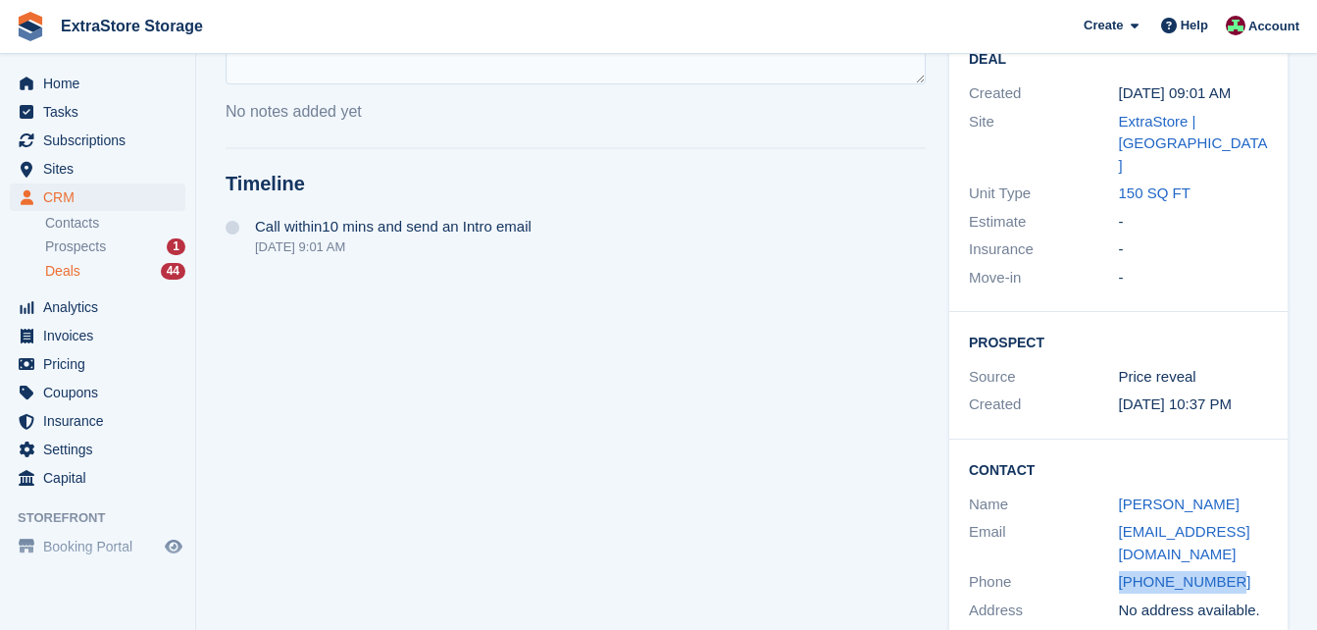
drag, startPoint x: 1231, startPoint y: 539, endPoint x: 1105, endPoint y: 540, distance: 125.6
click at [1105, 568] on div "Phone +447753535828" at bounding box center [1118, 582] width 299 height 28
drag, startPoint x: 1206, startPoint y: 510, endPoint x: 1112, endPoint y: 492, distance: 94.8
click at [1112, 518] on div "Email charlottesloan197933@gmail.com" at bounding box center [1118, 543] width 299 height 50
click at [69, 167] on span "Sites" at bounding box center [102, 168] width 118 height 27
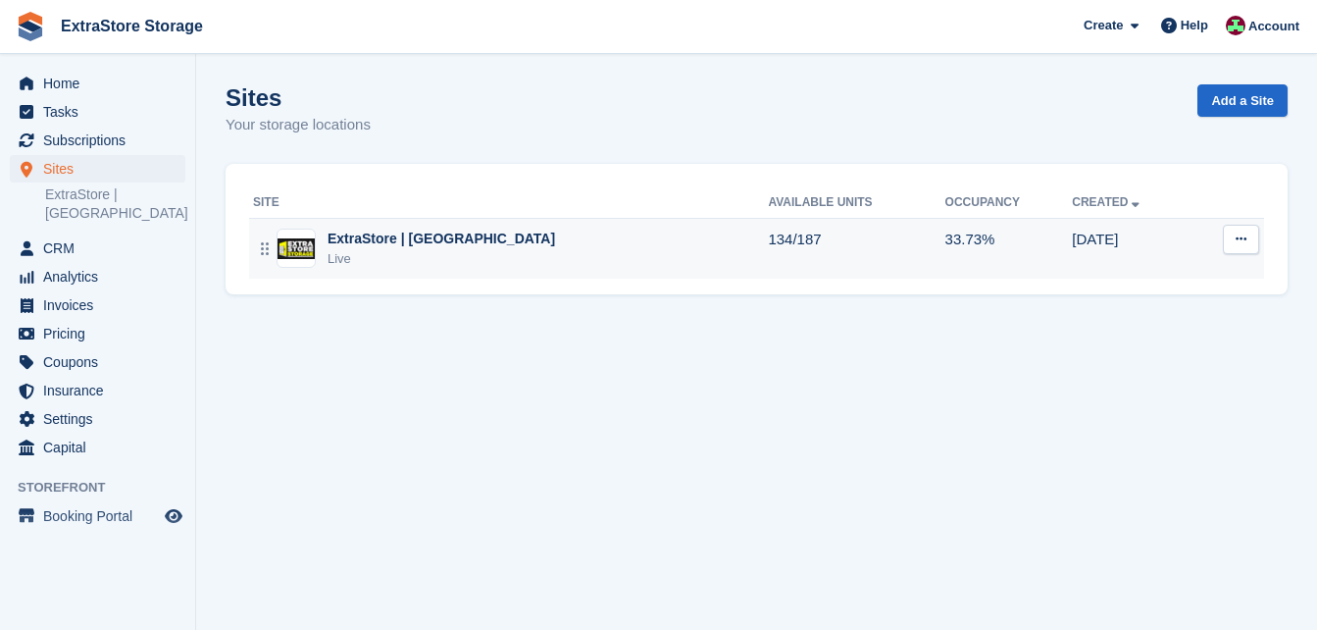
click at [562, 230] on div "ExtraStore | Belfast Live" at bounding box center [510, 249] width 515 height 40
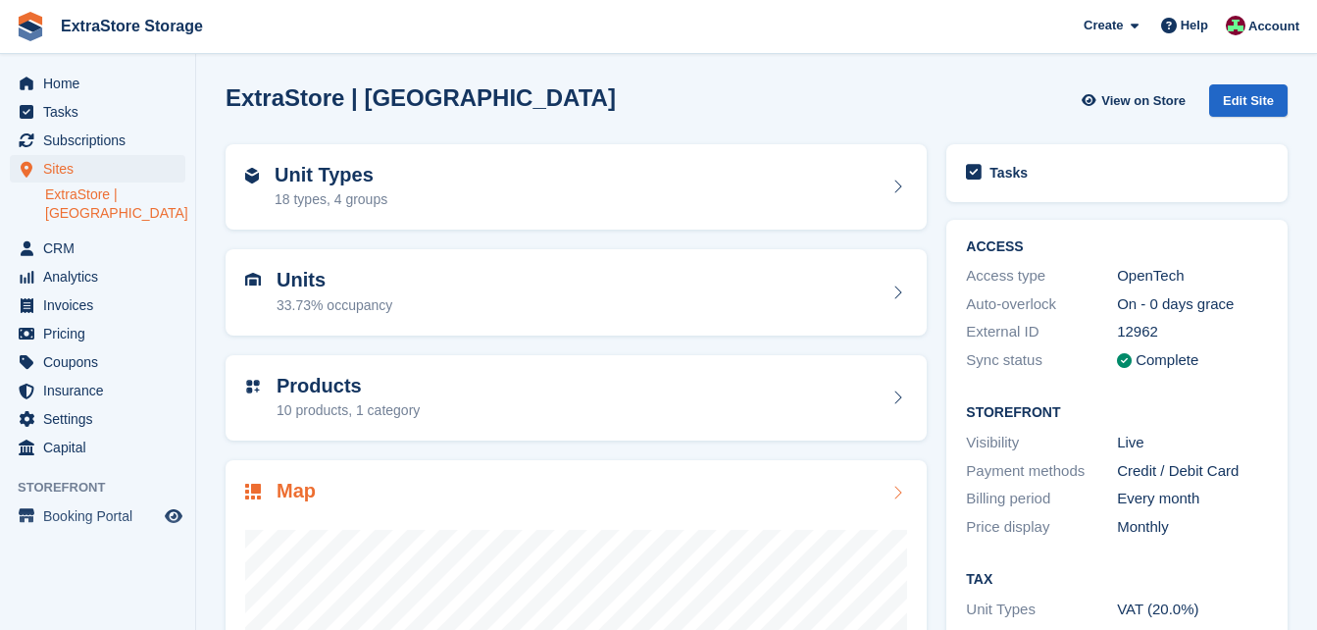
click at [410, 485] on div "Map" at bounding box center [576, 493] width 662 height 26
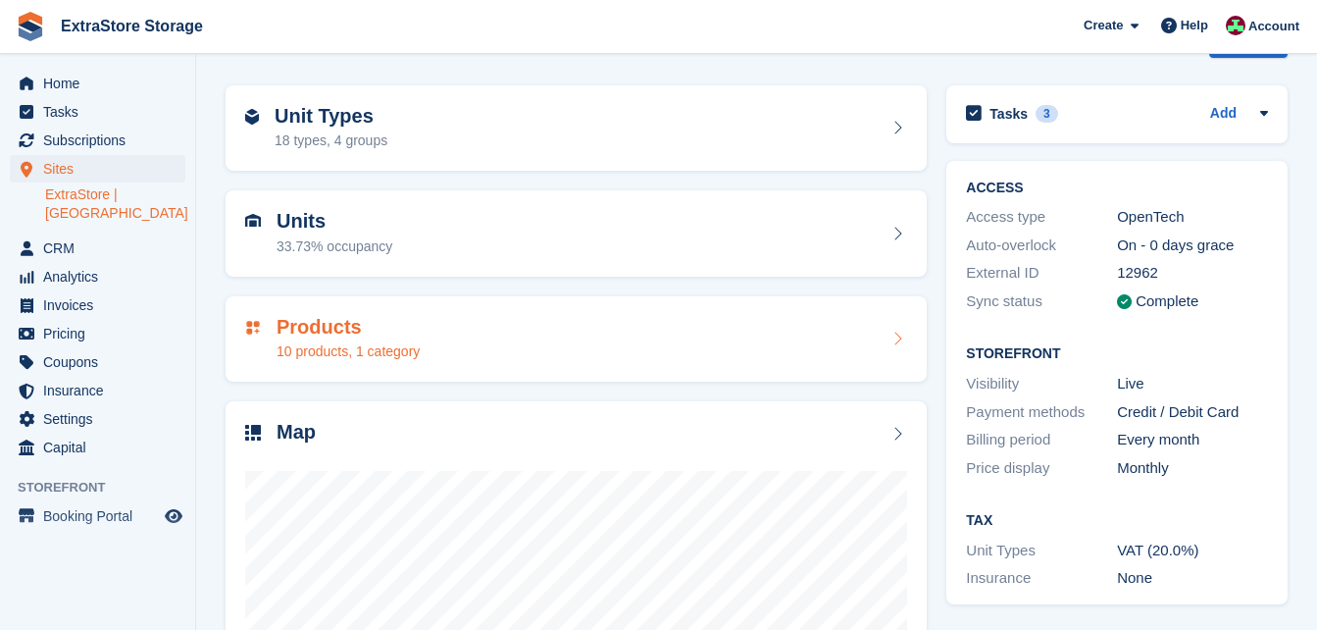
scroll to position [59, 0]
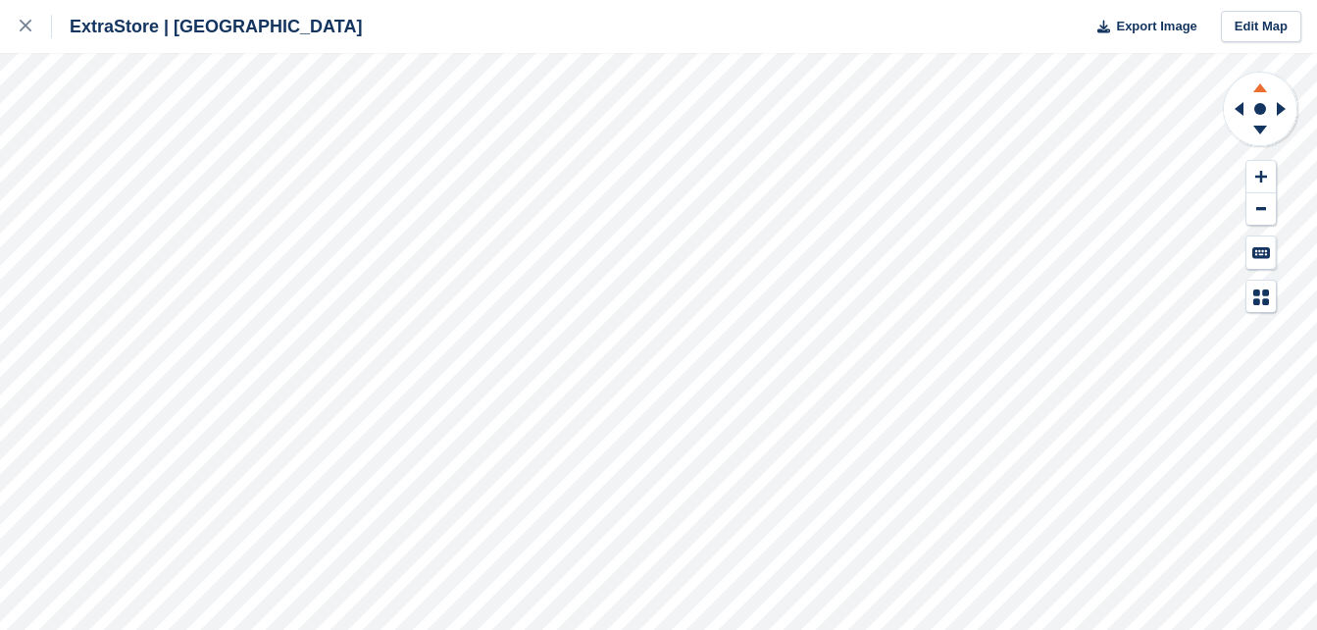
click at [1253, 86] on icon at bounding box center [1260, 85] width 51 height 25
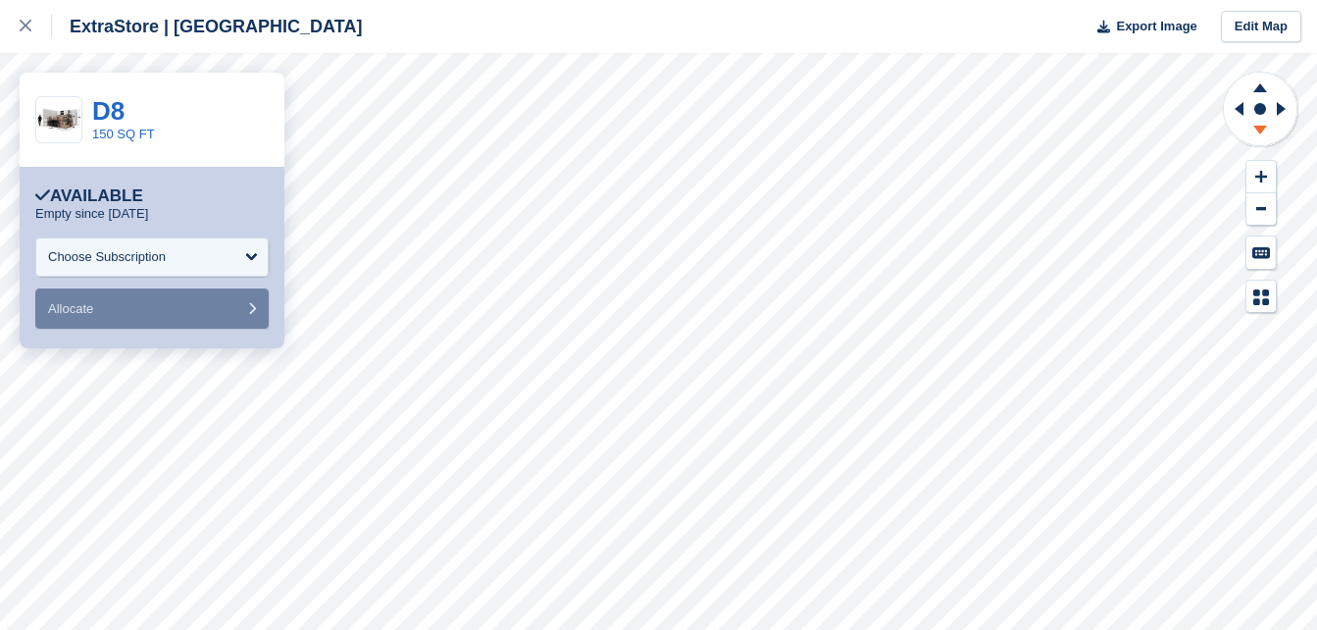
click at [1259, 127] on icon at bounding box center [1261, 130] width 14 height 9
